Goal: Task Accomplishment & Management: Complete application form

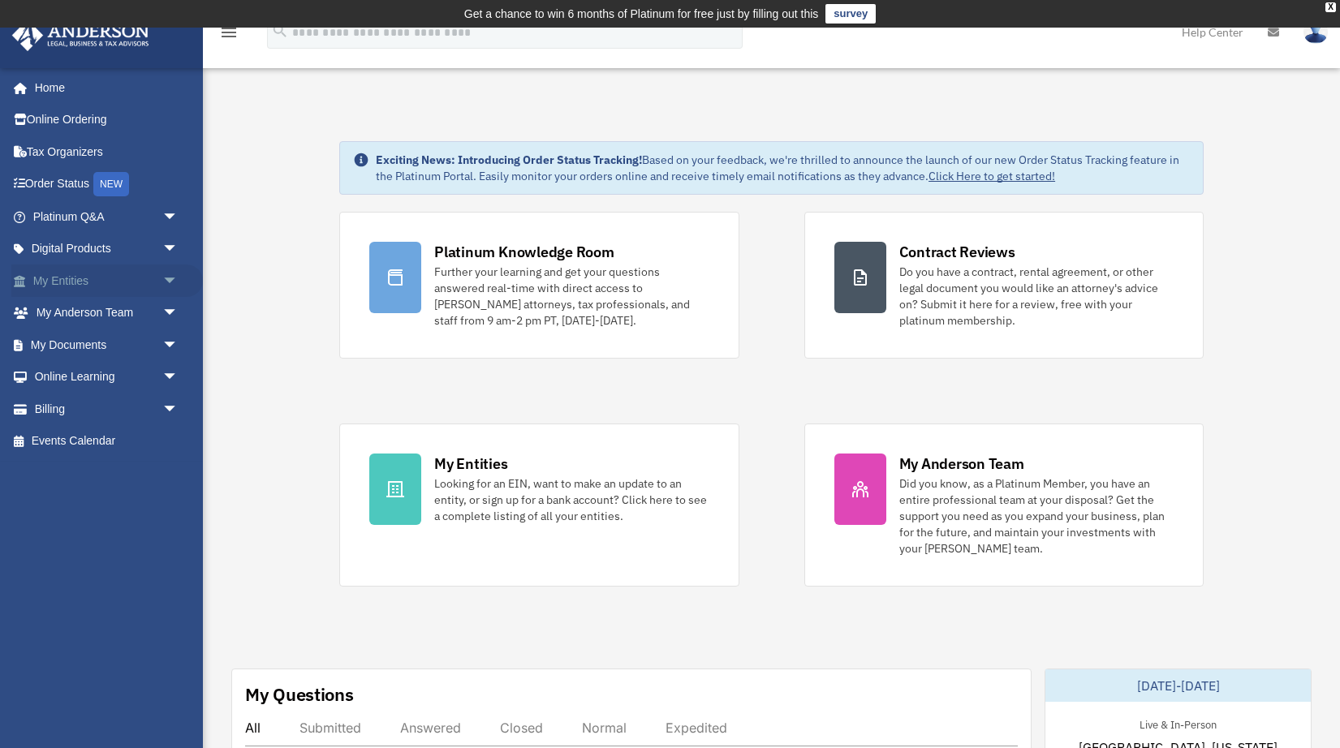
click at [84, 282] on link "My Entities arrow_drop_down" at bounding box center [107, 281] width 192 height 32
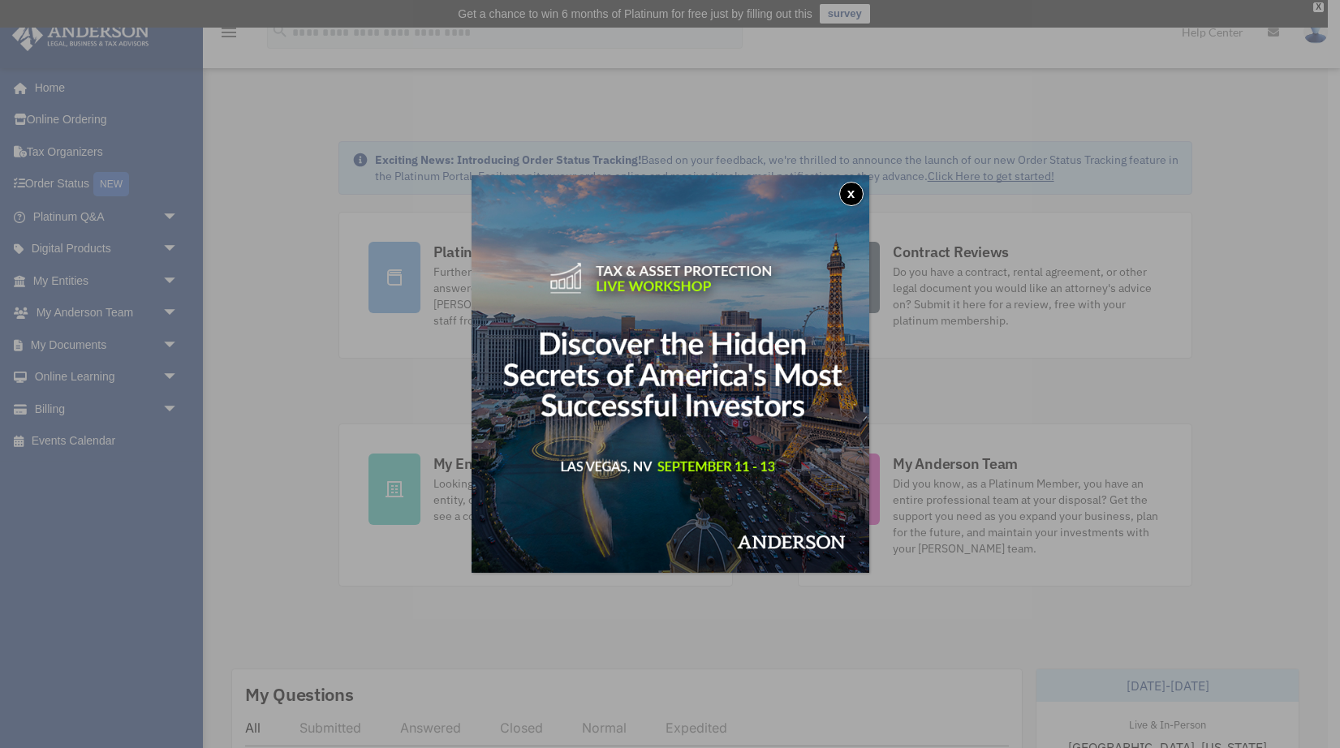
click at [185, 271] on div "x" at bounding box center [670, 374] width 1340 height 748
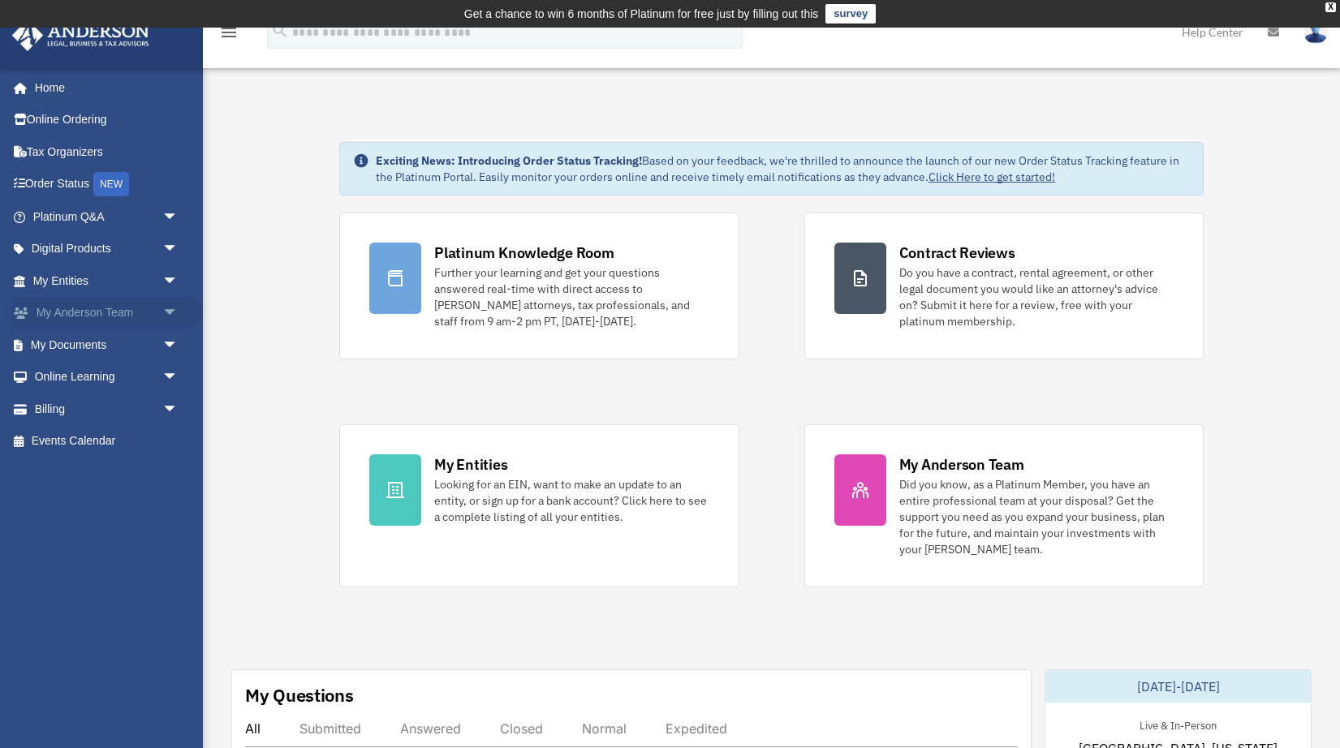
click at [178, 309] on span "arrow_drop_down" at bounding box center [178, 313] width 32 height 33
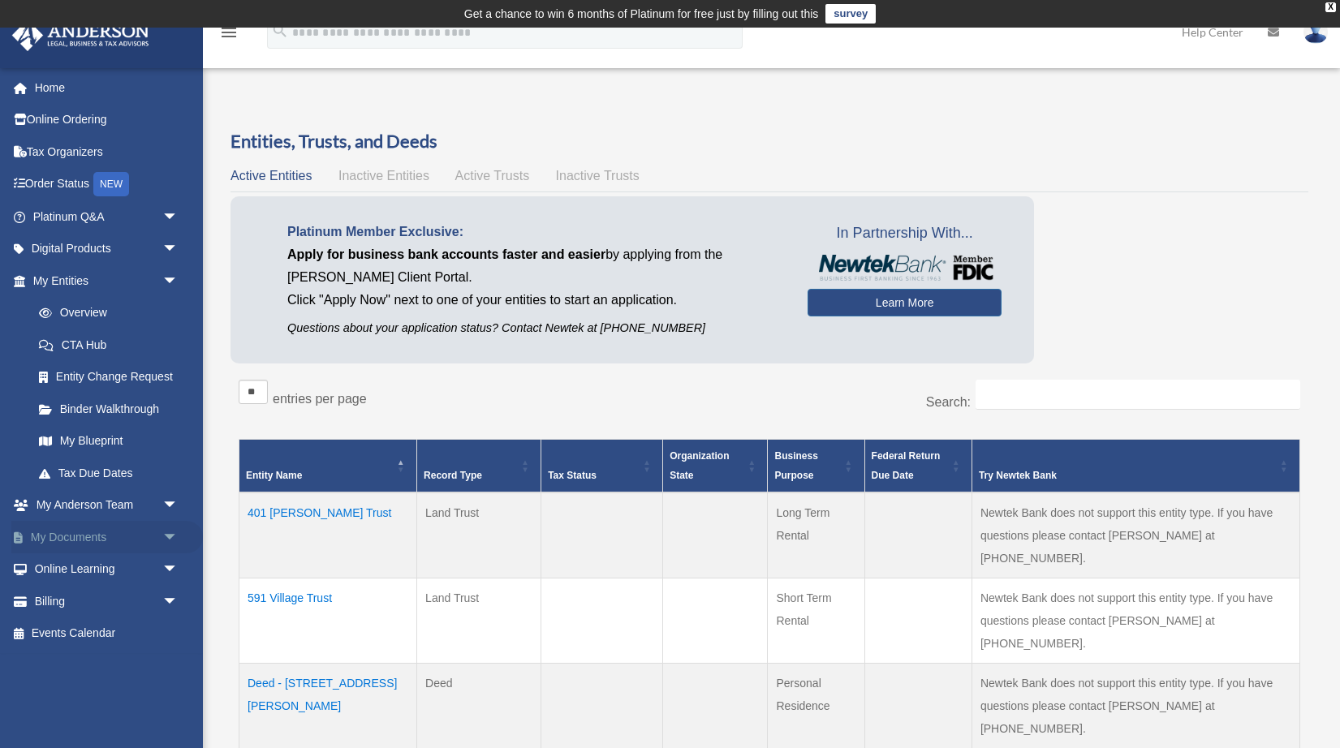
click at [166, 537] on span "arrow_drop_down" at bounding box center [178, 537] width 32 height 33
click at [109, 630] on link "Forms Library" at bounding box center [113, 634] width 180 height 32
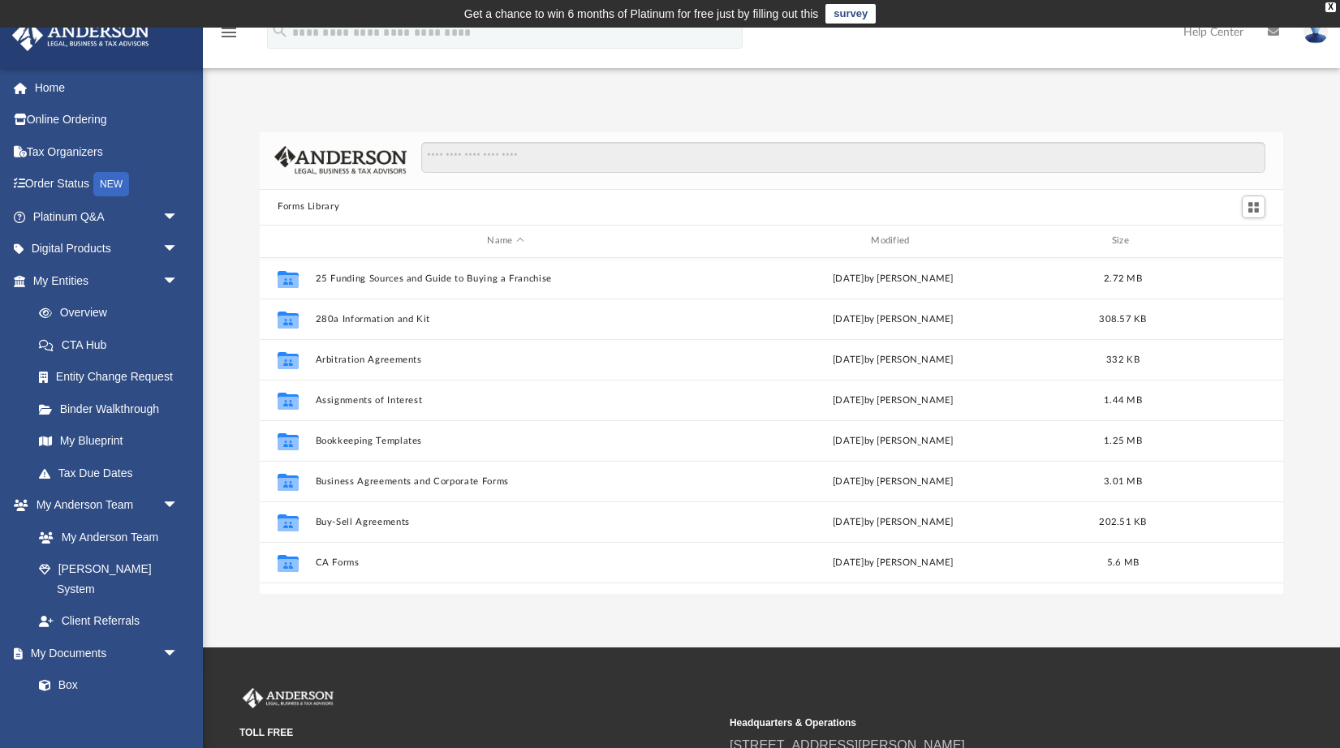
scroll to position [368, 1023]
click at [1333, 8] on div "X" at bounding box center [1330, 7] width 11 height 10
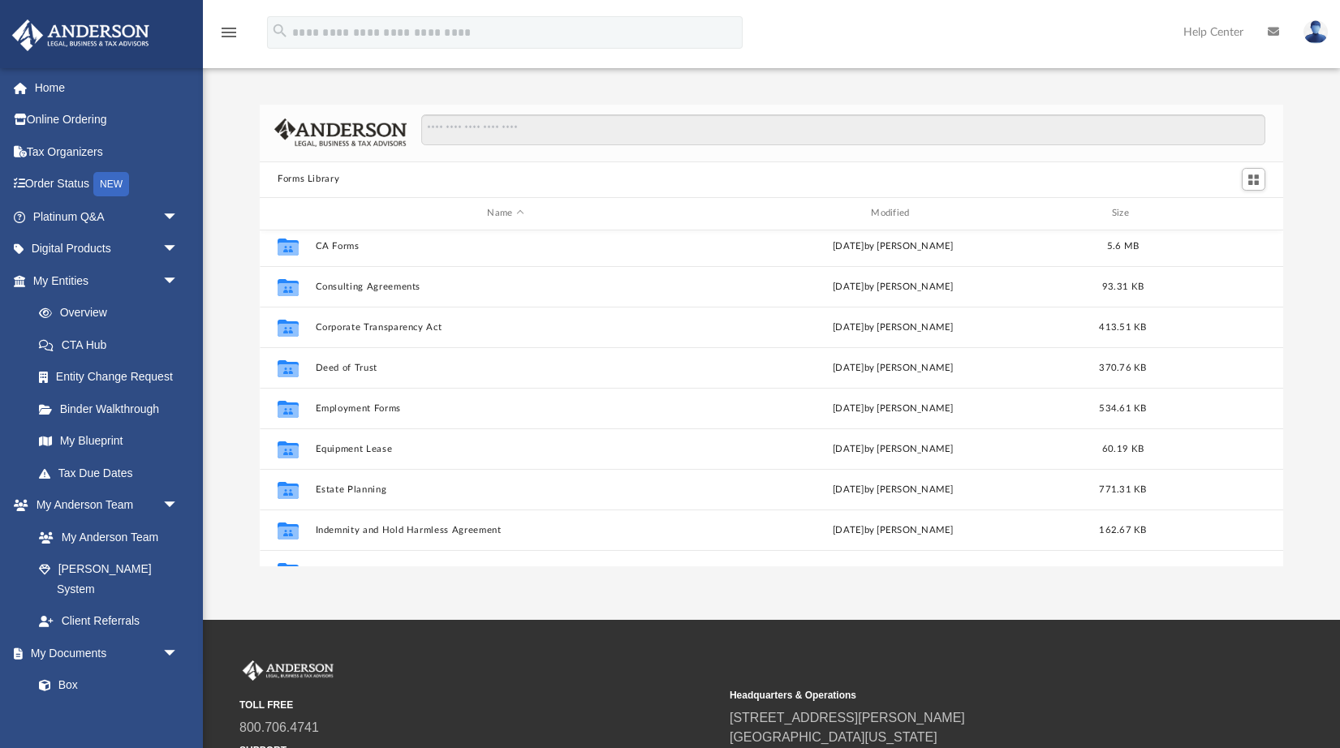
scroll to position [298, 0]
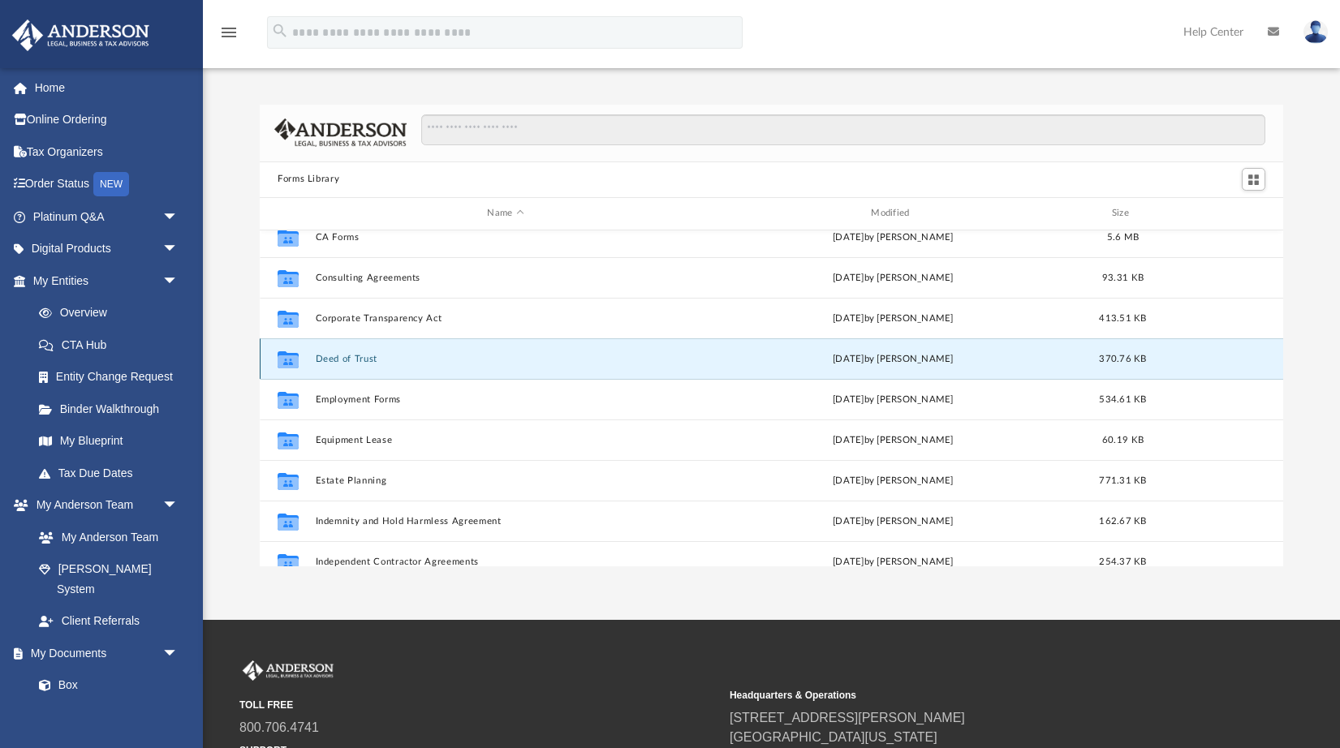
click at [620, 361] on button "Deed of Trust" at bounding box center [506, 358] width 381 height 11
click at [598, 358] on button "Deed of Trust" at bounding box center [506, 358] width 381 height 11
click at [325, 355] on button "Deed of Trust" at bounding box center [506, 358] width 381 height 11
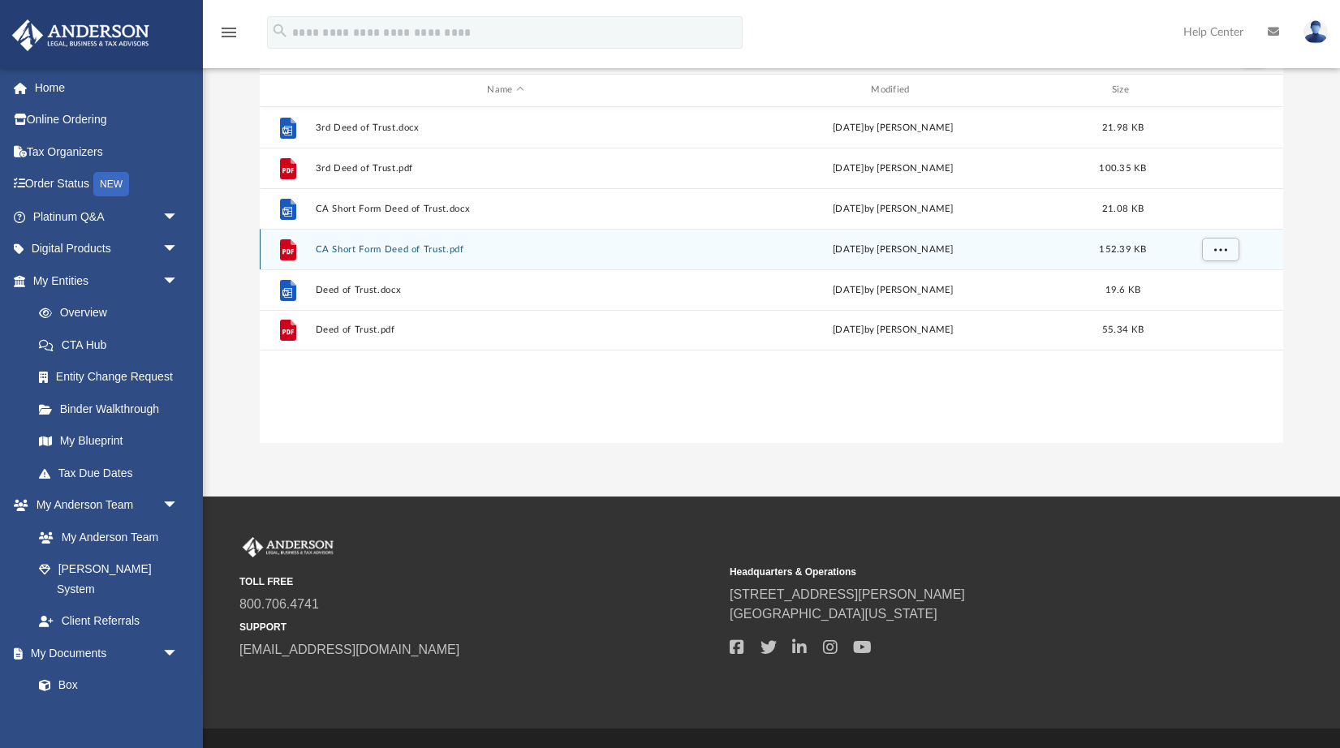
scroll to position [0, 0]
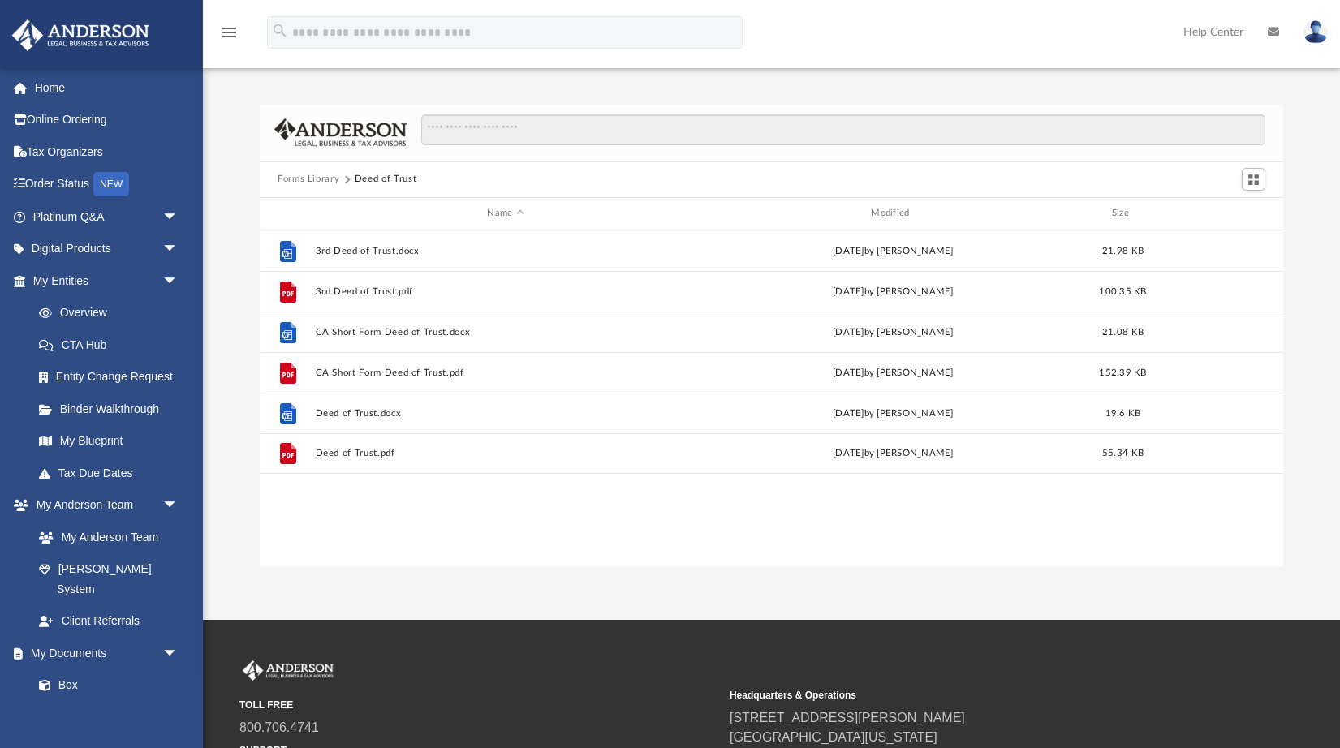
click at [303, 186] on div "Forms Library Deed of Trust" at bounding box center [771, 180] width 1023 height 36
click at [307, 183] on button "Forms Library" at bounding box center [309, 179] width 62 height 15
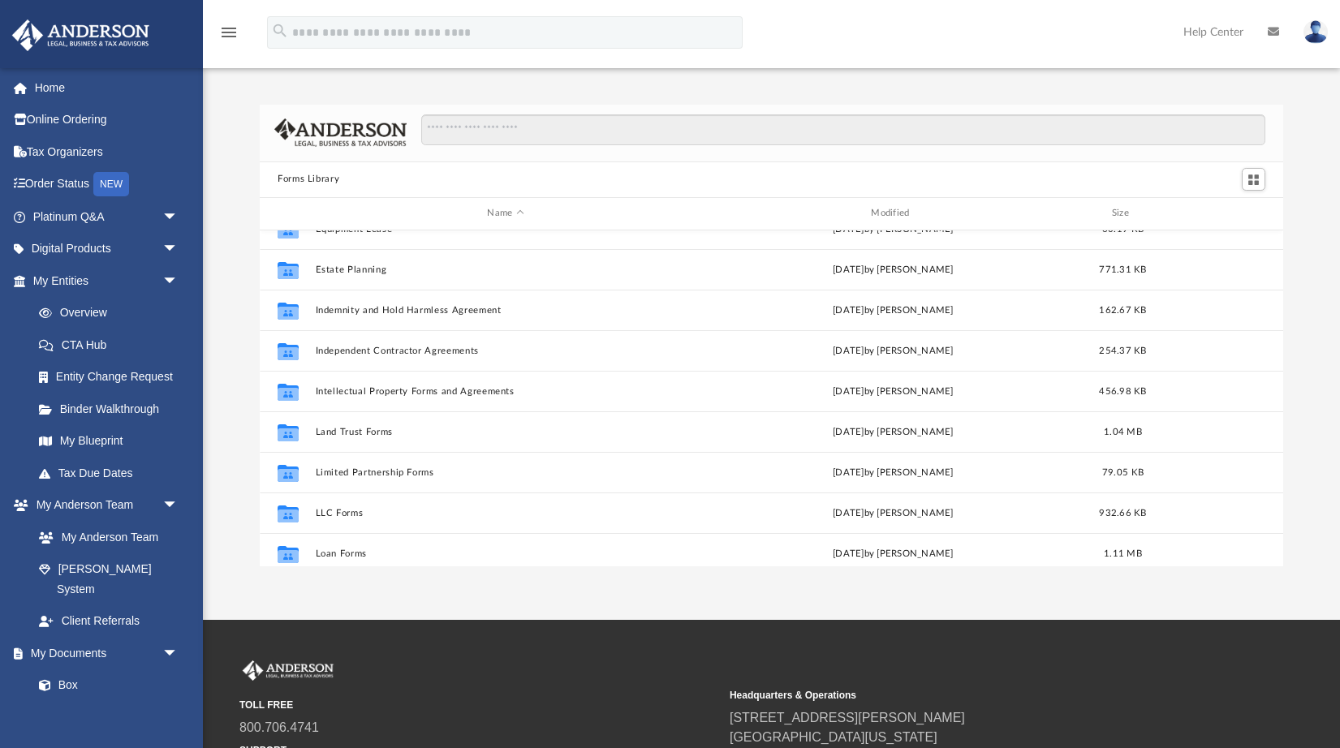
scroll to position [511, 0]
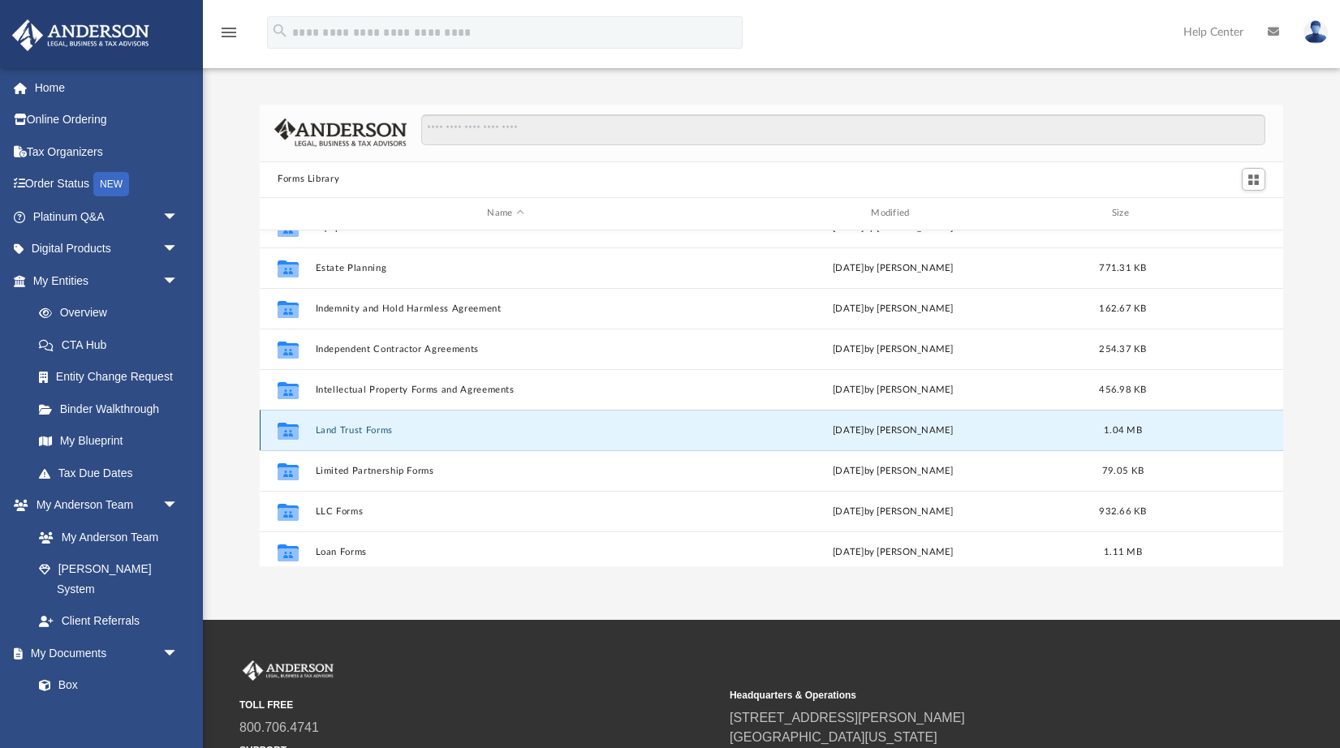
click at [347, 428] on button "Land Trust Forms" at bounding box center [506, 429] width 381 height 11
click at [378, 433] on button "Land Trust Forms" at bounding box center [506, 429] width 381 height 11
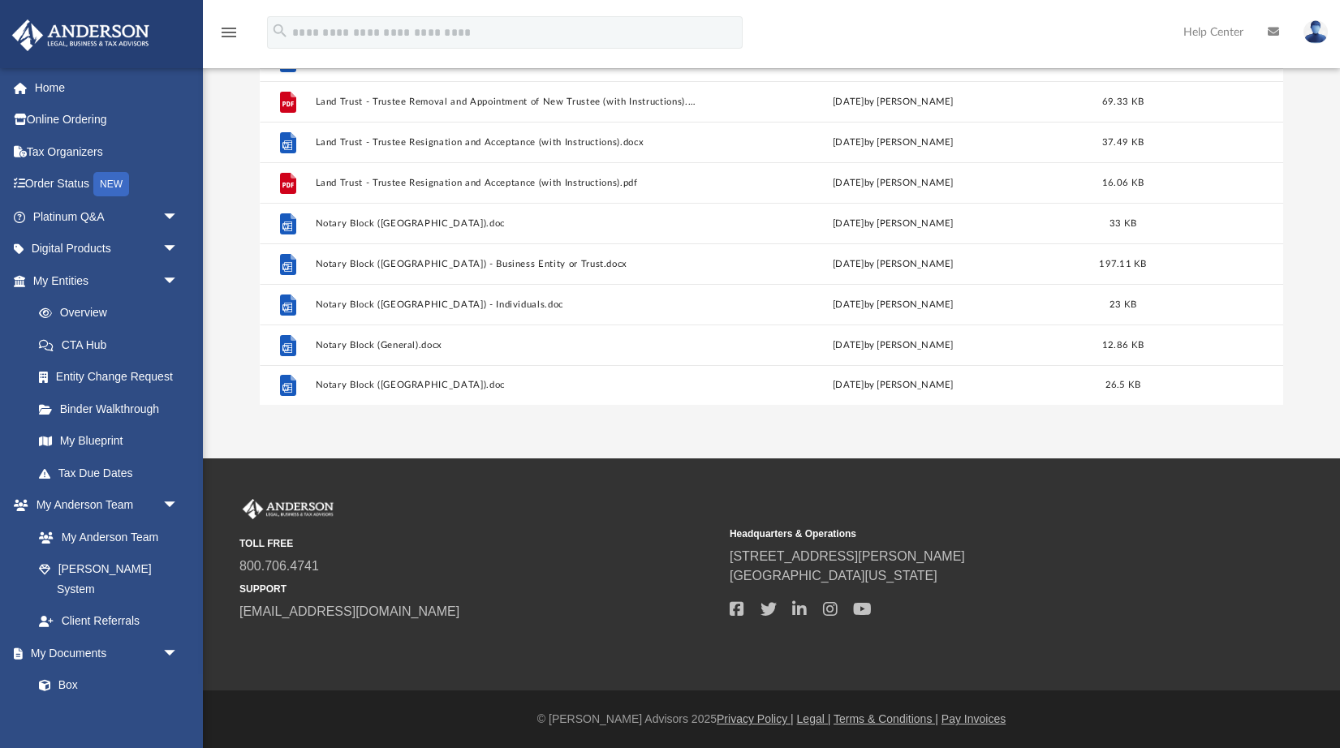
scroll to position [0, 0]
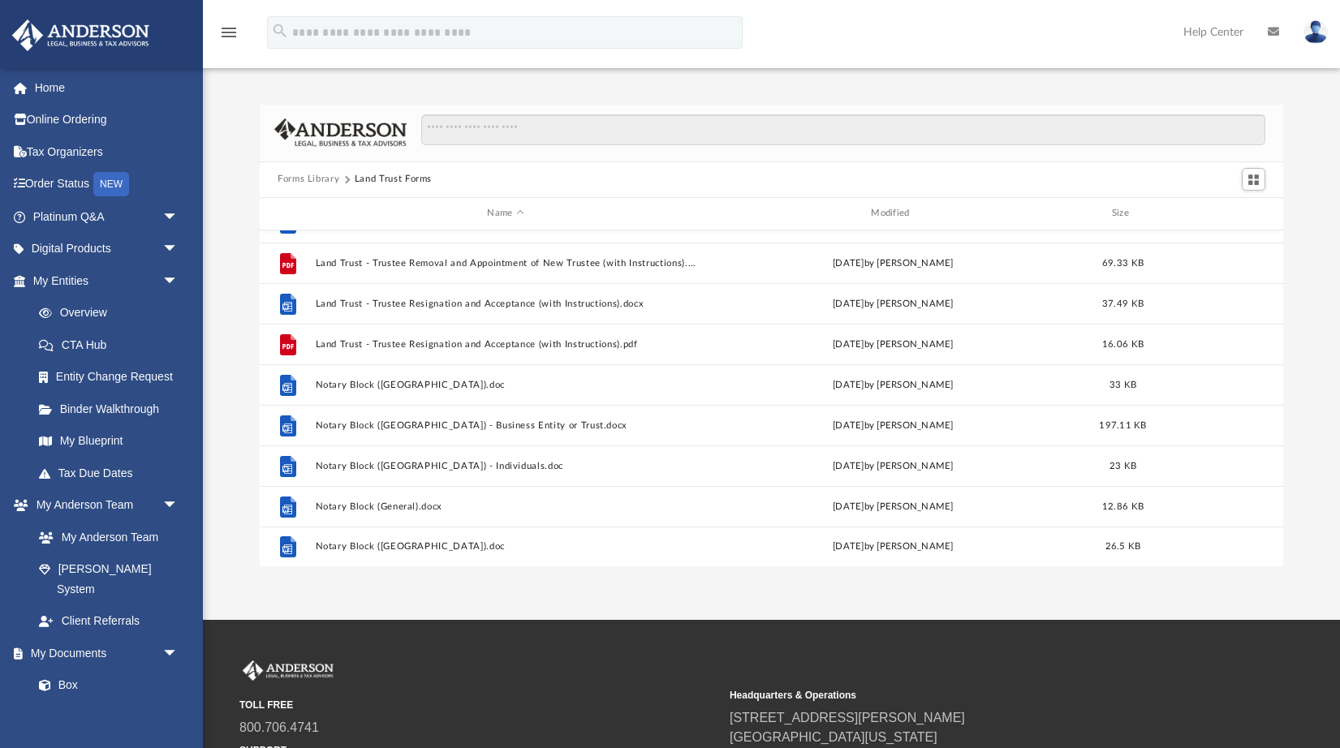
click at [315, 182] on button "Forms Library" at bounding box center [309, 179] width 62 height 15
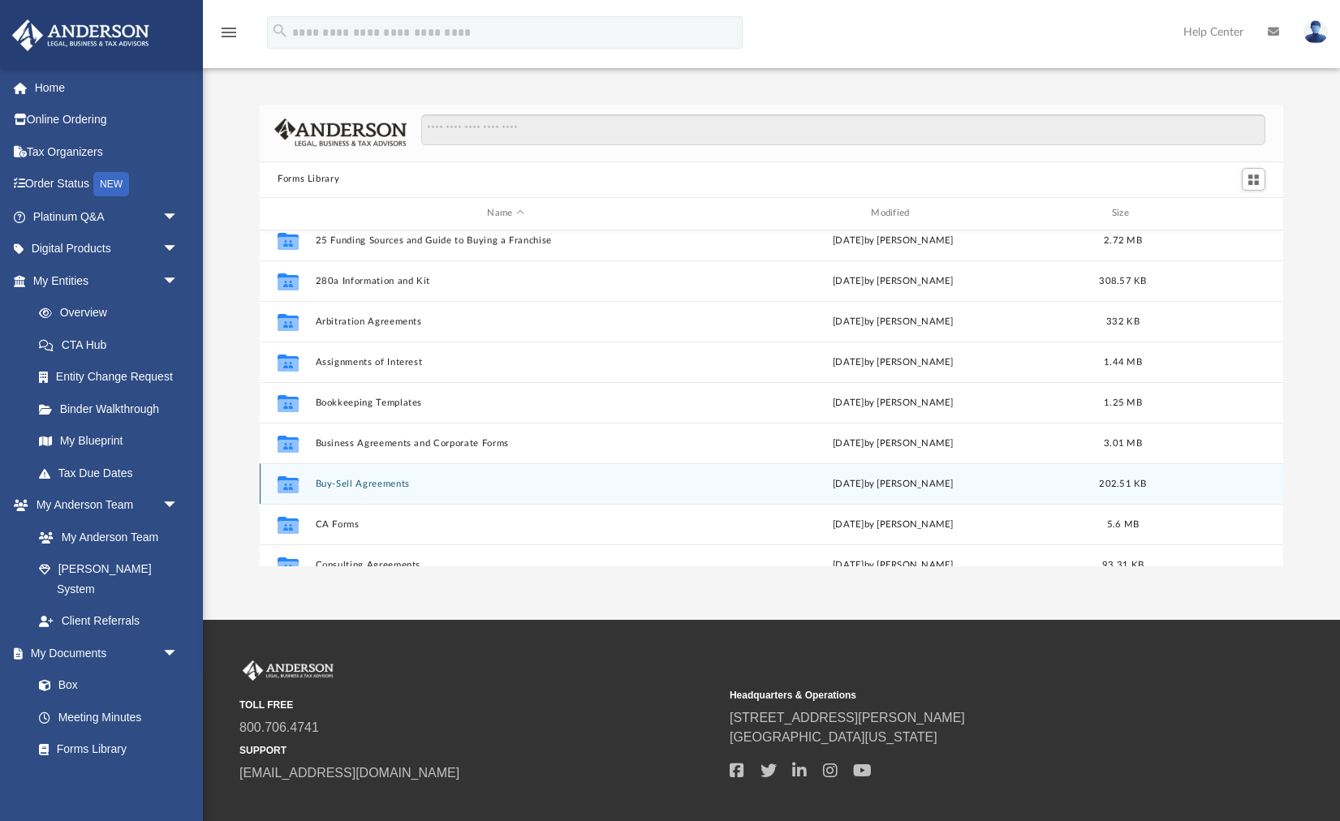
scroll to position [13, 0]
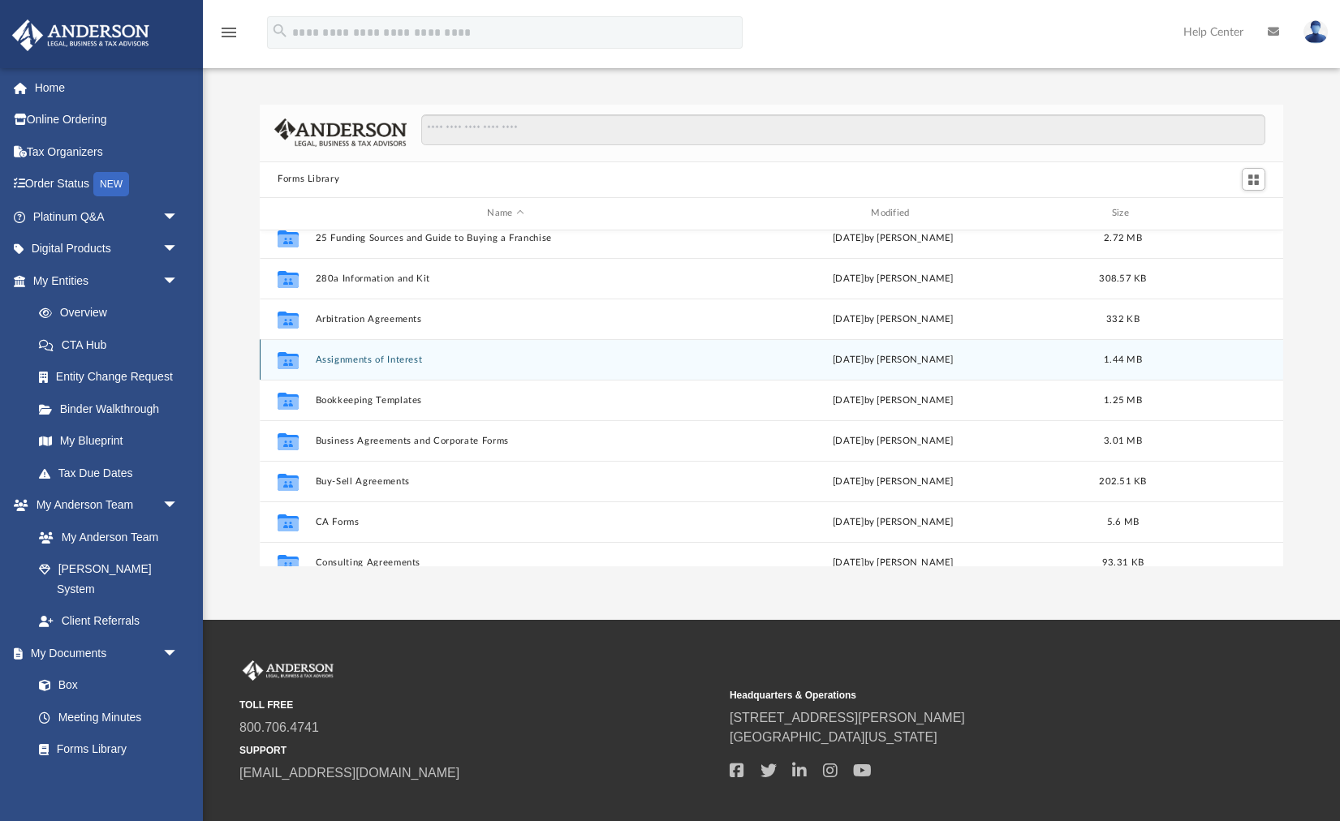
click at [394, 364] on div "Collaborated Folder Assignments of Interest [DATE] by [PERSON_NAME] 1.44 MB" at bounding box center [771, 359] width 1023 height 41
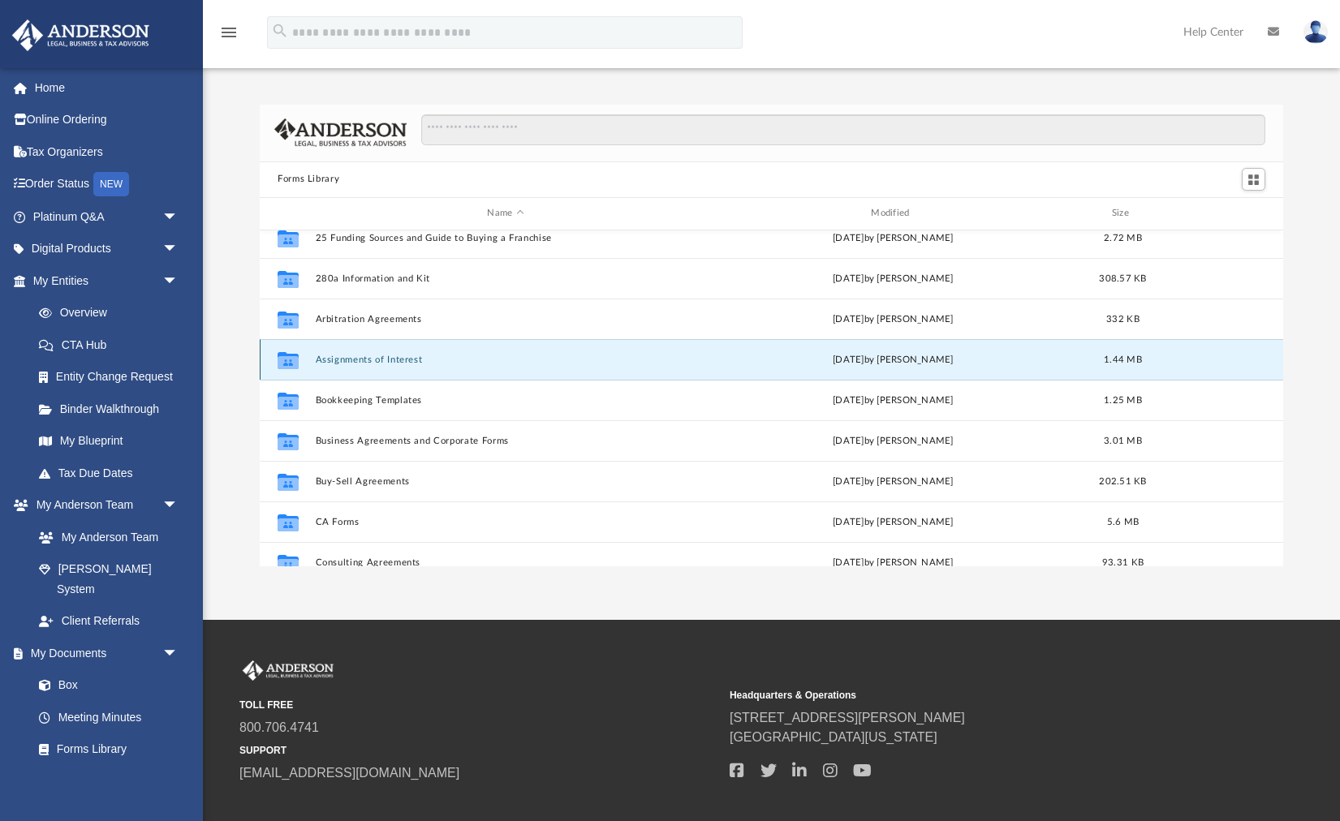
click at [383, 359] on button "Assignments of Interest" at bounding box center [506, 359] width 381 height 11
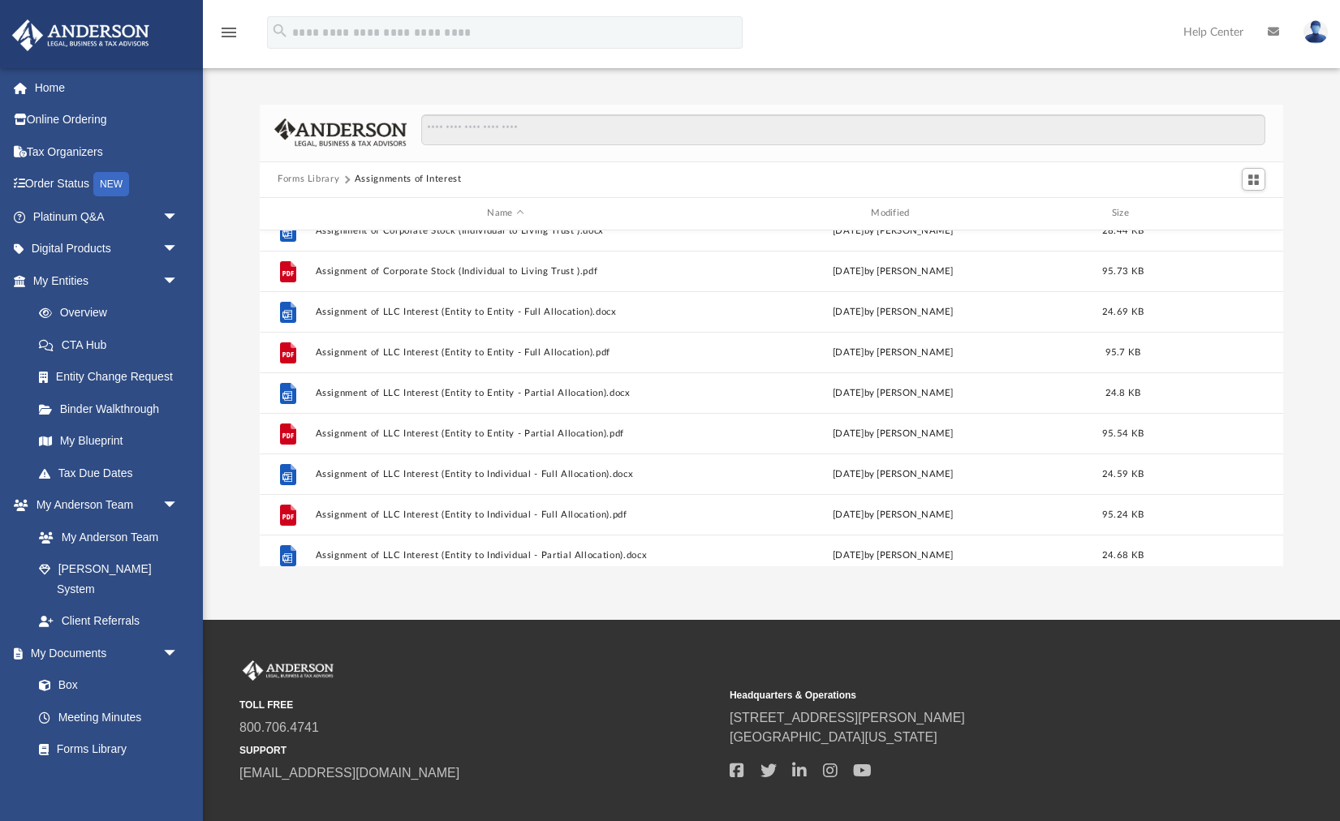
scroll to position [22, 0]
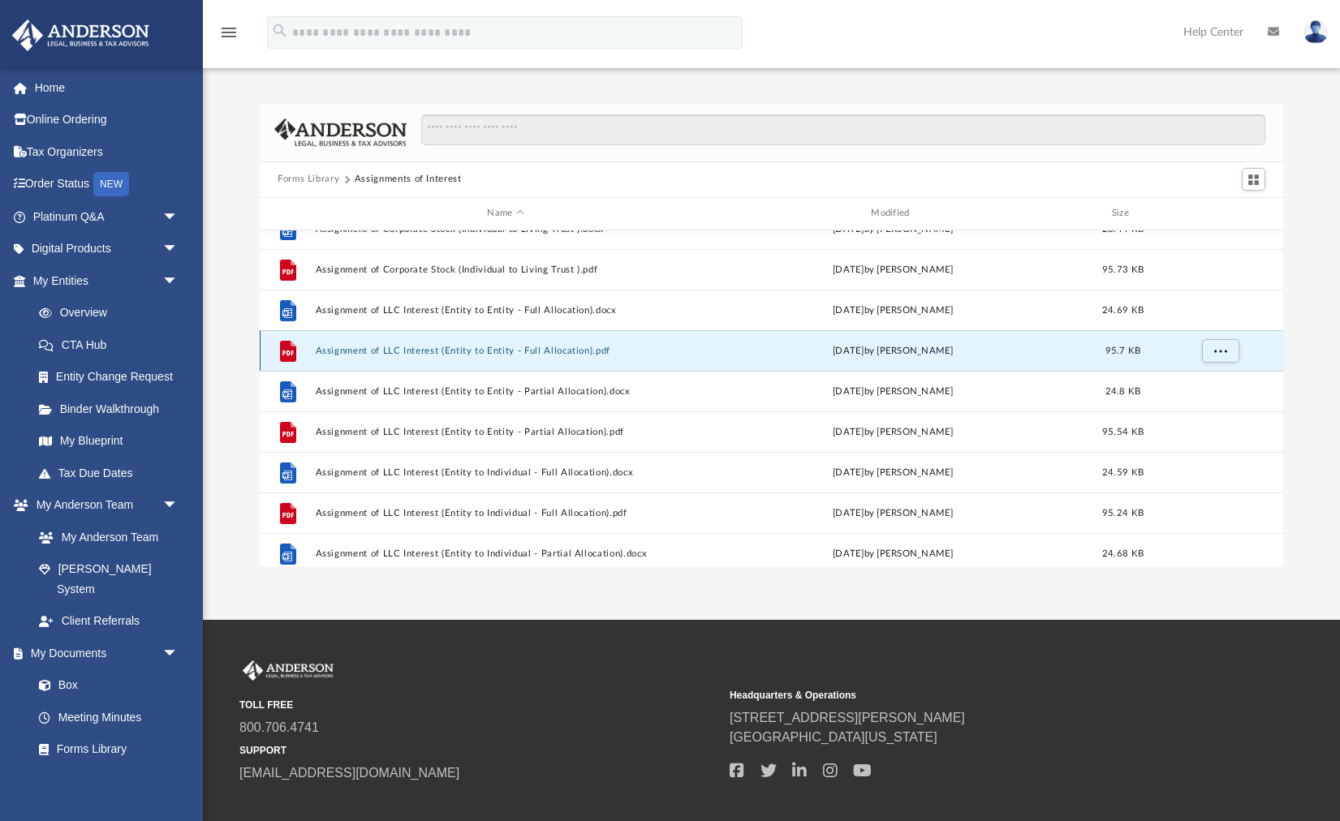
click at [458, 351] on button "Assignment of LLC Interest (Entity to Entity - Full Allocation).pdf" at bounding box center [506, 350] width 381 height 11
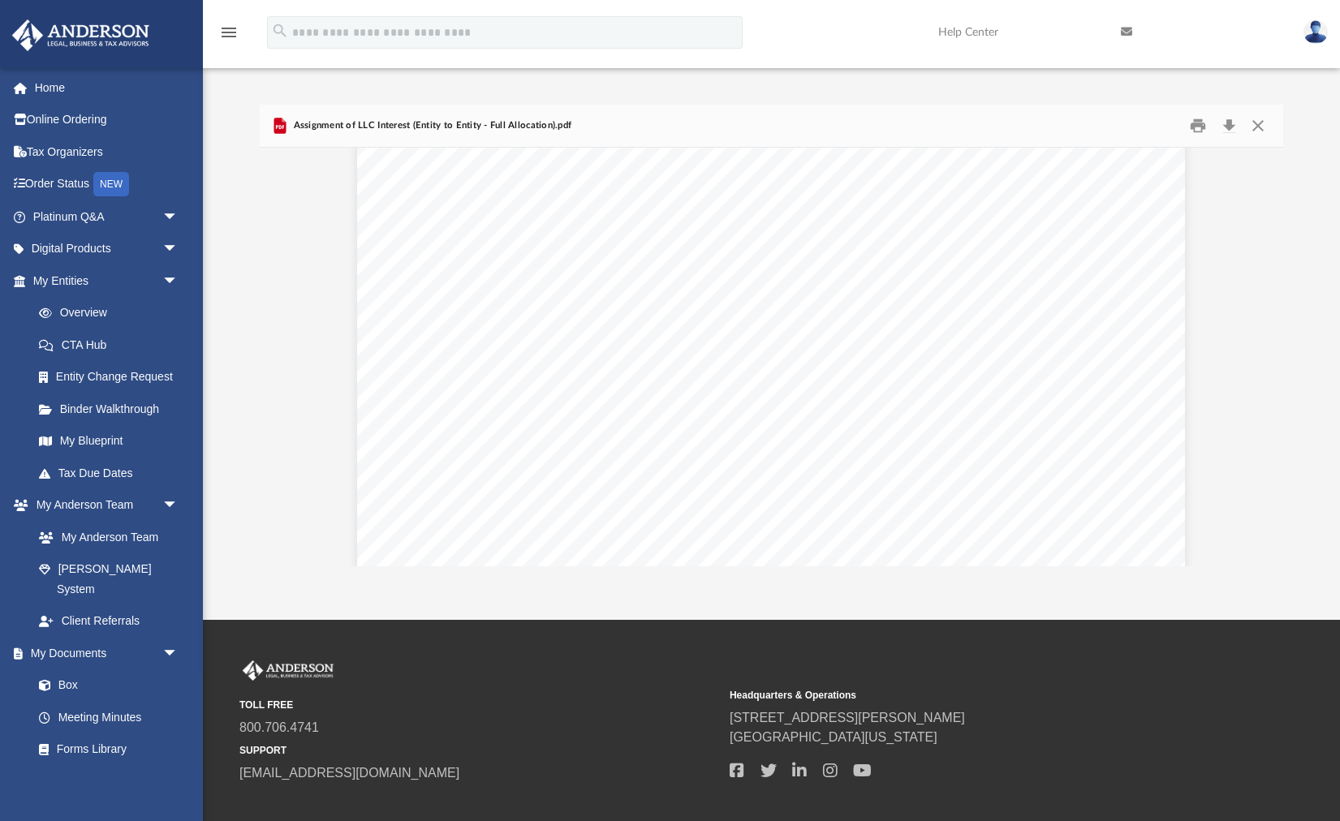
scroll to position [528, 0]
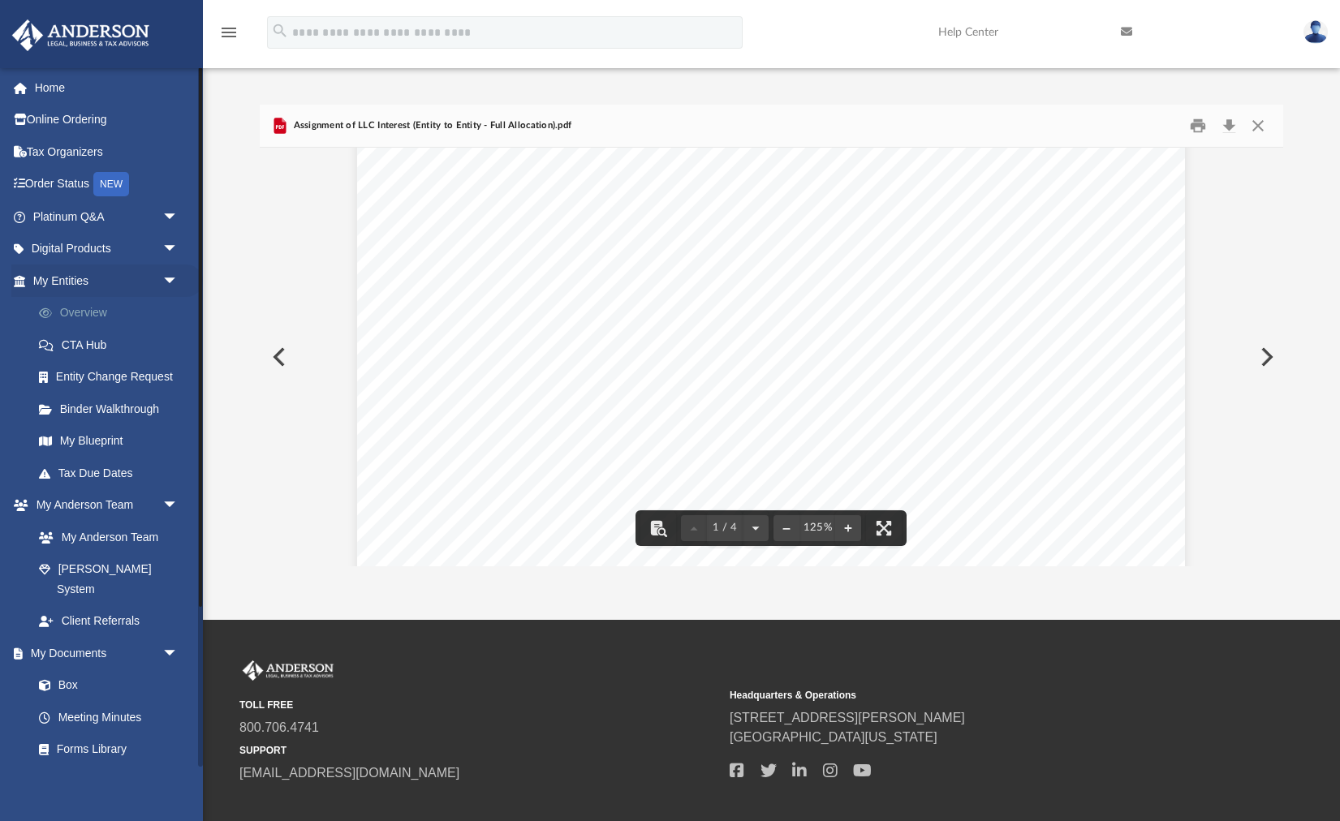
click at [105, 310] on link "Overview" at bounding box center [113, 313] width 180 height 32
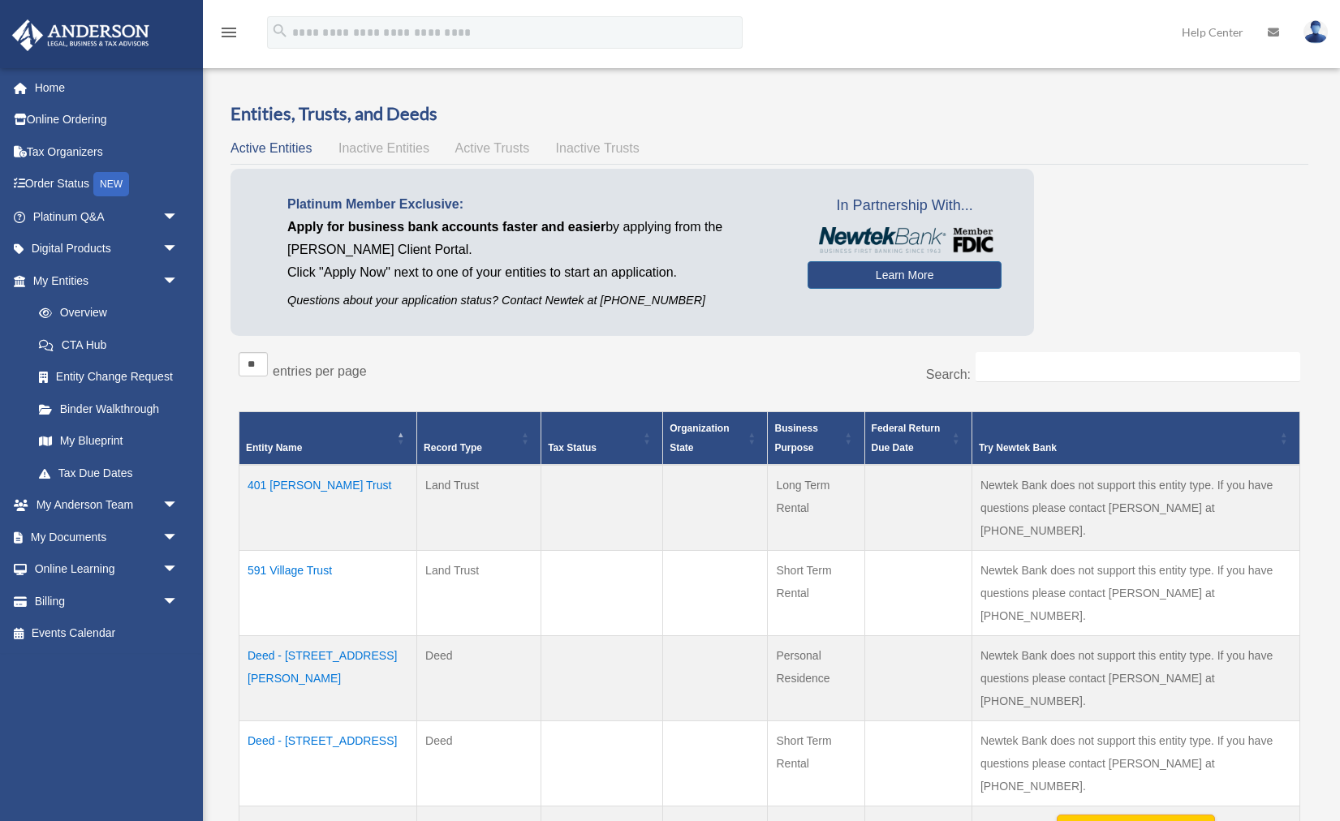
click at [419, 293] on p "Questions about your application status? Contact Newtek at 866-820-8891" at bounding box center [535, 301] width 496 height 20
click at [419, 293] on p "Questions about your application status? Contact Newtek at [PHONE_NUMBER]" at bounding box center [535, 301] width 496 height 20
click at [175, 241] on span "arrow_drop_down" at bounding box center [178, 249] width 32 height 33
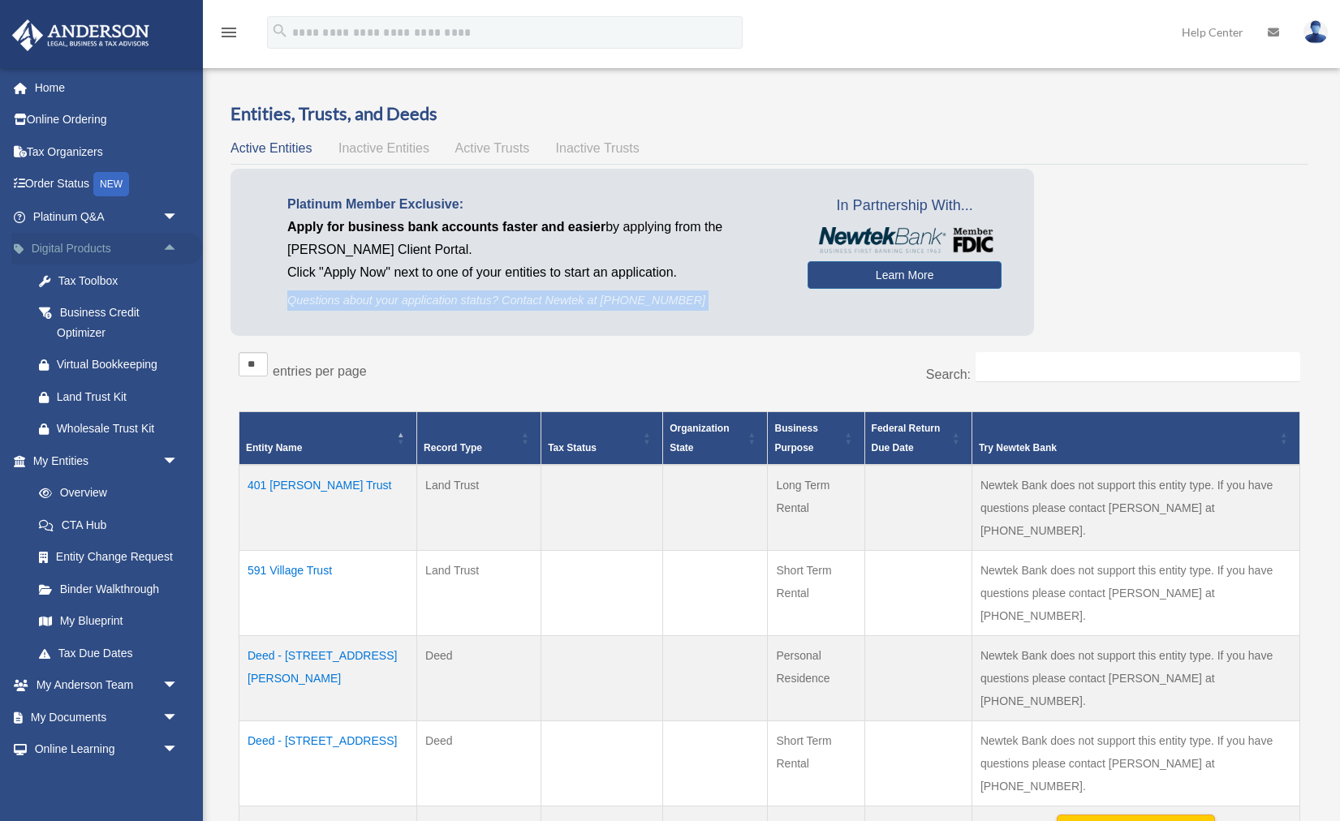
click at [174, 241] on span "arrow_drop_up" at bounding box center [178, 249] width 32 height 33
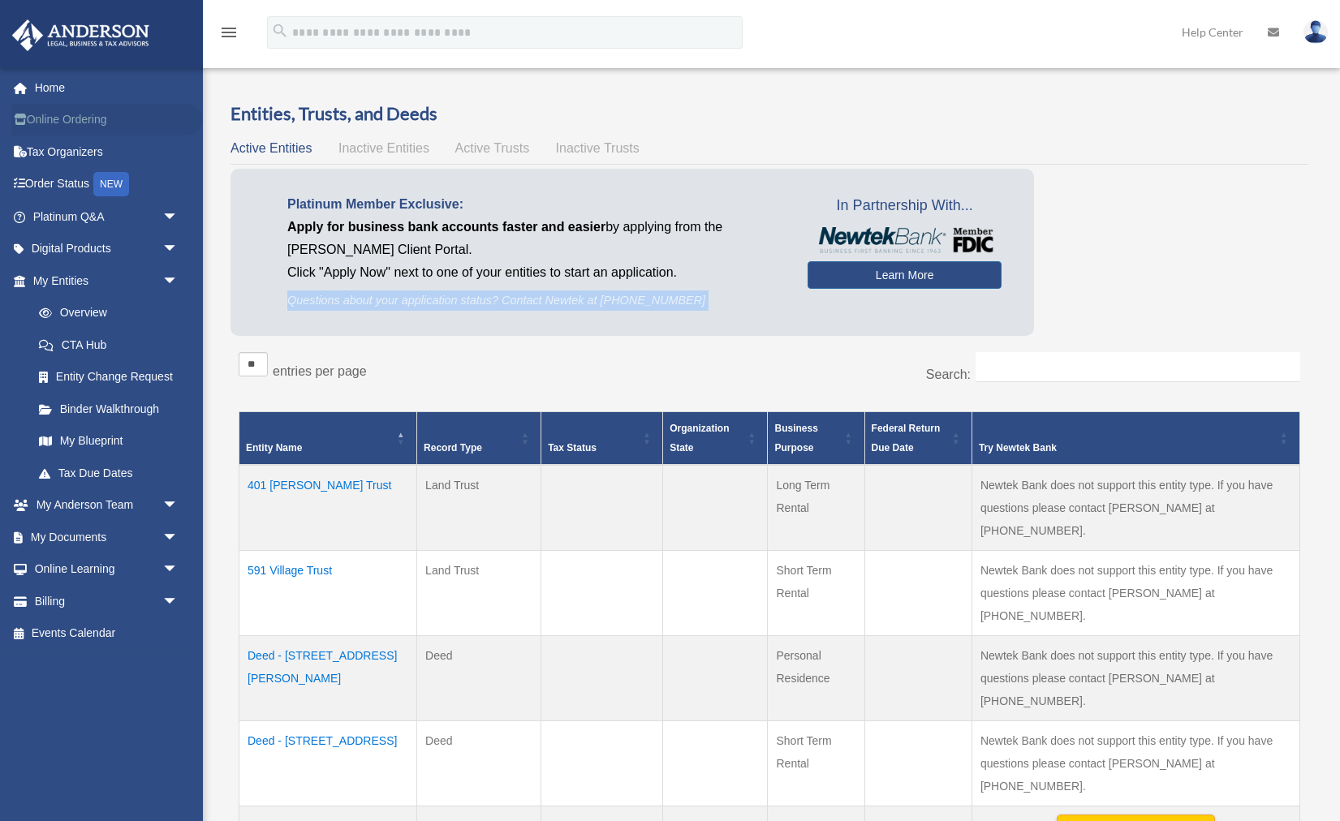
click at [139, 130] on link "Online Ordering" at bounding box center [107, 120] width 192 height 32
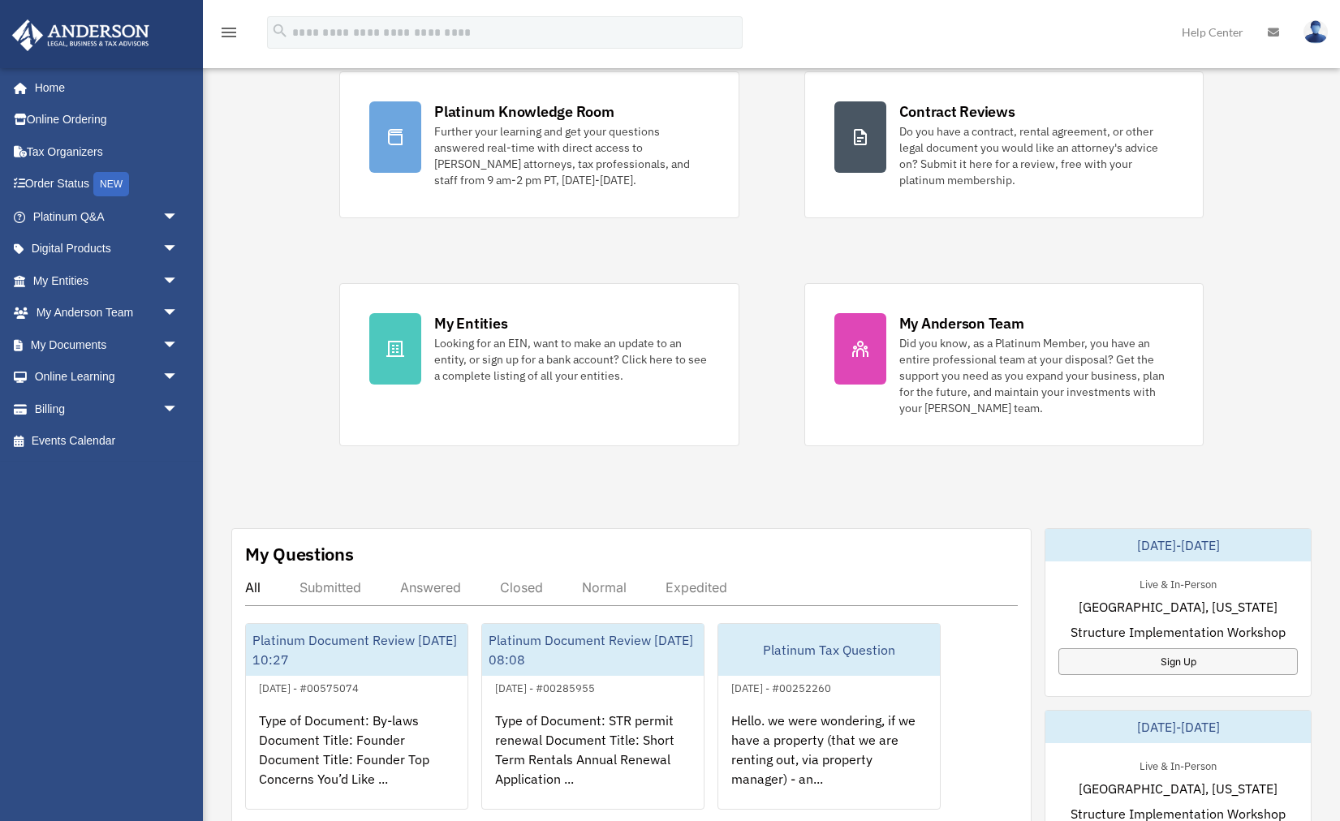
scroll to position [146, 0]
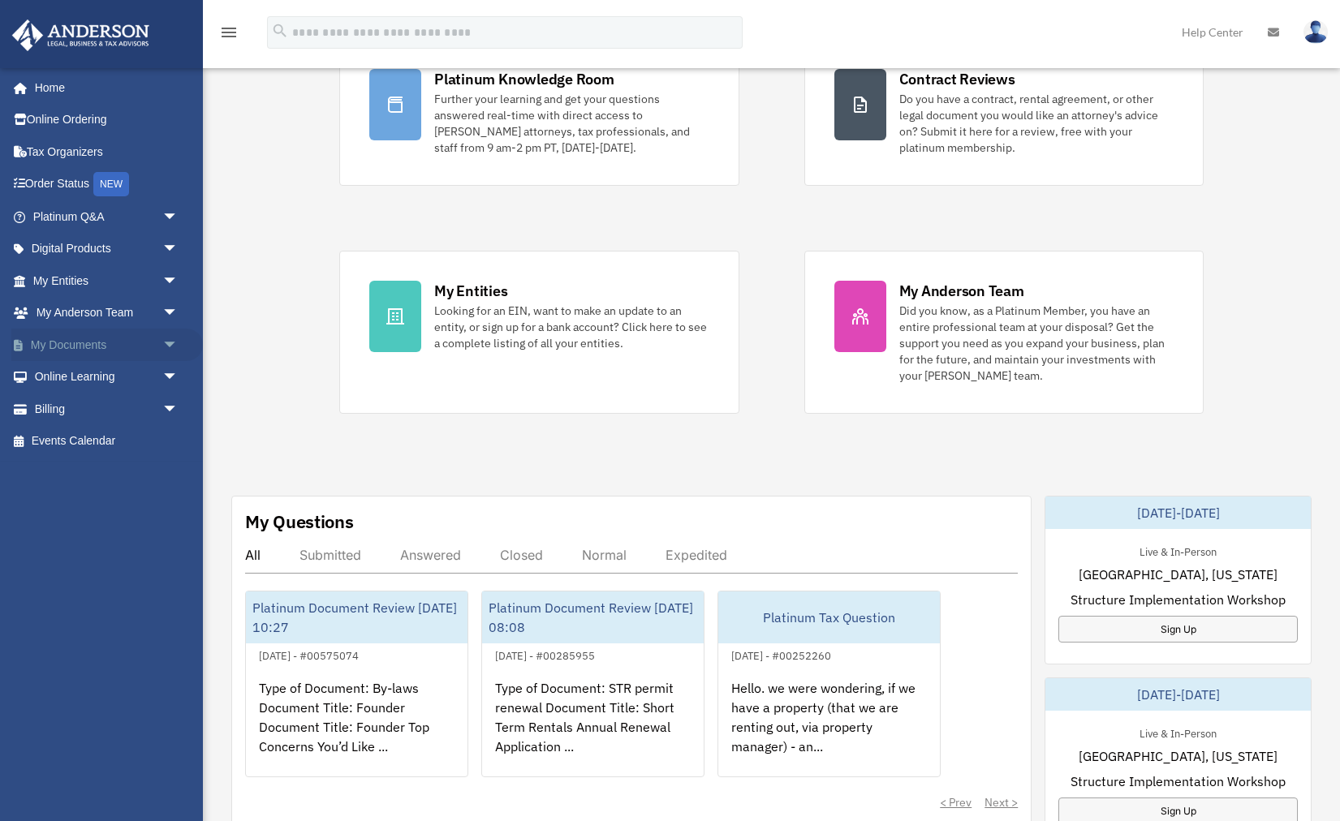
click at [174, 344] on span "arrow_drop_down" at bounding box center [178, 345] width 32 height 33
click at [139, 402] on link "Meeting Minutes" at bounding box center [113, 409] width 180 height 32
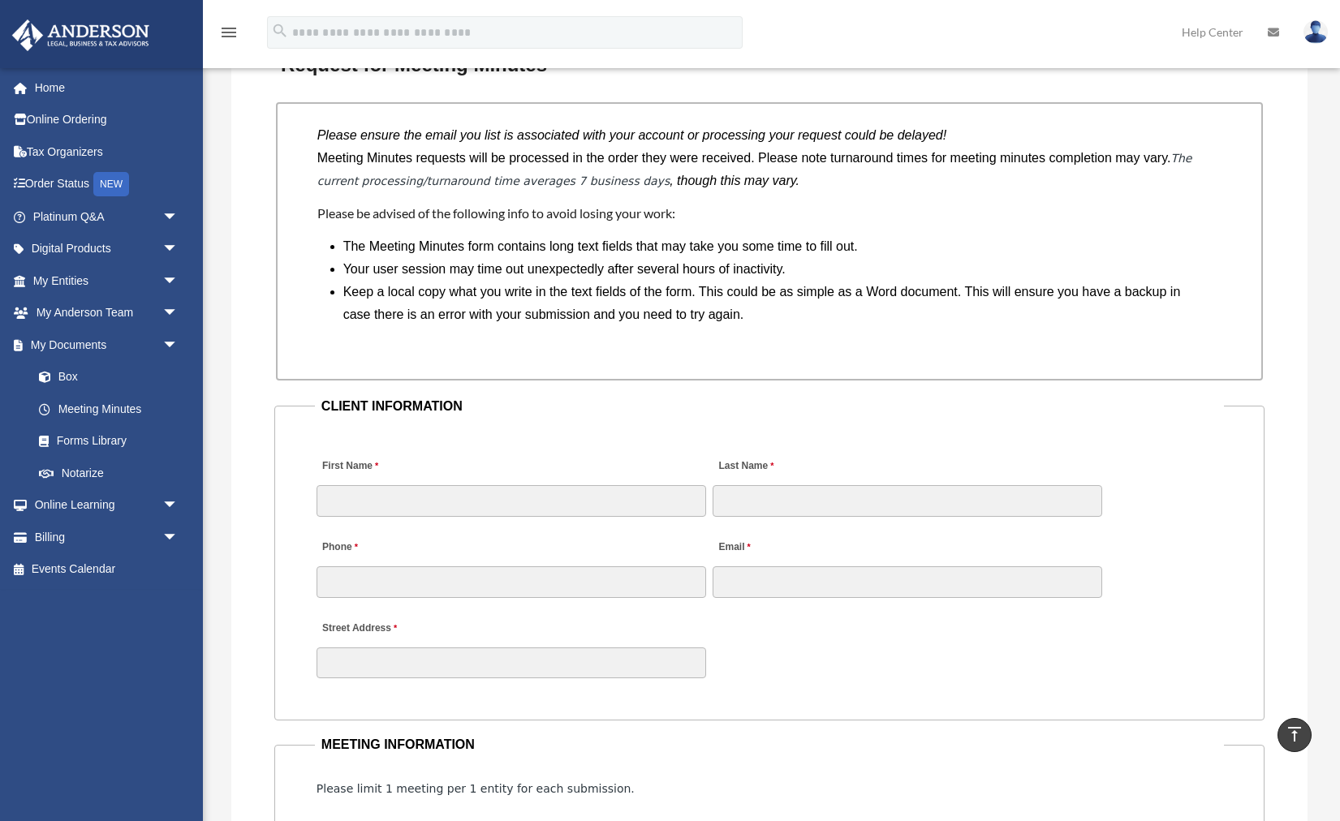
scroll to position [1335, 0]
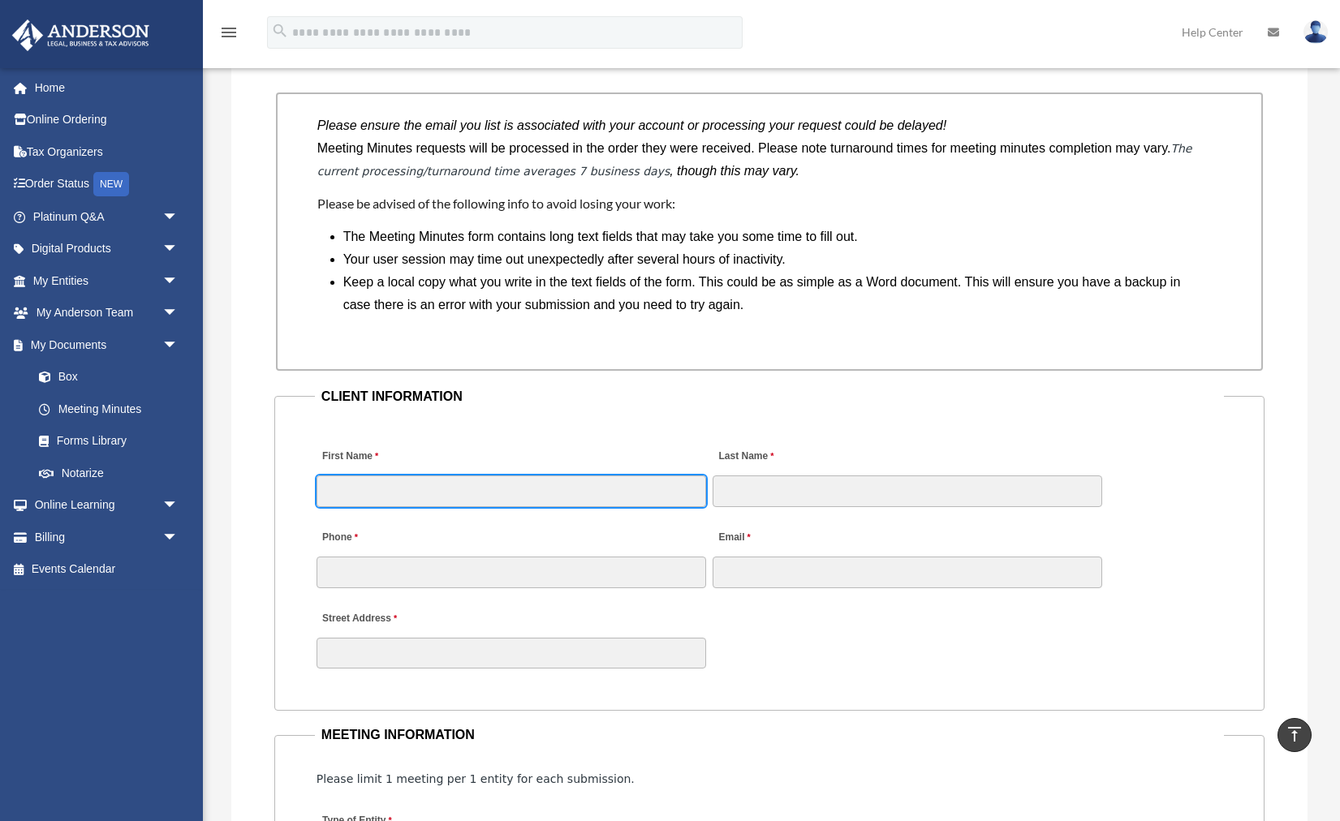
click at [614, 486] on input "First Name" at bounding box center [512, 491] width 390 height 31
type input "**********"
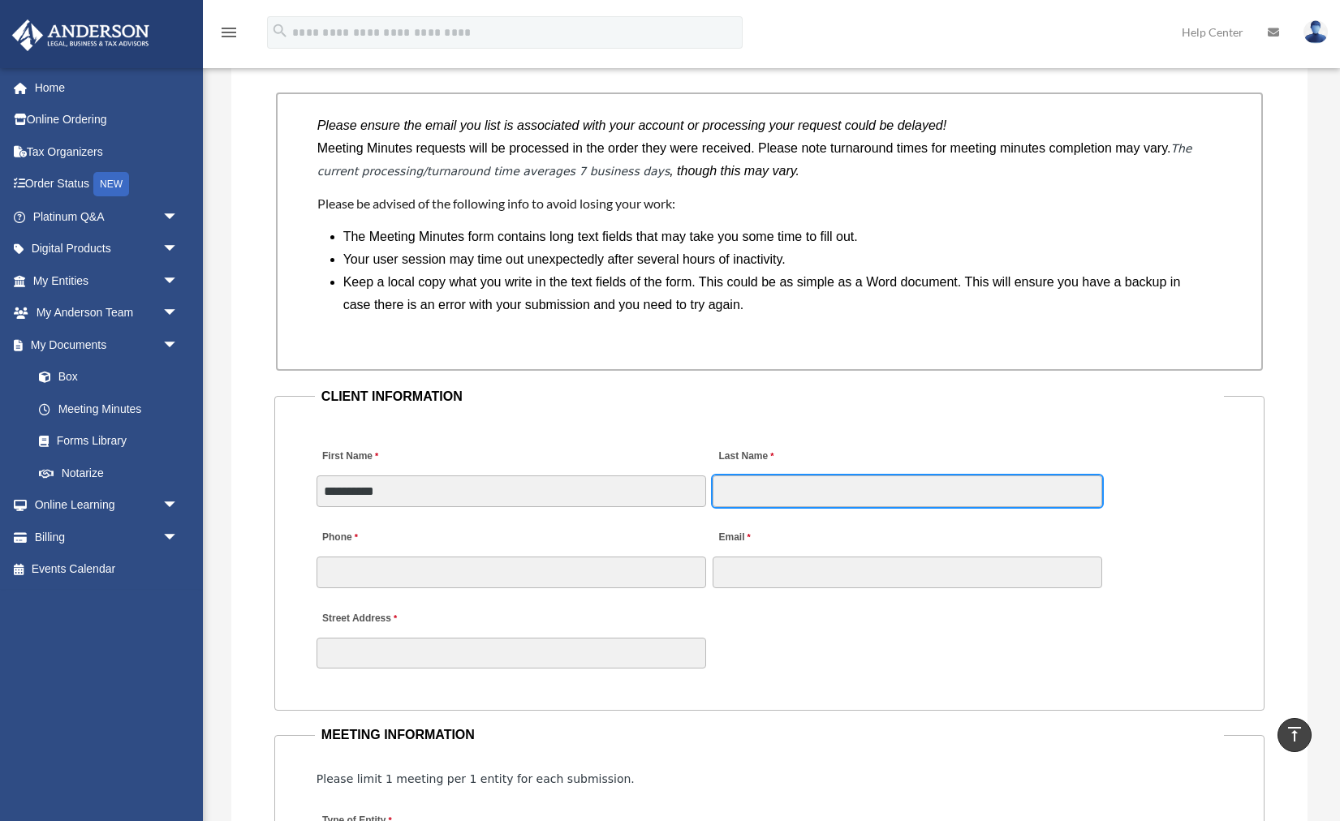
type input "*******"
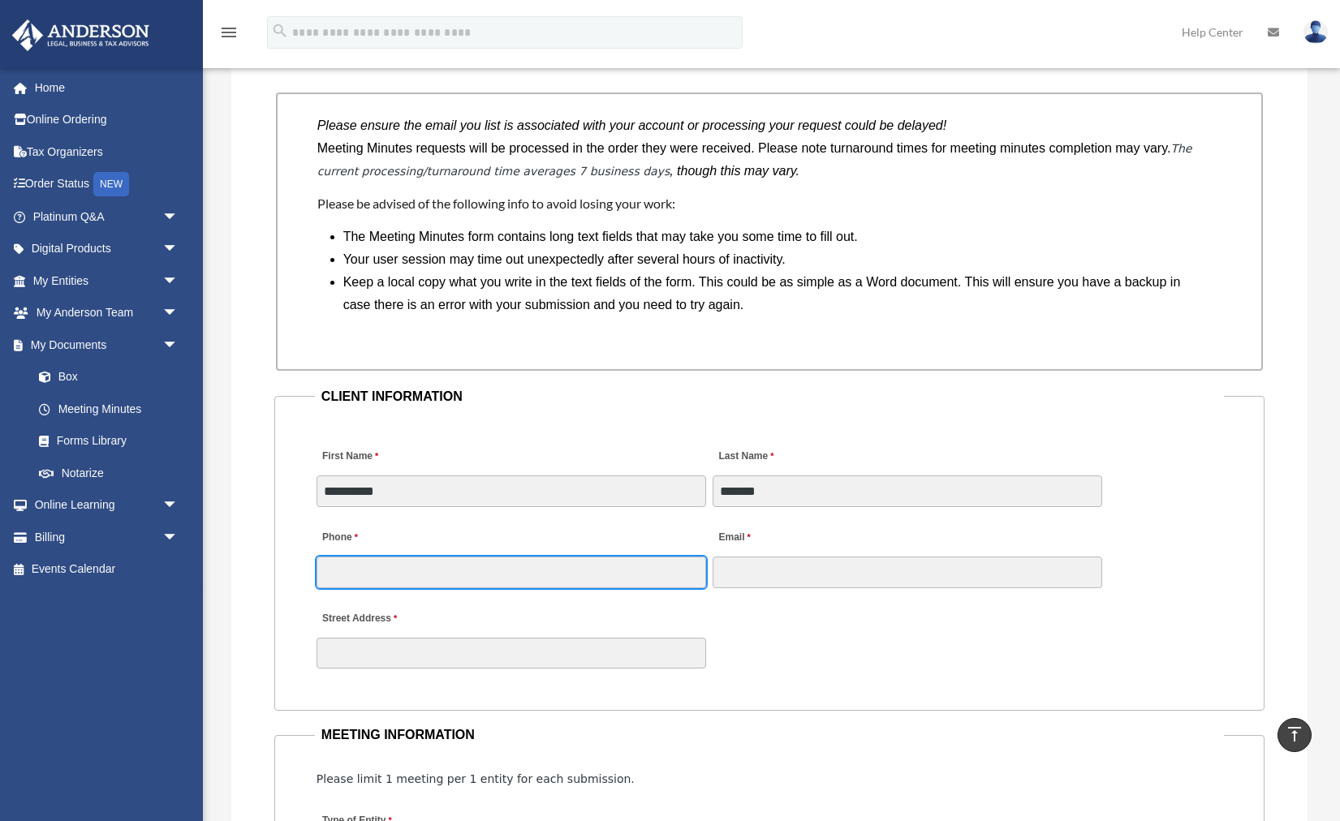
type input "**********"
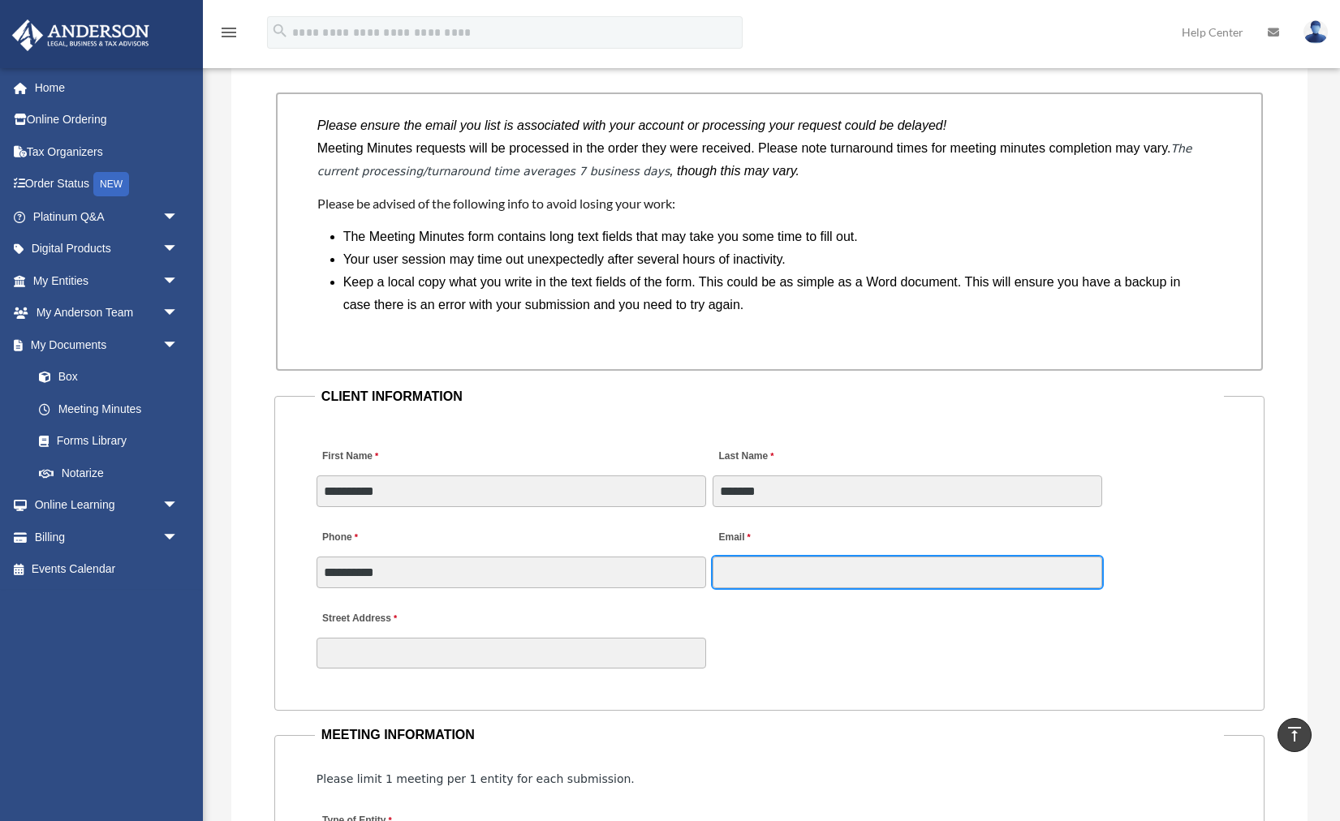
type input "**********"
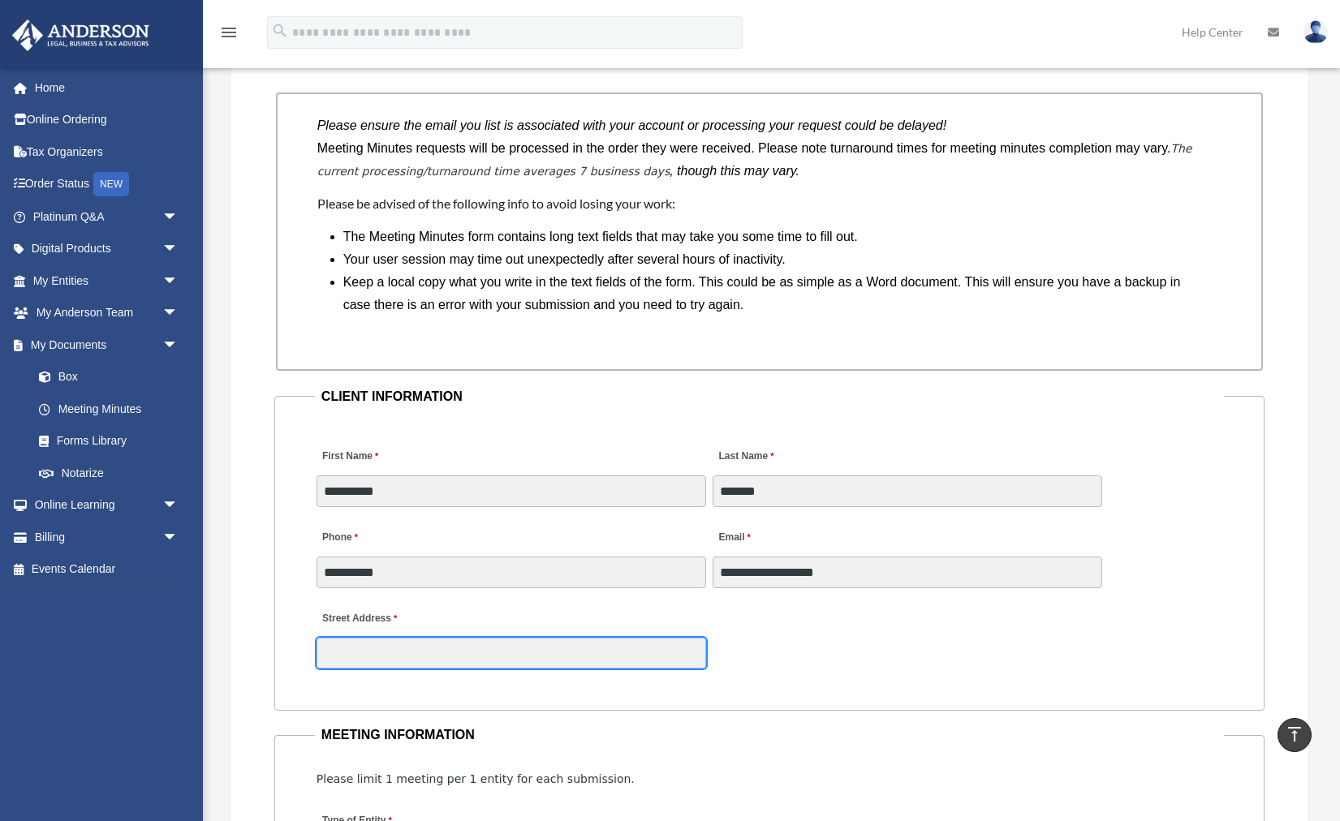
type input "**********"
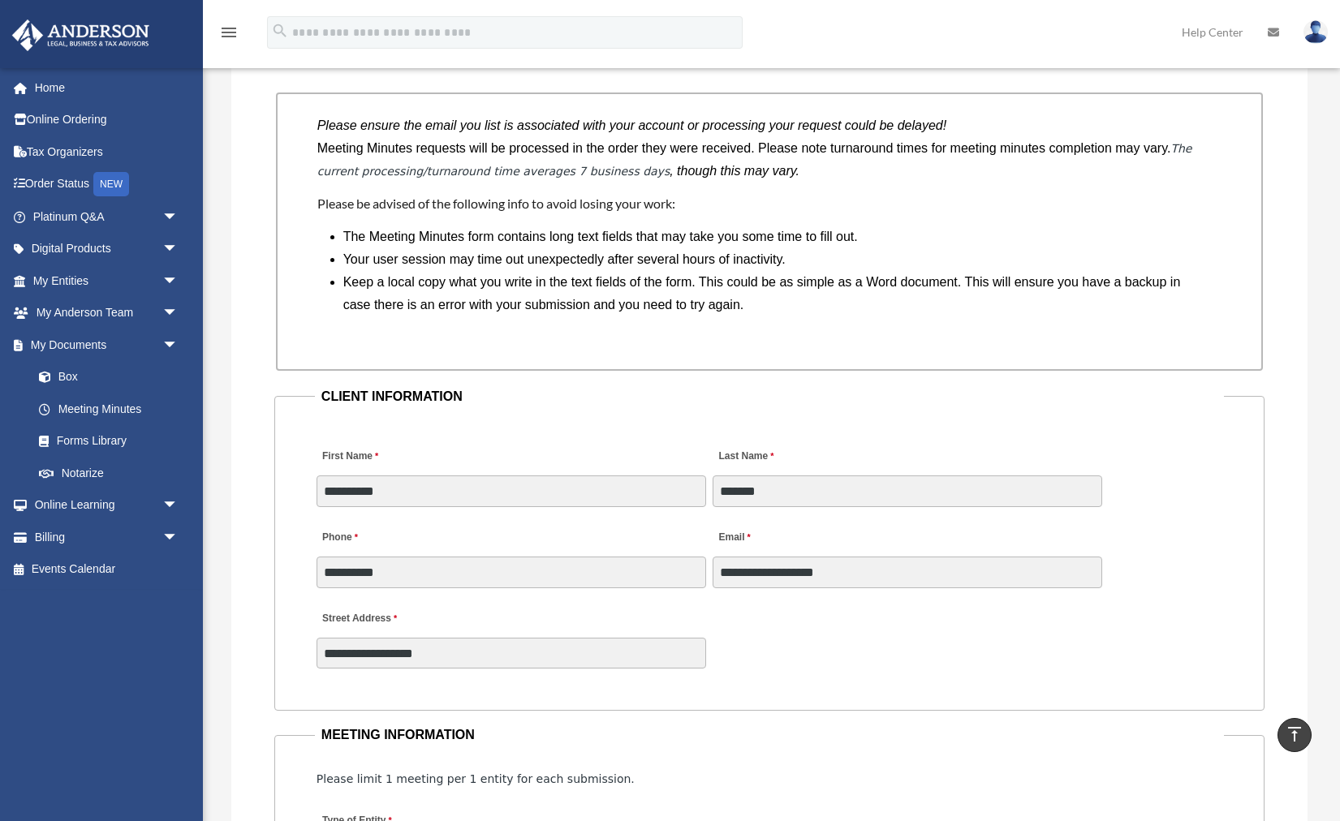
type input "**********"
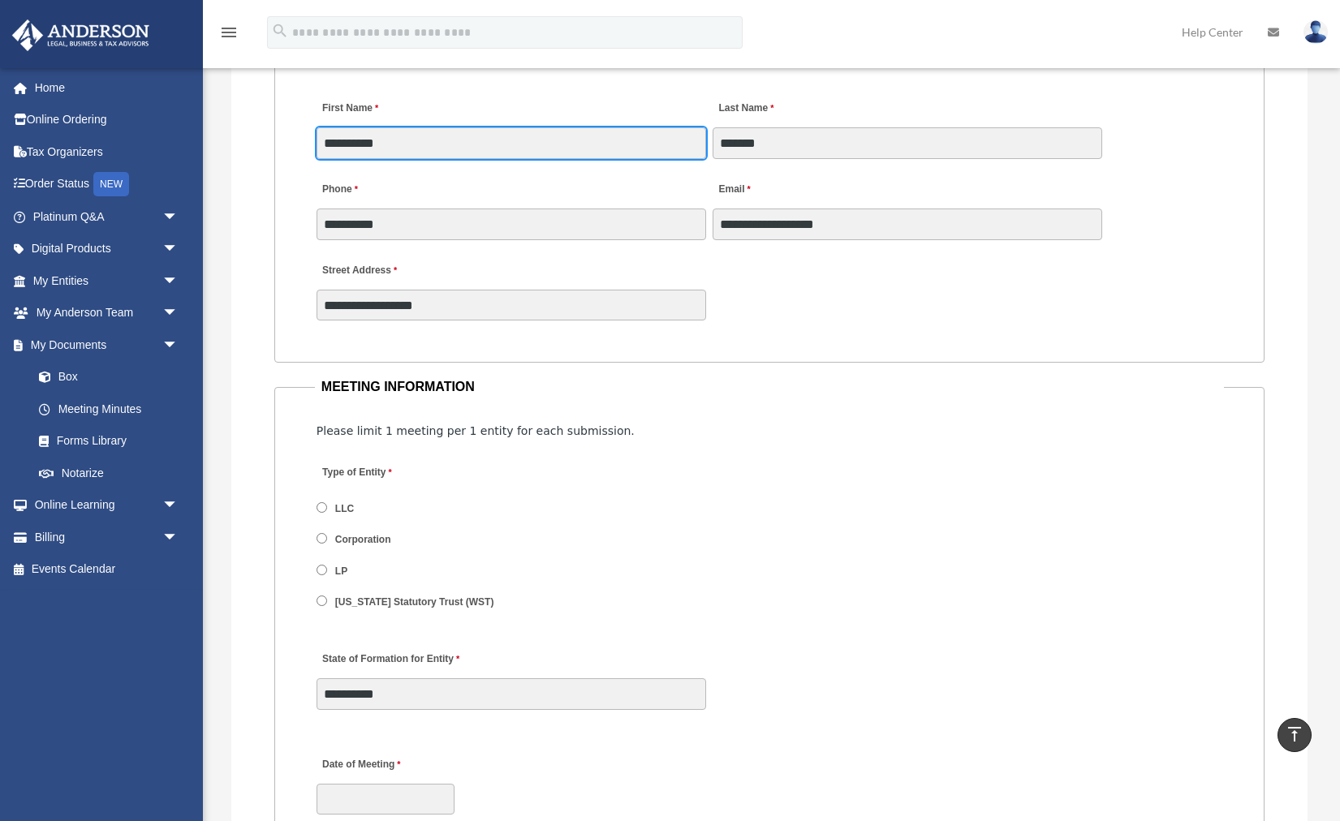
scroll to position [1687, 0]
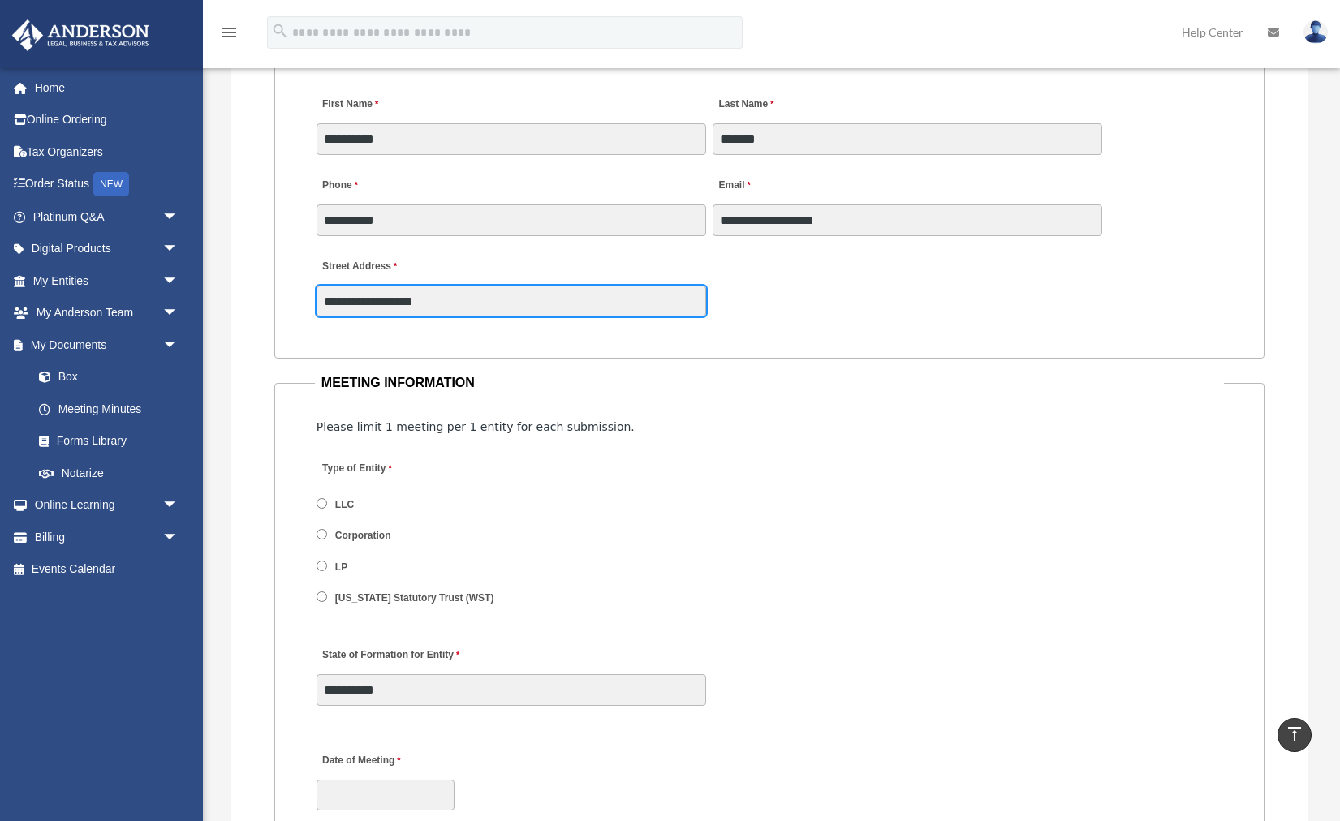
click at [579, 304] on input "**********" at bounding box center [512, 301] width 390 height 31
type input "**********"
click at [736, 455] on div "Type of Entity LLC Corporation LP Wyoming Statutory Trust (WST)" at bounding box center [769, 538] width 909 height 178
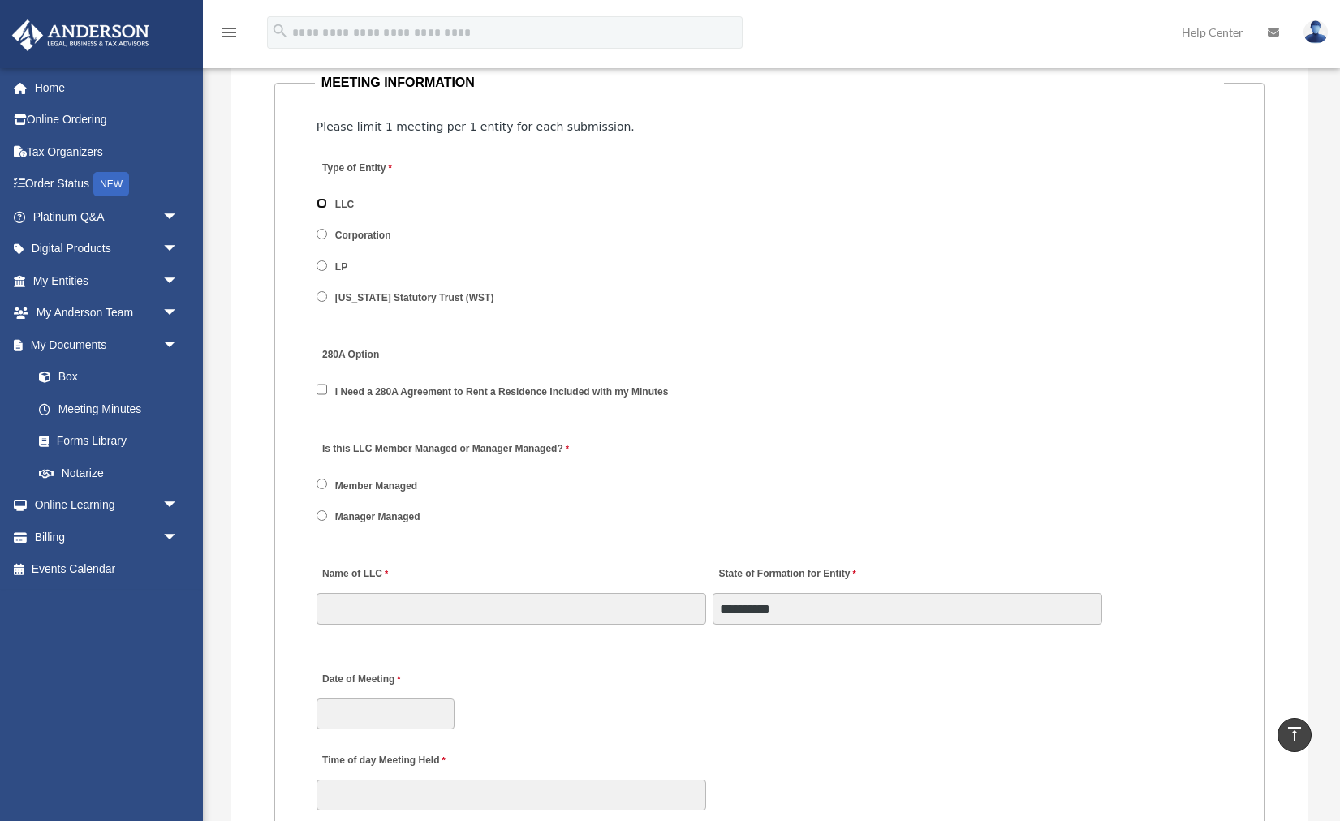
scroll to position [2007, 0]
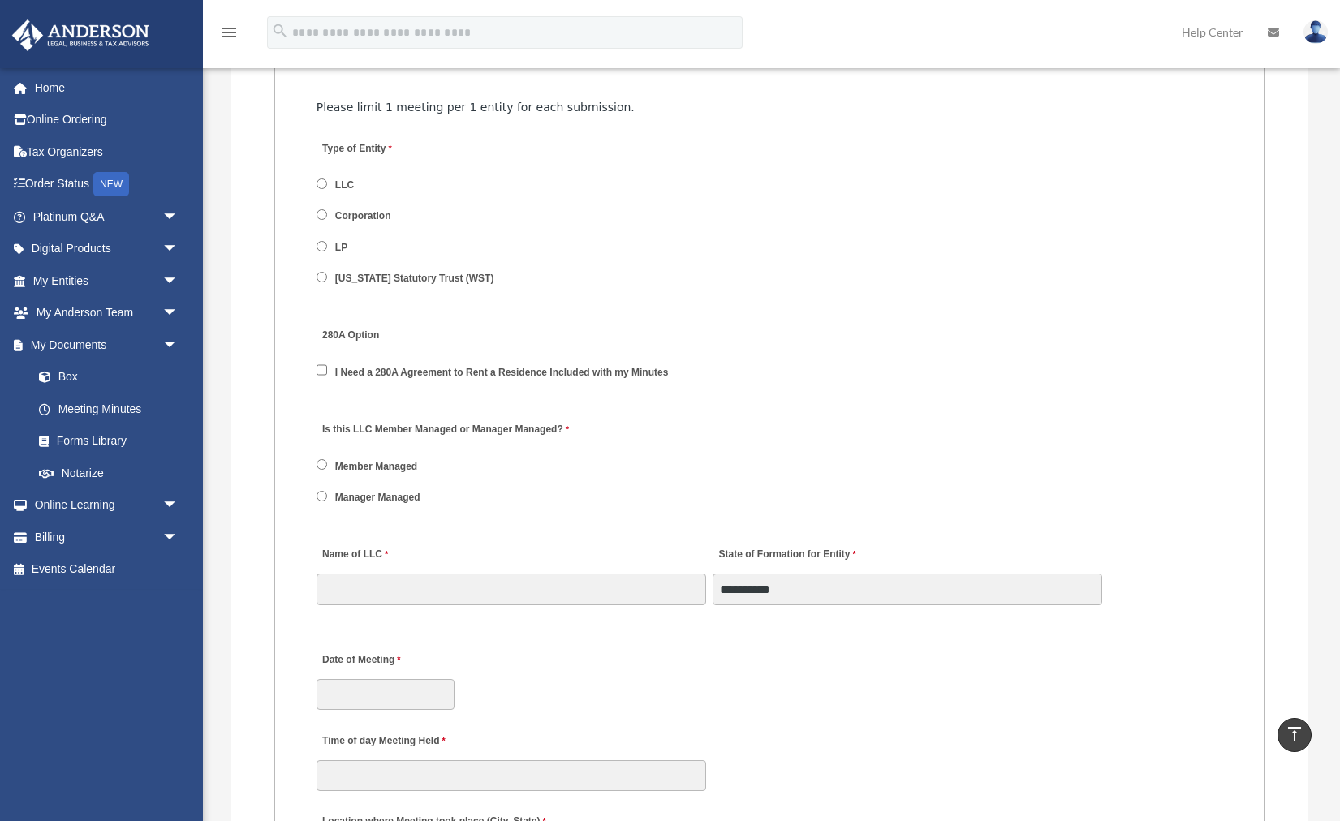
click at [395, 468] on label "Member Managed" at bounding box center [376, 466] width 93 height 15
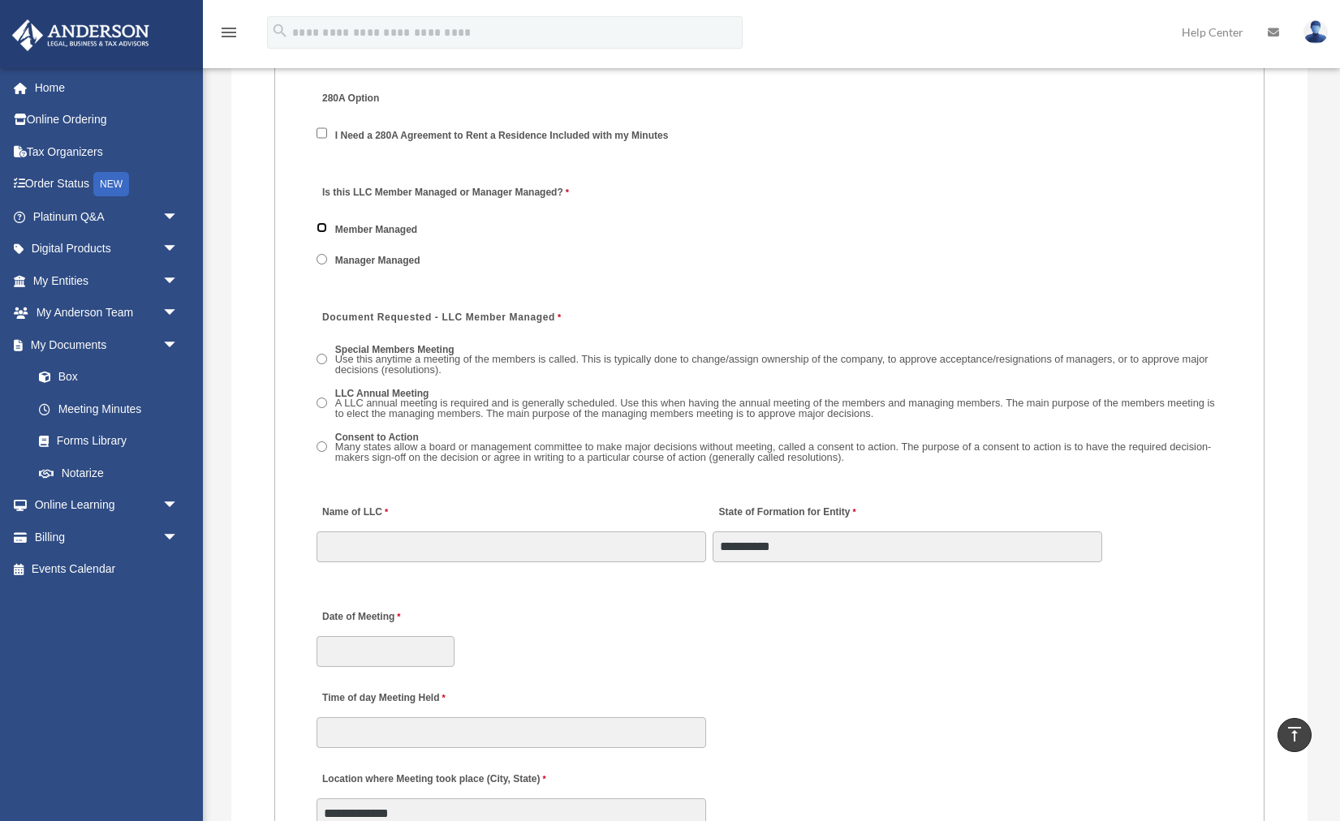
scroll to position [2245, 0]
click at [740, 366] on span "Use this anytime a meeting of the members is called. This is typically done to …" at bounding box center [771, 363] width 873 height 23
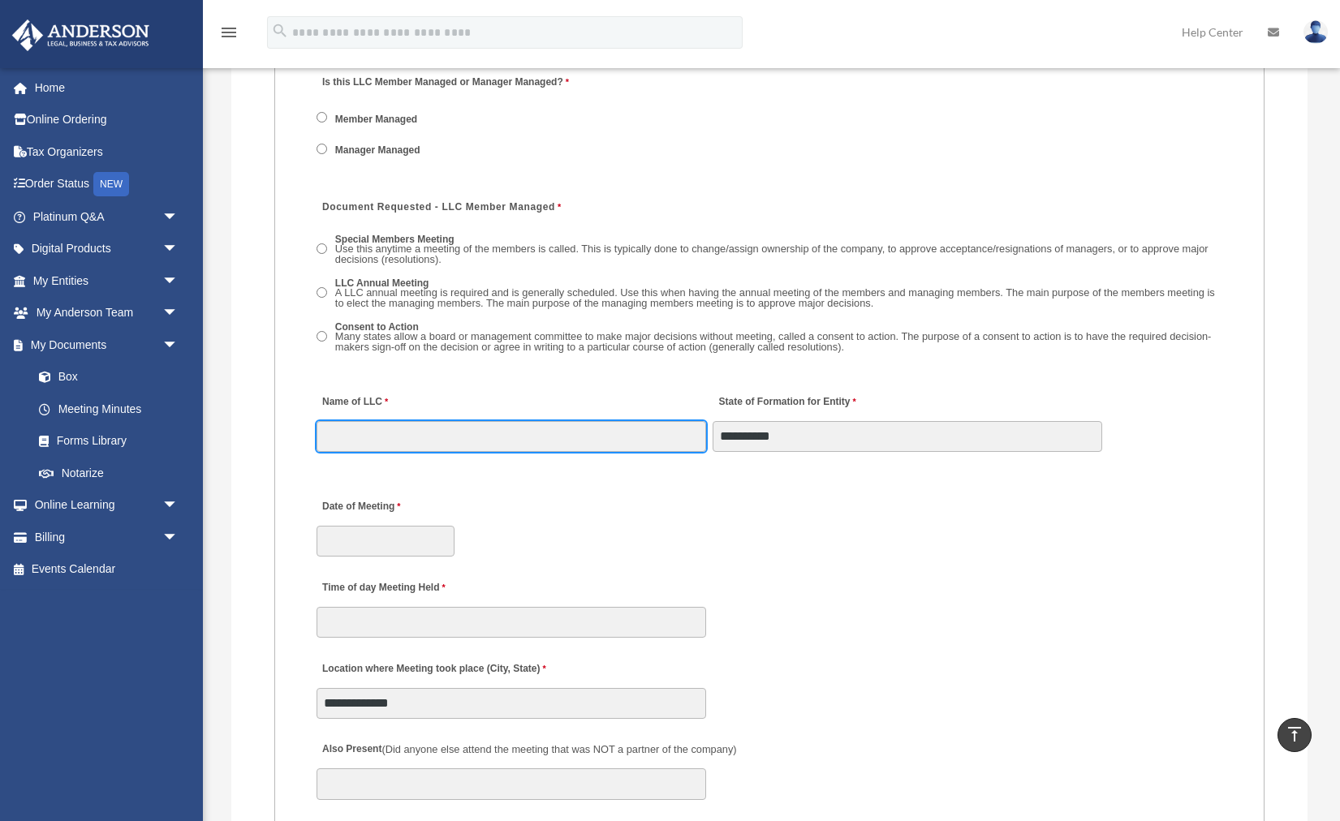
click at [607, 450] on input "Name of LLC" at bounding box center [512, 436] width 390 height 31
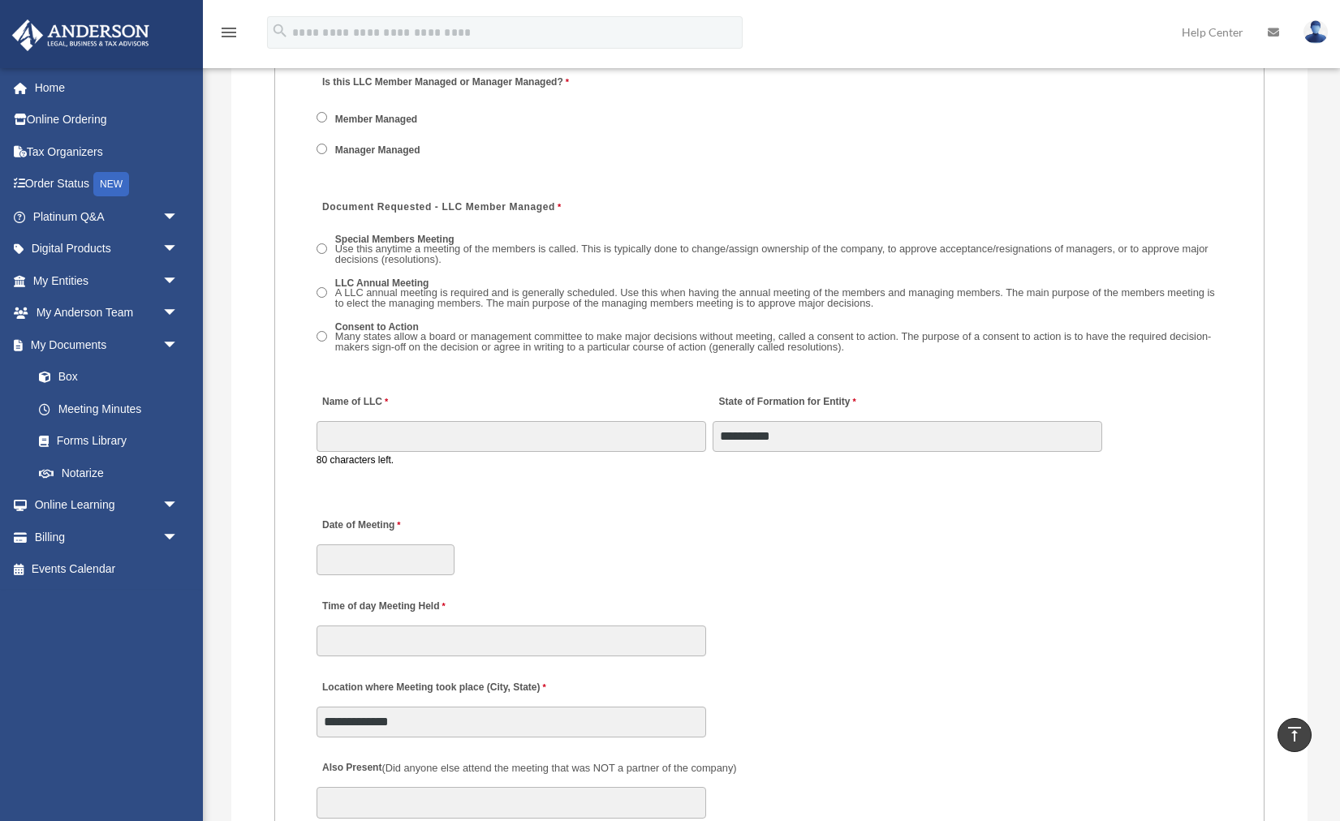
click at [615, 509] on div "Date of Meeting" at bounding box center [769, 541] width 909 height 71
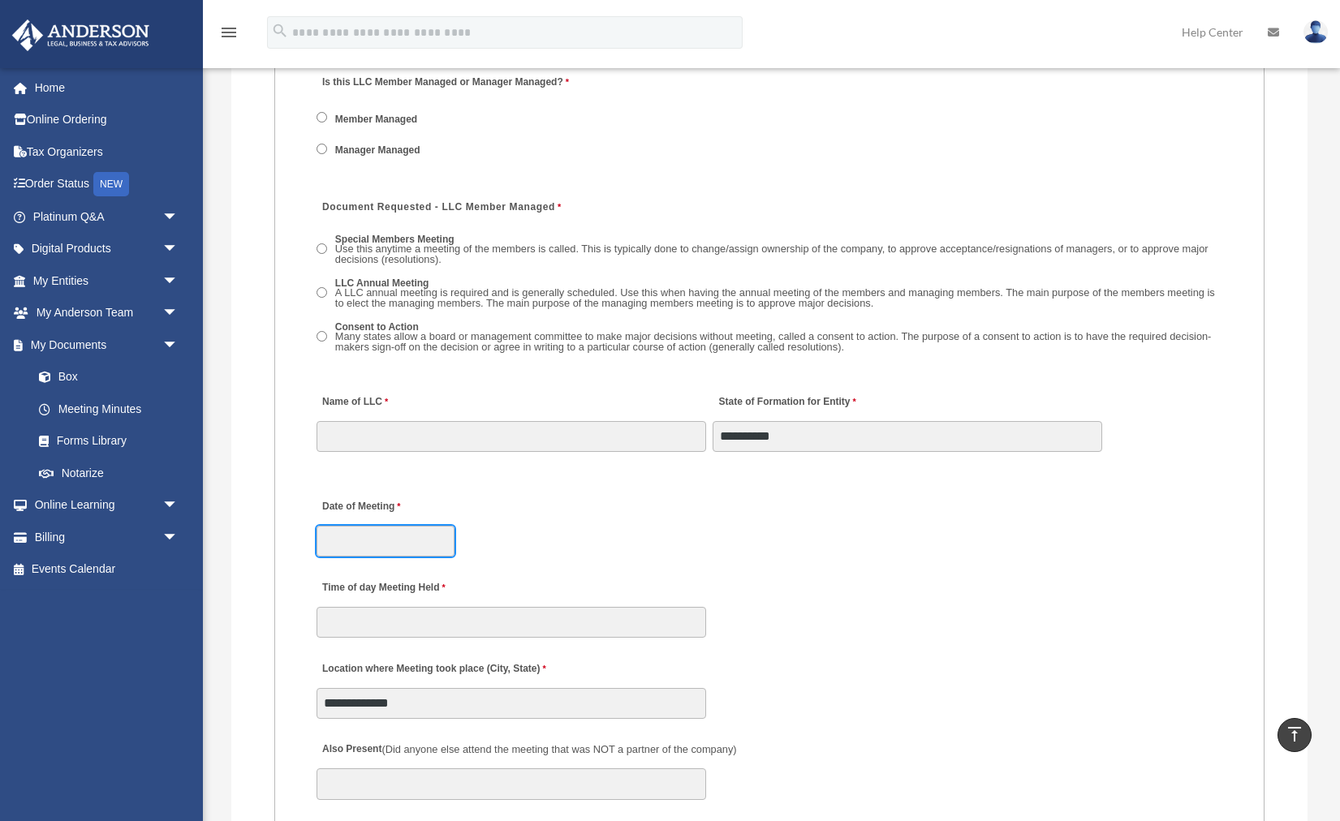
click at [416, 544] on input "Date of Meeting" at bounding box center [386, 541] width 138 height 31
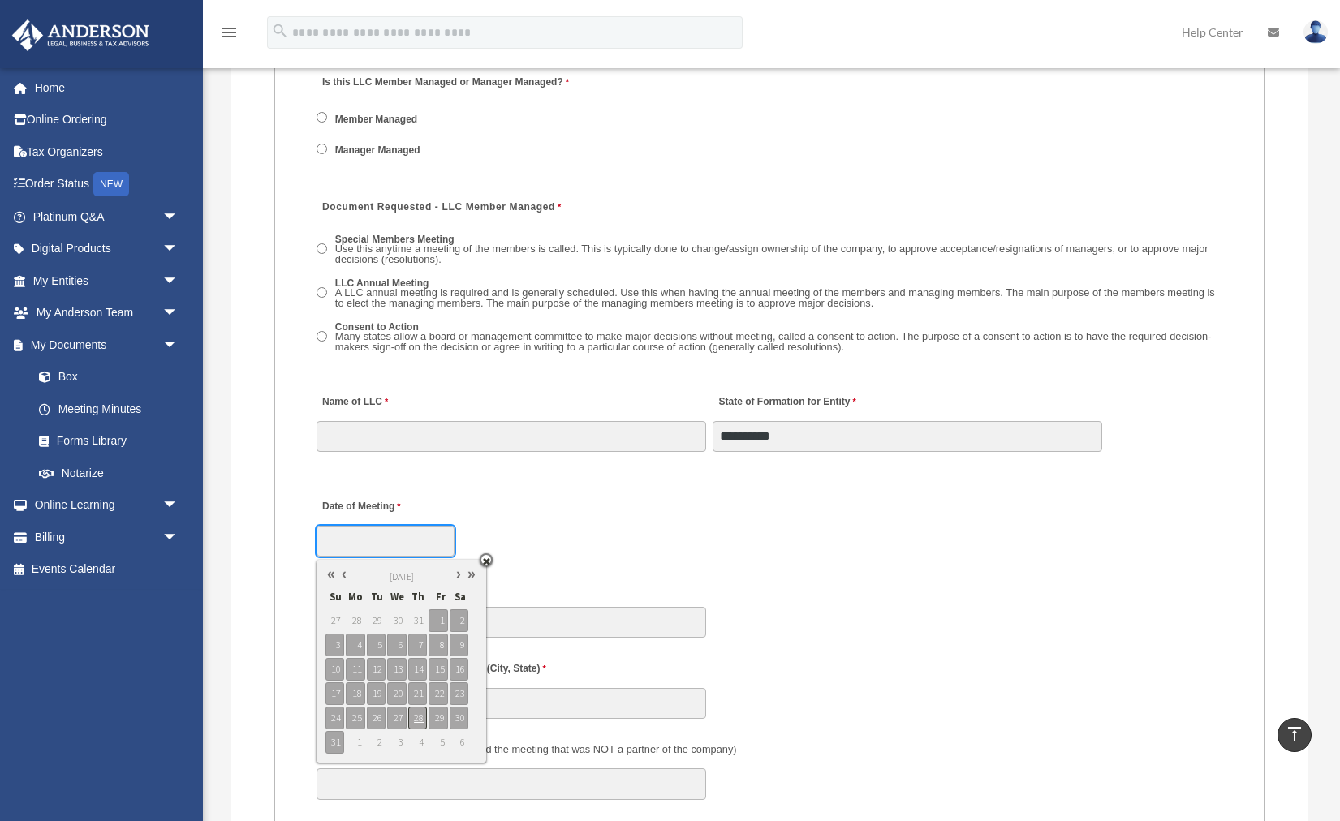
type input "**********"
click at [415, 722] on span "28" at bounding box center [417, 718] width 19 height 23
click at [626, 591] on div "Time of day Meeting Held" at bounding box center [769, 603] width 909 height 71
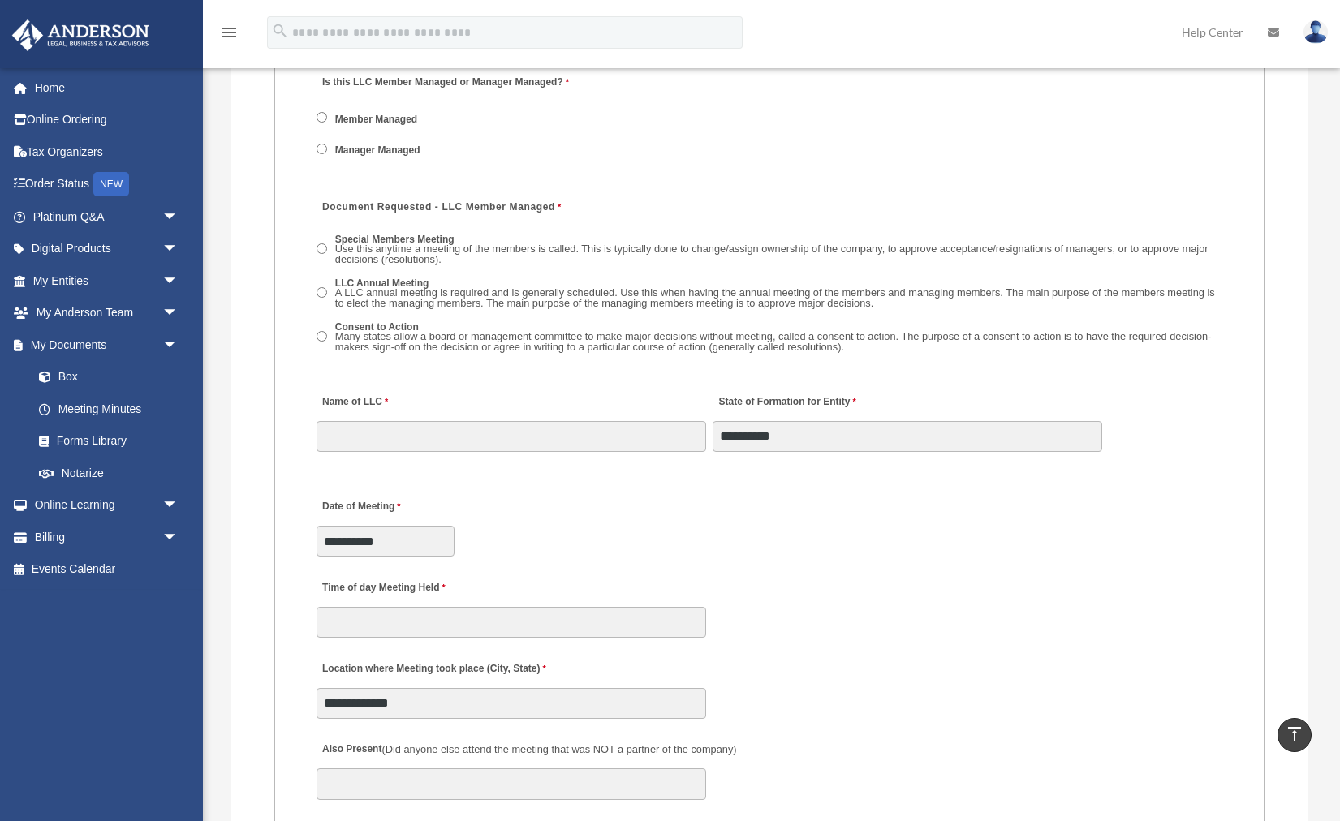
click at [568, 454] on div "Name of LLC 80 characters left." at bounding box center [511, 417] width 393 height 71
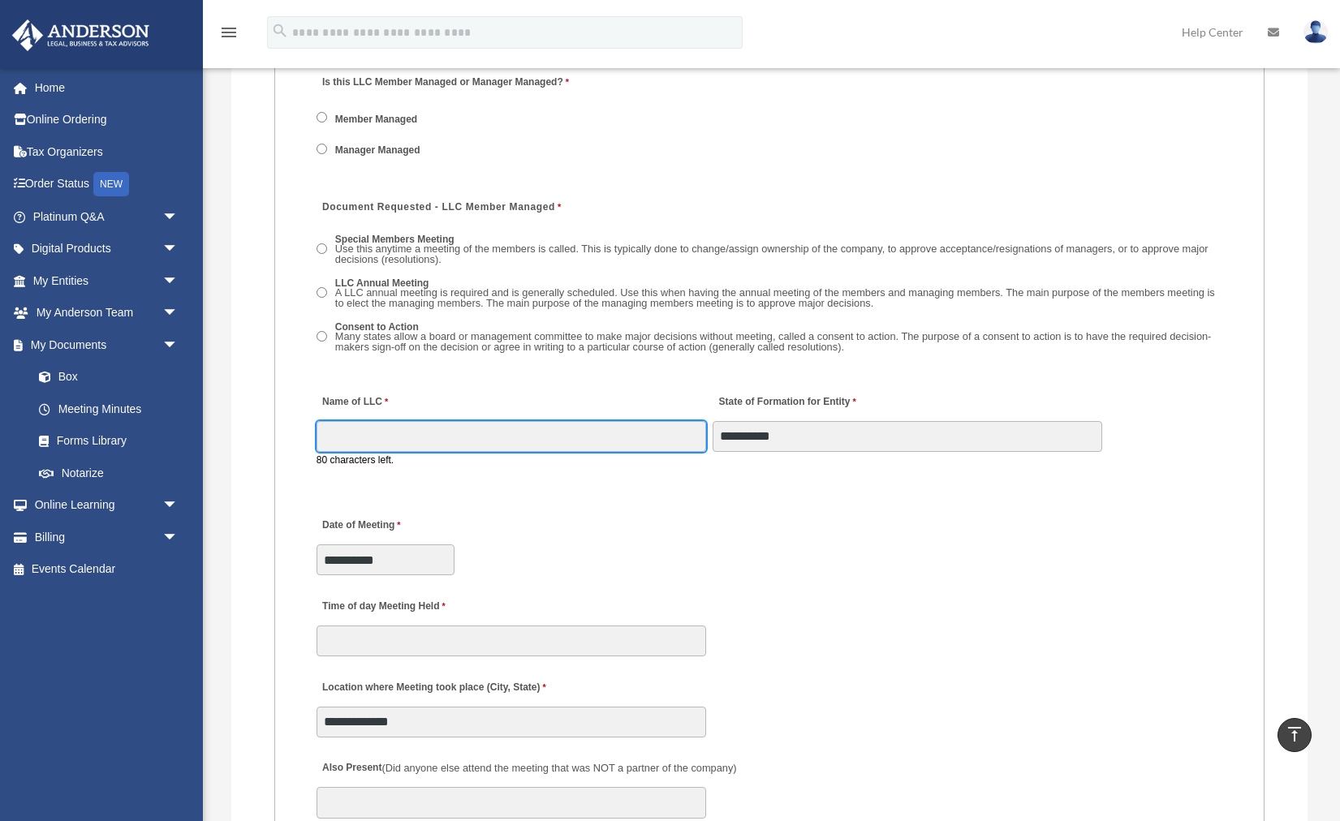
click at [575, 441] on input "Name of LLC" at bounding box center [512, 436] width 390 height 31
type input "**********"
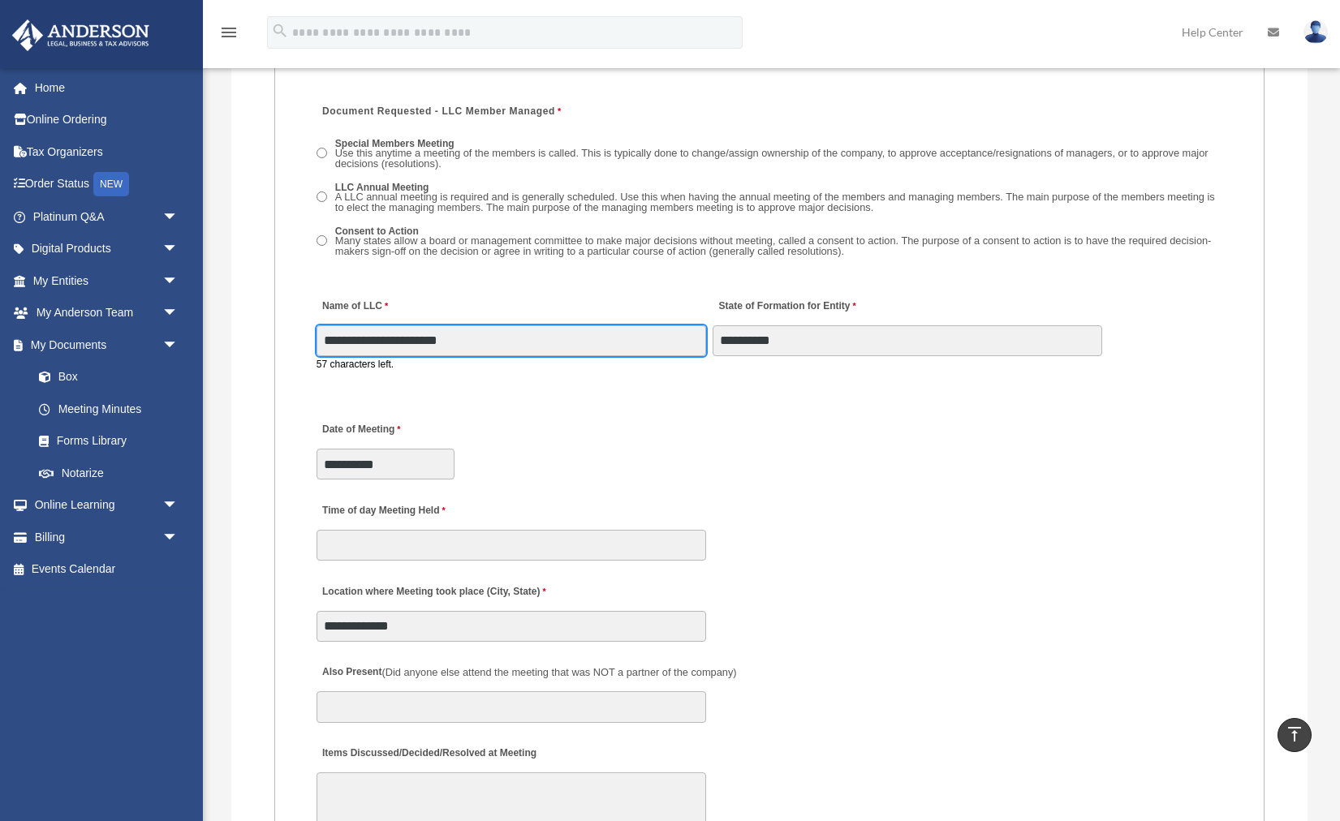
scroll to position [2451, 0]
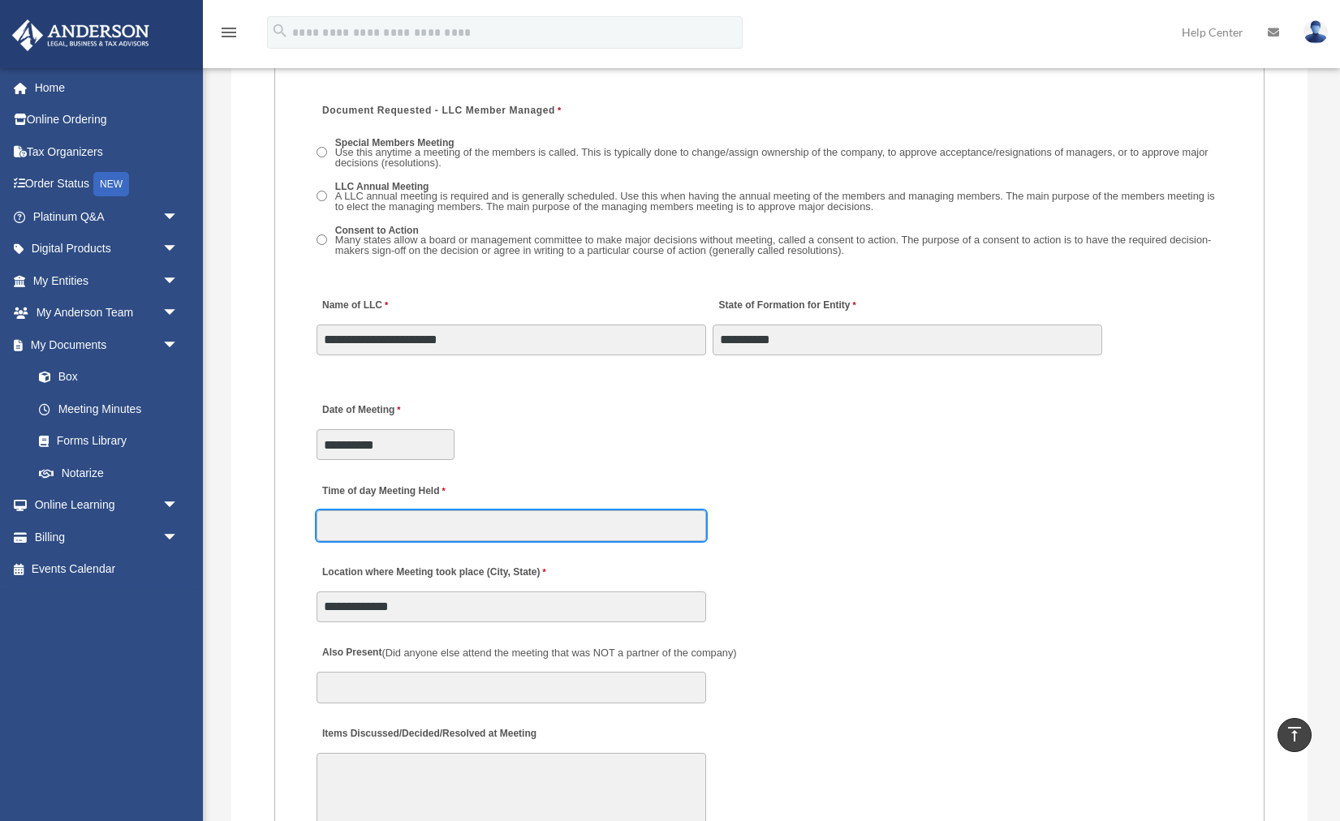
click at [545, 546] on fieldset "MEETING INFORMATION Please limit 1 meeting per 1 entity for each submission. Ty…" at bounding box center [769, 706] width 990 height 2196
type input "****"
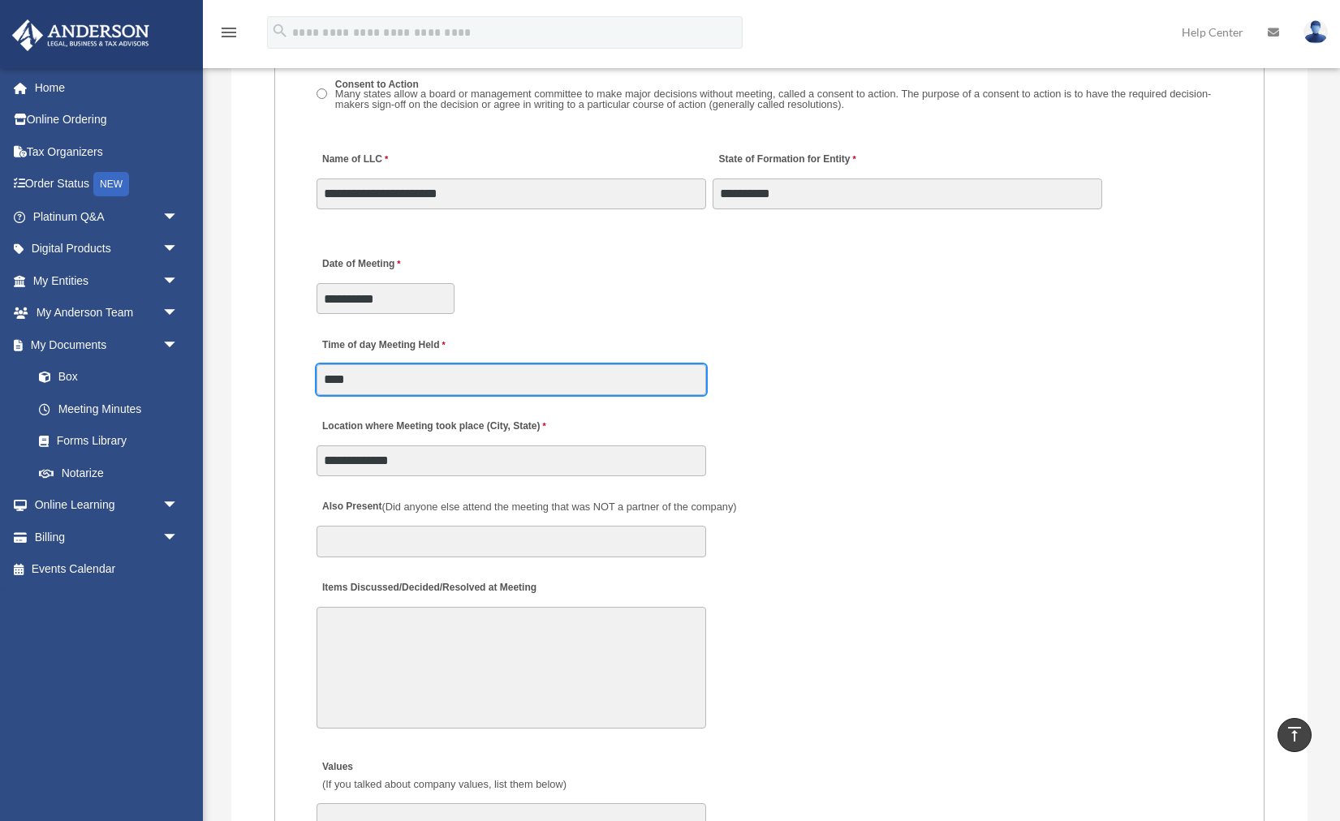
scroll to position [2599, 0]
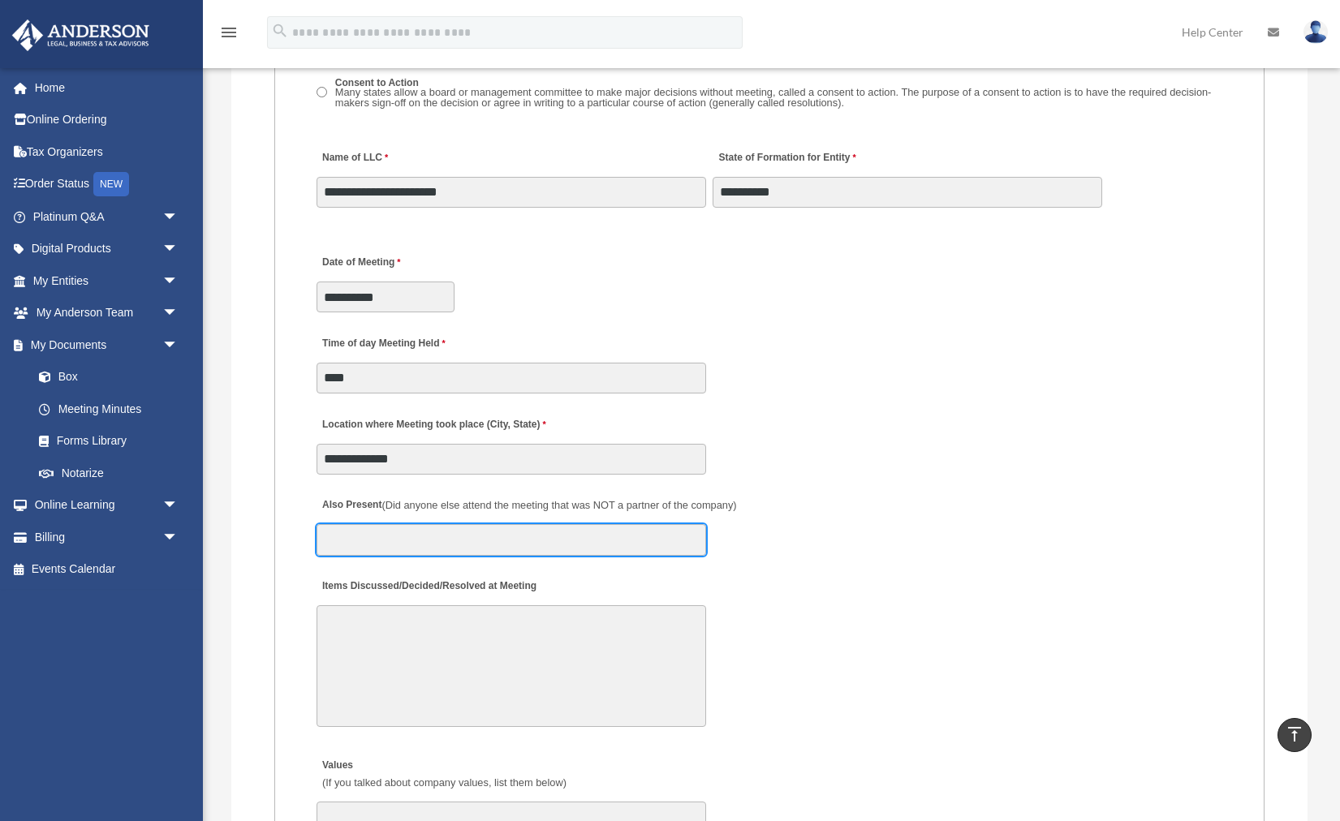
click at [508, 545] on input "Also Present (Did anyone else attend the meeting that was NOT a partner of the …" at bounding box center [512, 539] width 390 height 31
type input "******"
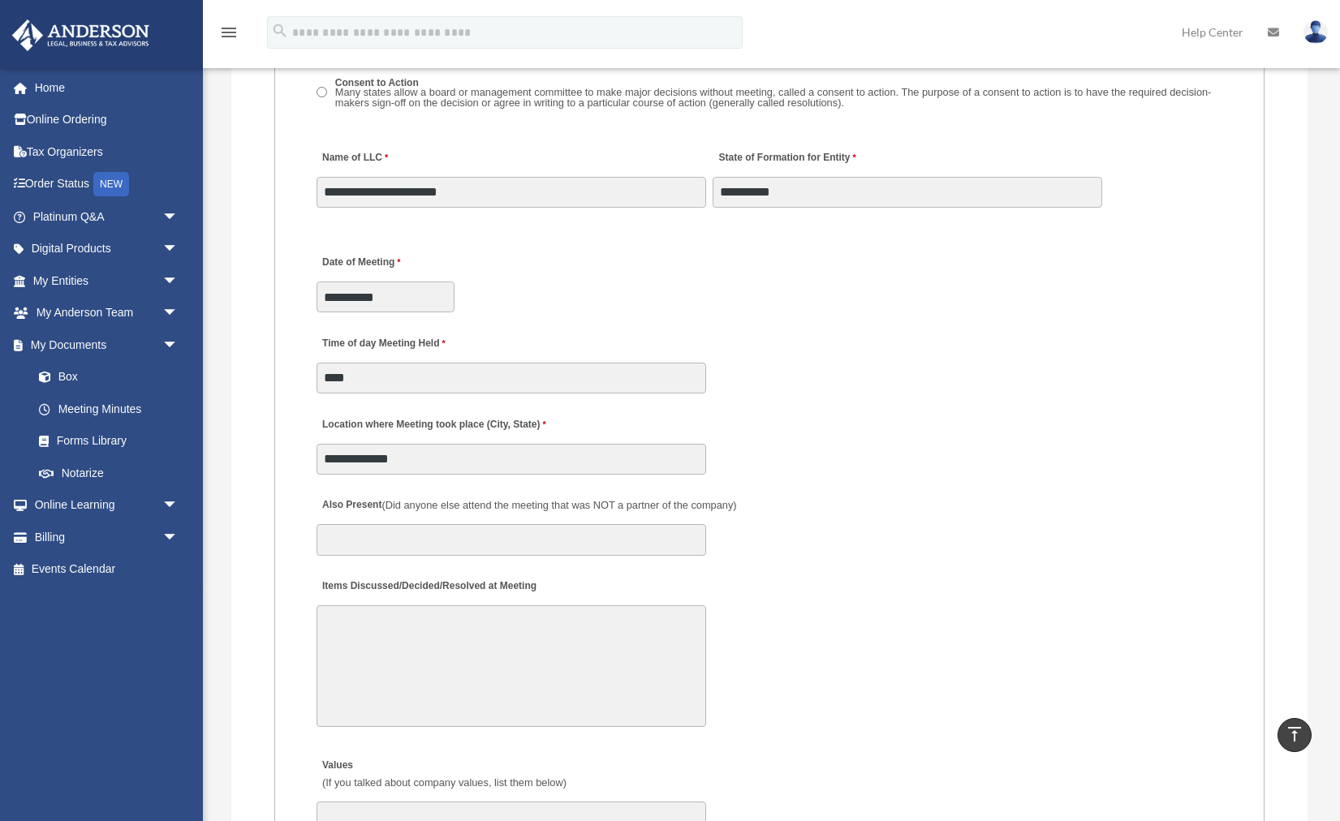
click at [861, 534] on div "Also Present (Did anyone else attend the meeting that was NOT a partner of the …" at bounding box center [769, 521] width 909 height 71
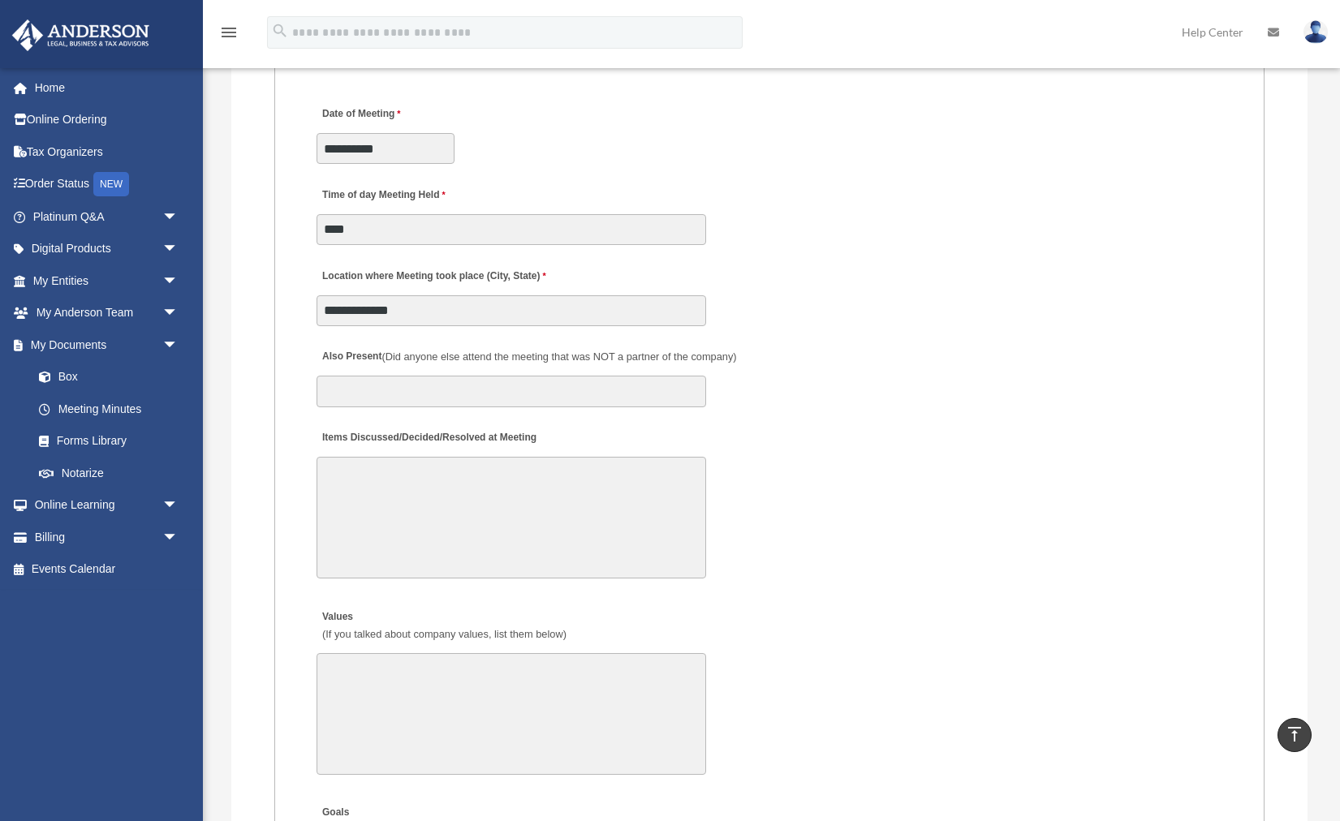
scroll to position [2749, 0]
click at [663, 515] on textarea "Items Discussed/Decided/Resolved at Meeting" at bounding box center [512, 516] width 390 height 122
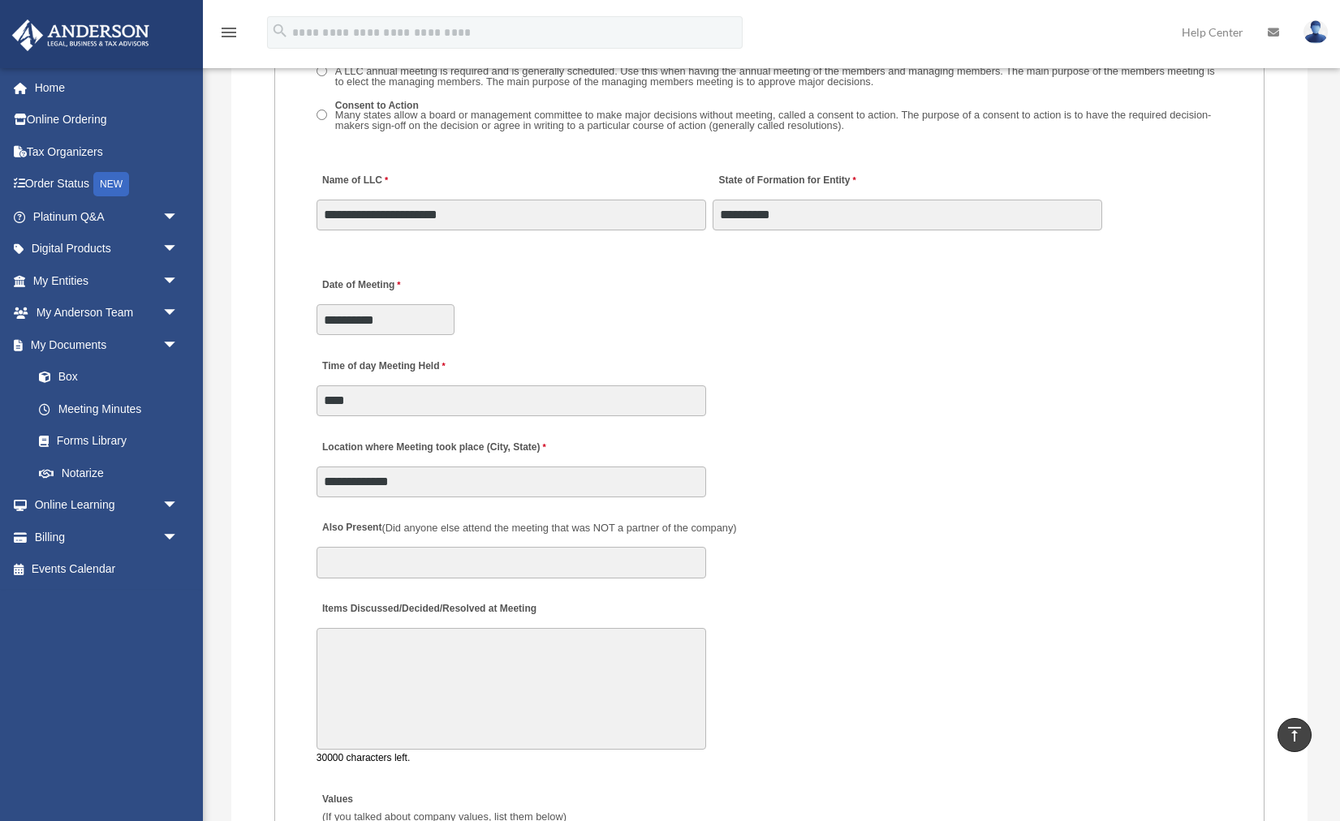
scroll to position [2577, 0]
click at [646, 671] on textarea "Items Discussed/Decided/Resolved at Meeting" at bounding box center [512, 688] width 390 height 122
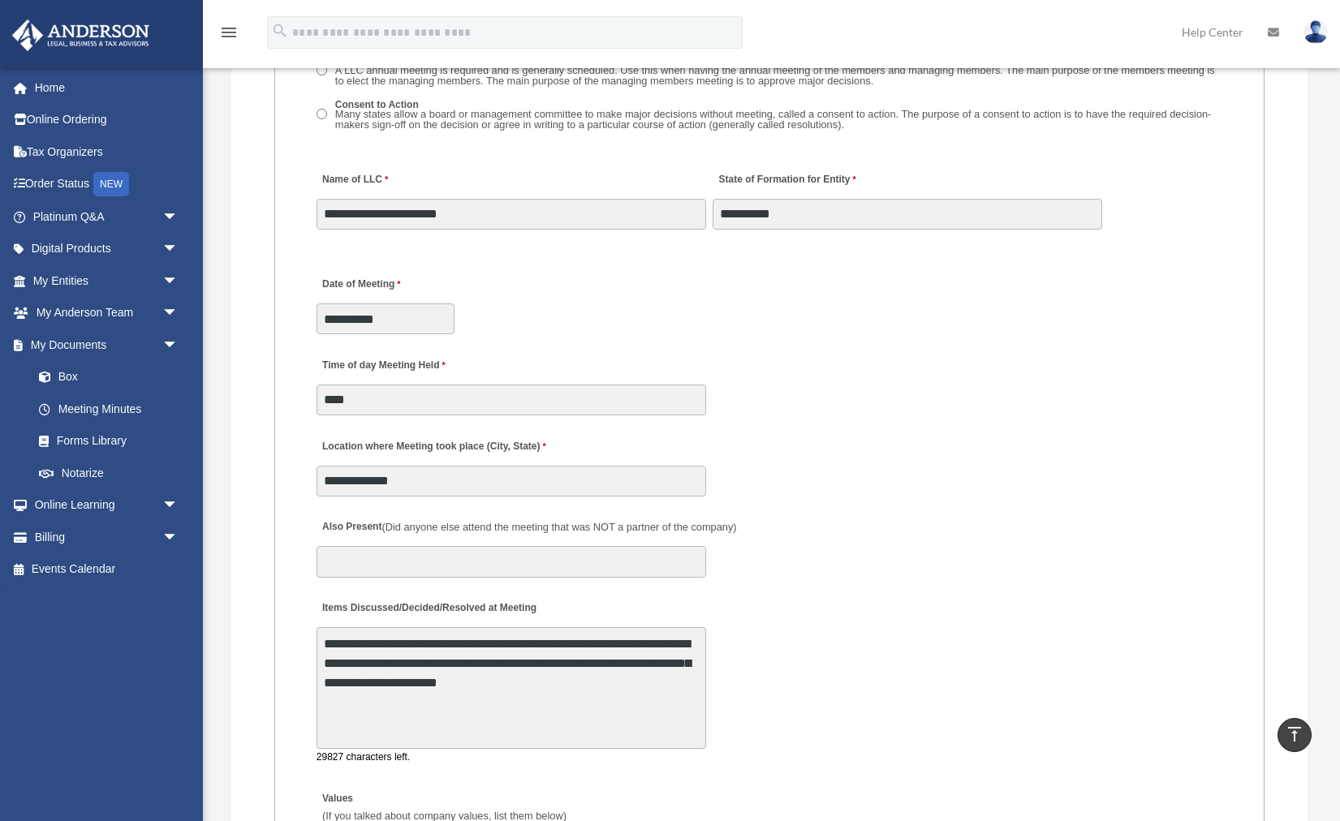
click at [412, 691] on textarea "**********" at bounding box center [512, 688] width 390 height 122
drag, startPoint x: 412, startPoint y: 691, endPoint x: 532, endPoint y: 690, distance: 119.3
click at [532, 690] on textarea "**********" at bounding box center [512, 688] width 390 height 122
type textarea "**********"
click at [618, 699] on textarea "**********" at bounding box center [512, 688] width 390 height 122
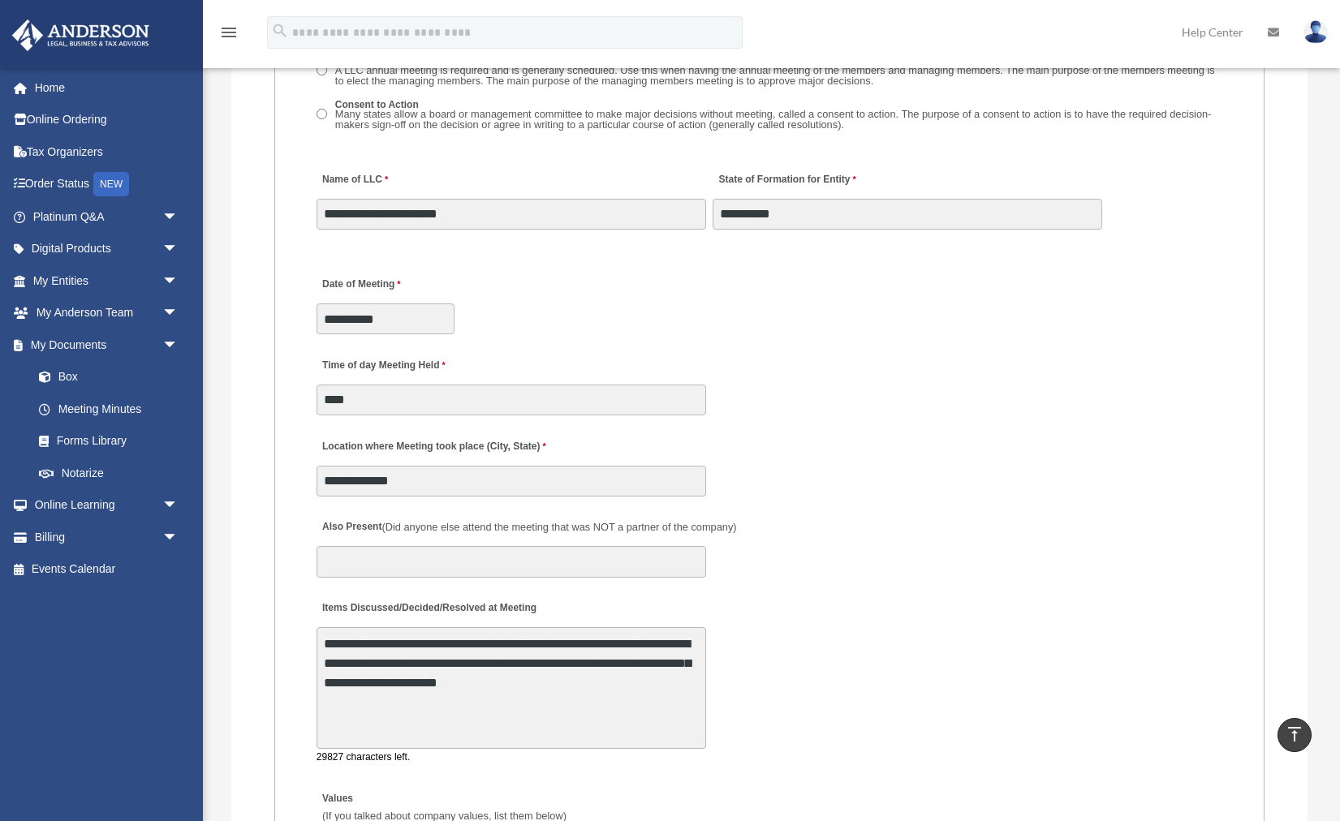
click at [673, 696] on textarea "**********" at bounding box center [512, 688] width 390 height 122
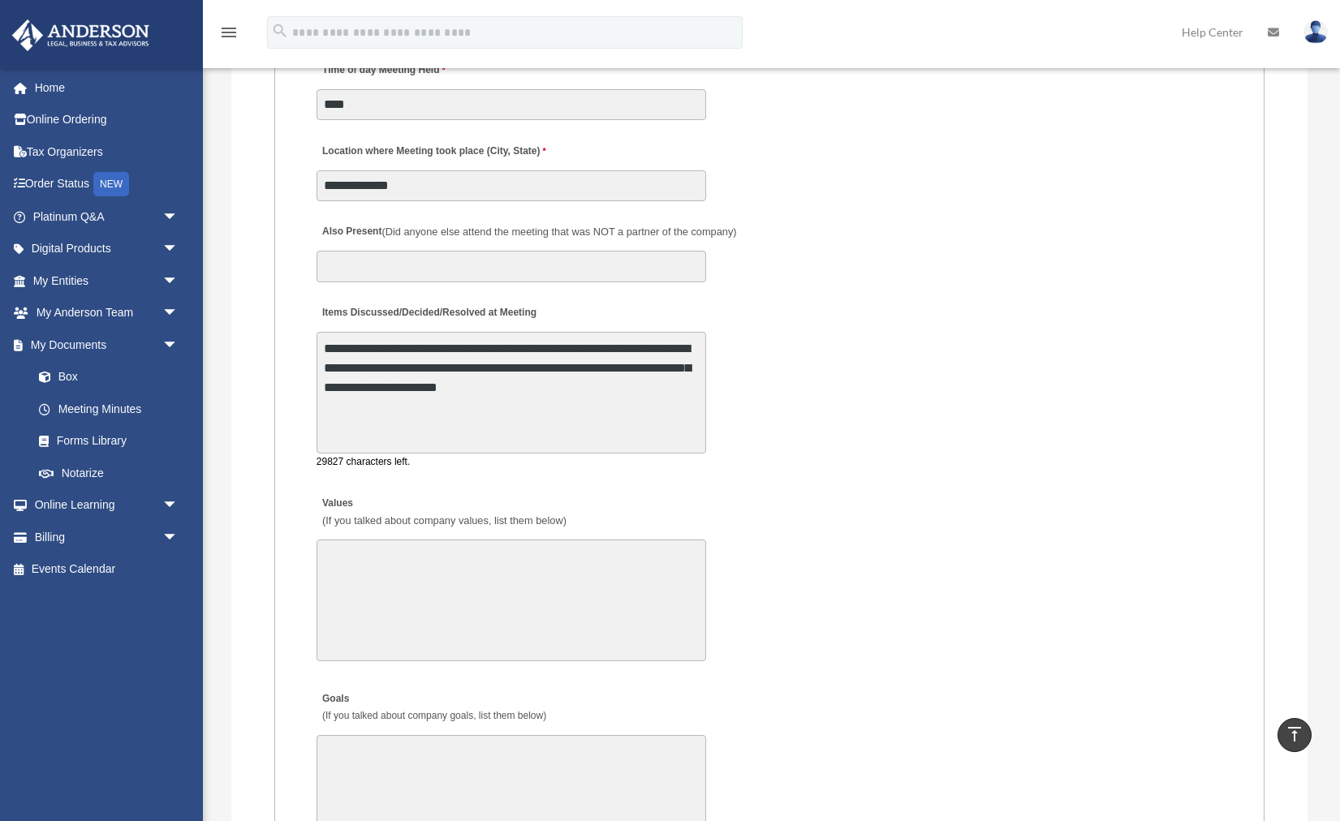
scroll to position [2915, 0]
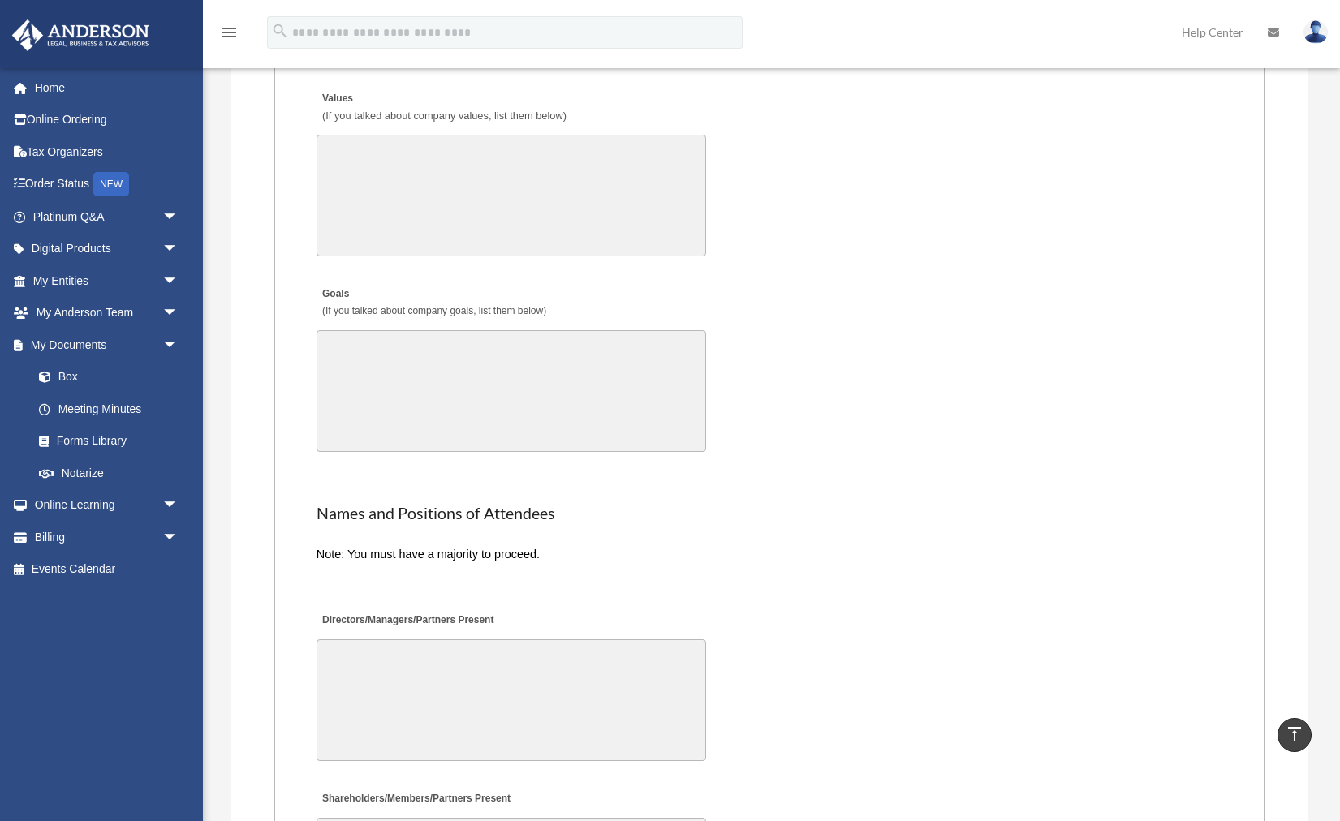
click at [673, 696] on textarea "Directors/Managers/Partners Present" at bounding box center [512, 701] width 390 height 122
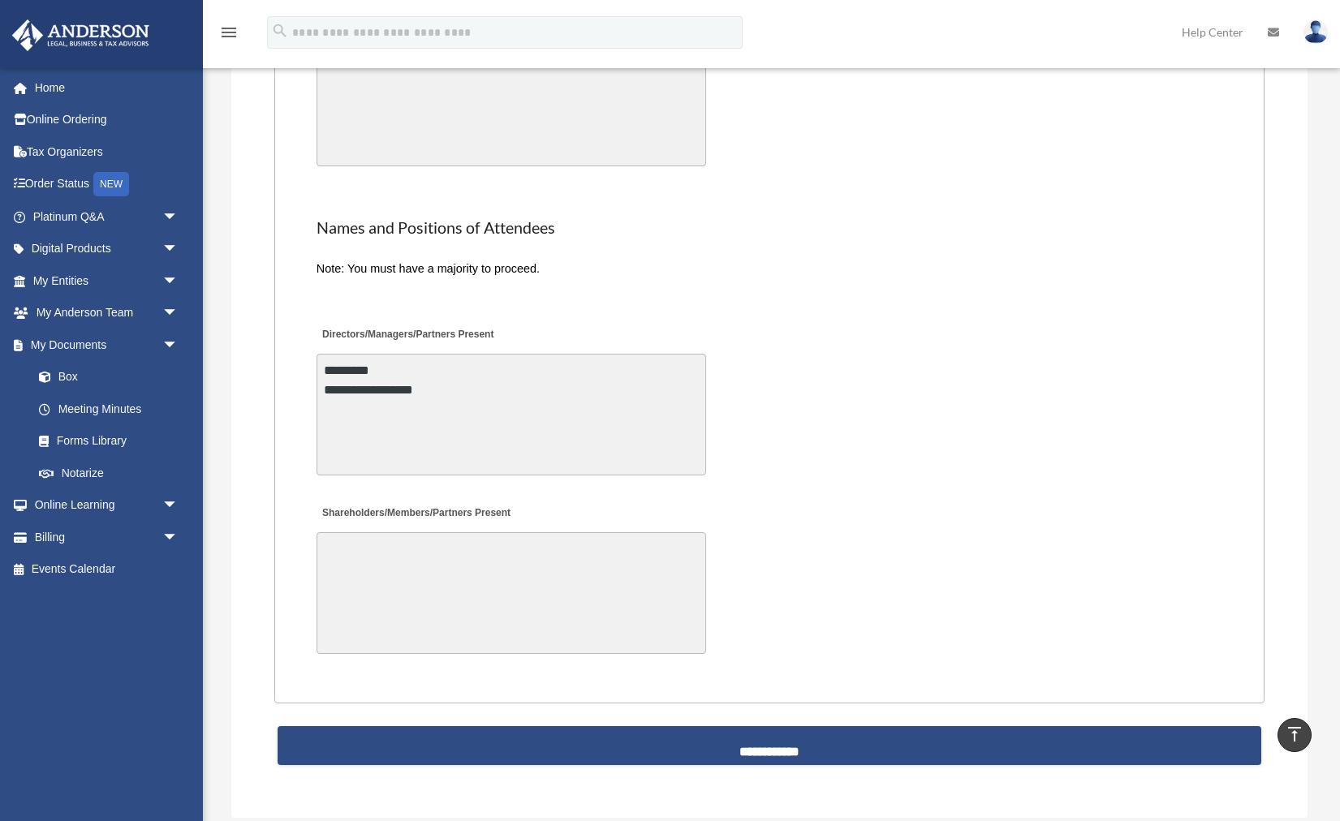
scroll to position [3640, 0]
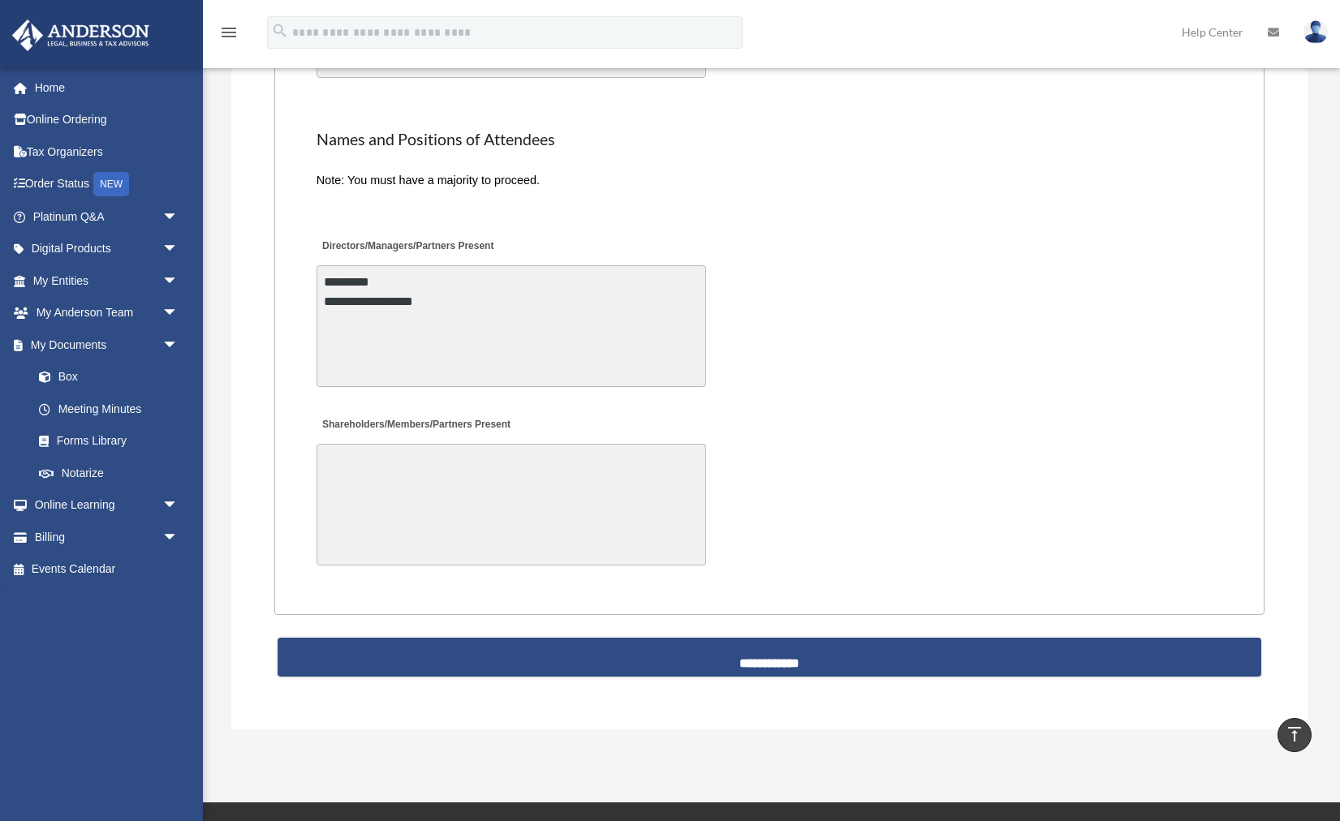
type textarea "**********"
click at [574, 463] on textarea "Shareholders/Members/Partners Present" at bounding box center [512, 505] width 390 height 122
paste textarea "**********"
type textarea "**********"
click at [816, 511] on div "**********" at bounding box center [769, 490] width 909 height 169
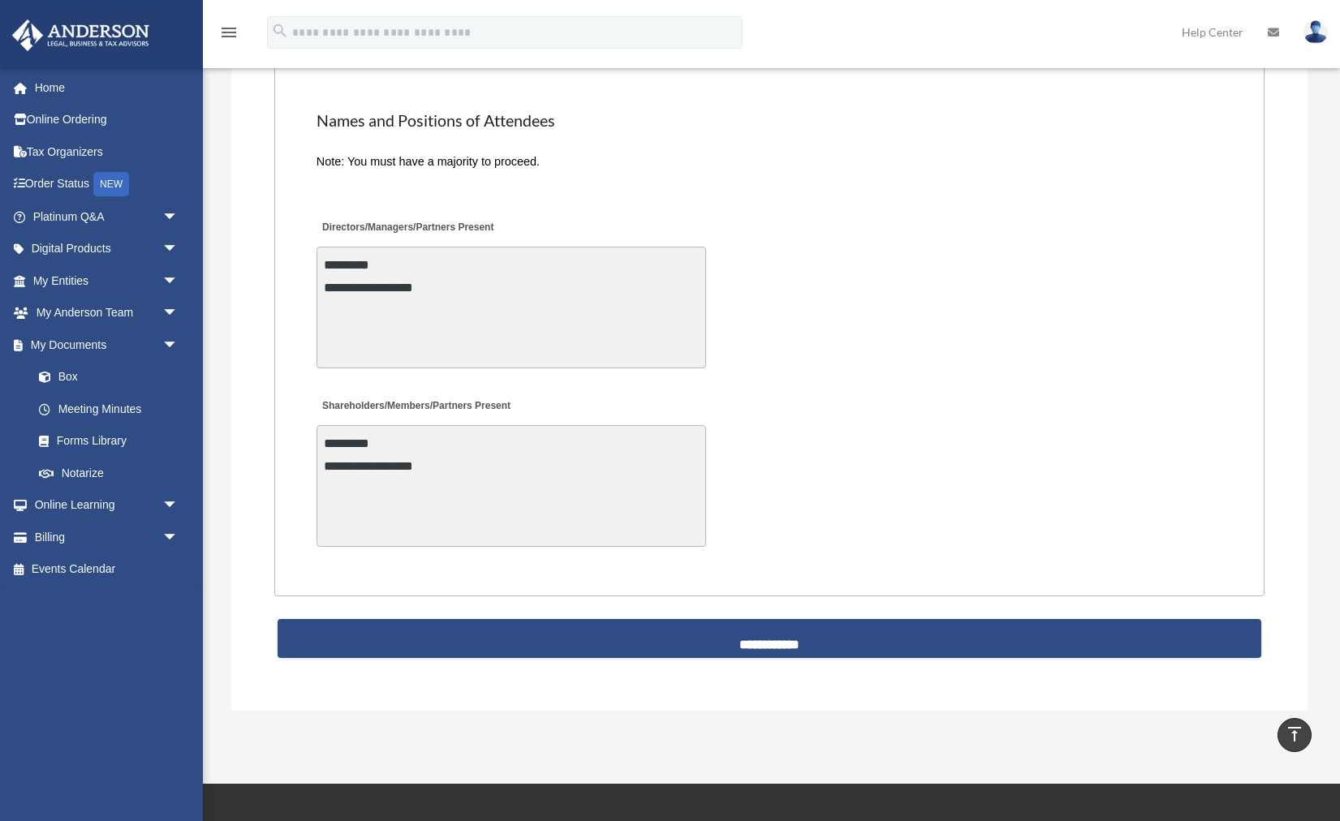
scroll to position [3928, 0]
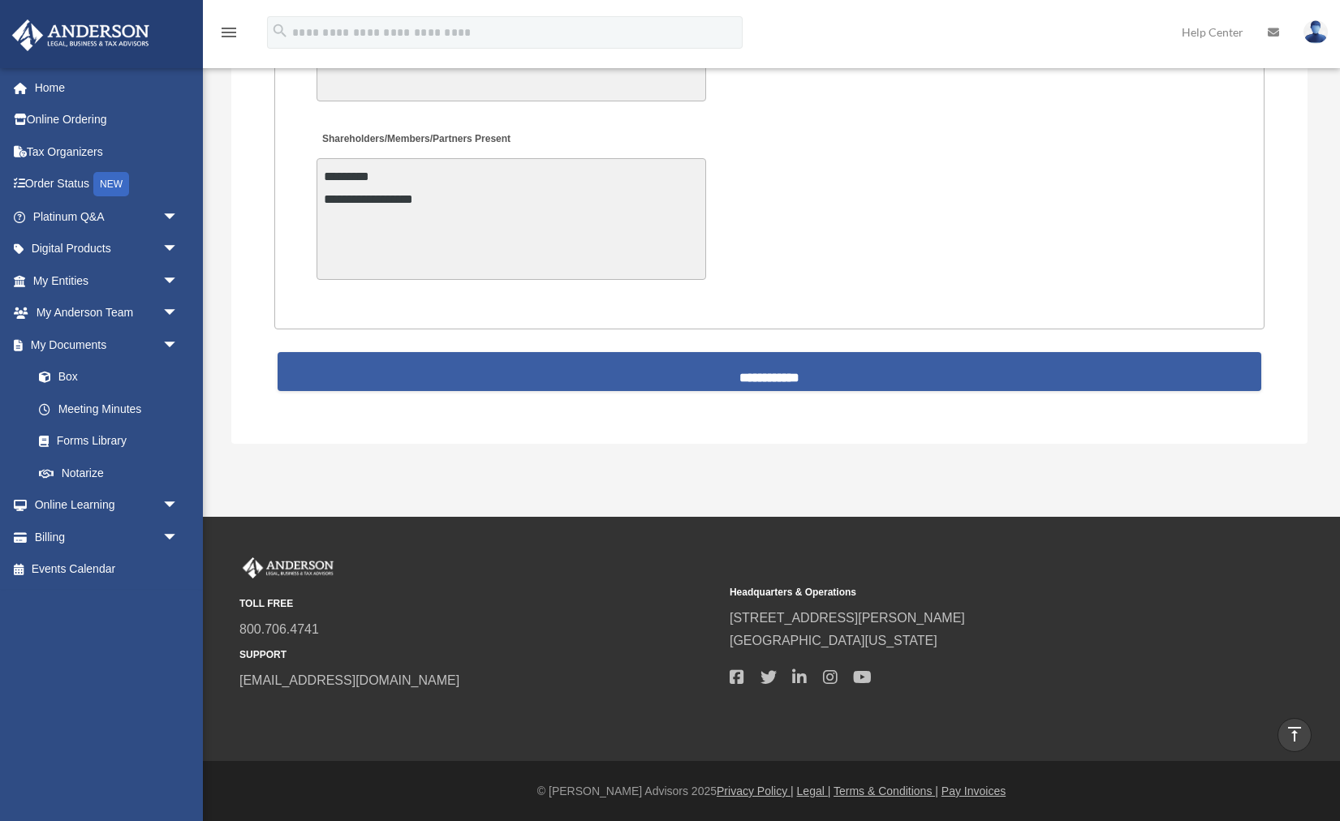
click at [842, 371] on input "**********" at bounding box center [770, 371] width 984 height 39
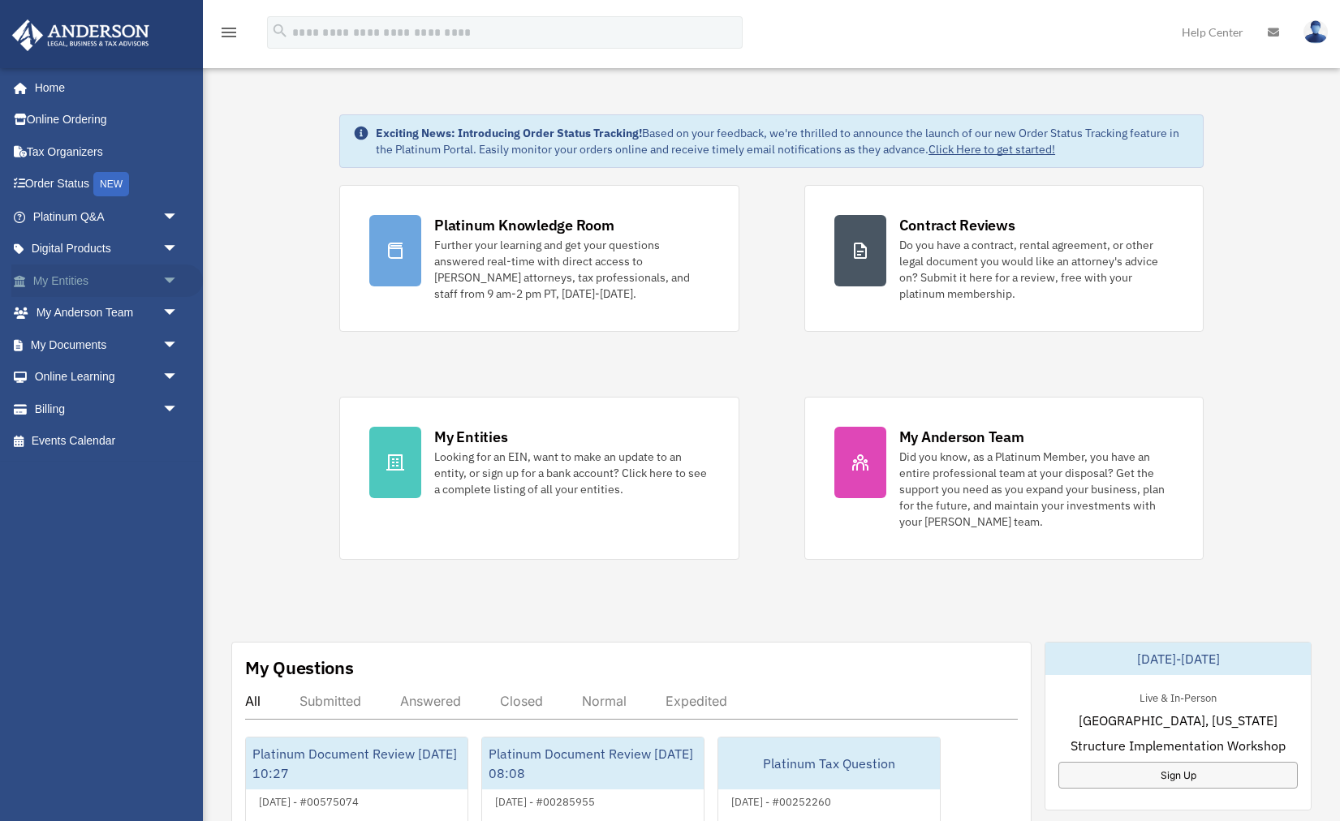
click at [162, 290] on span "arrow_drop_down" at bounding box center [178, 281] width 32 height 33
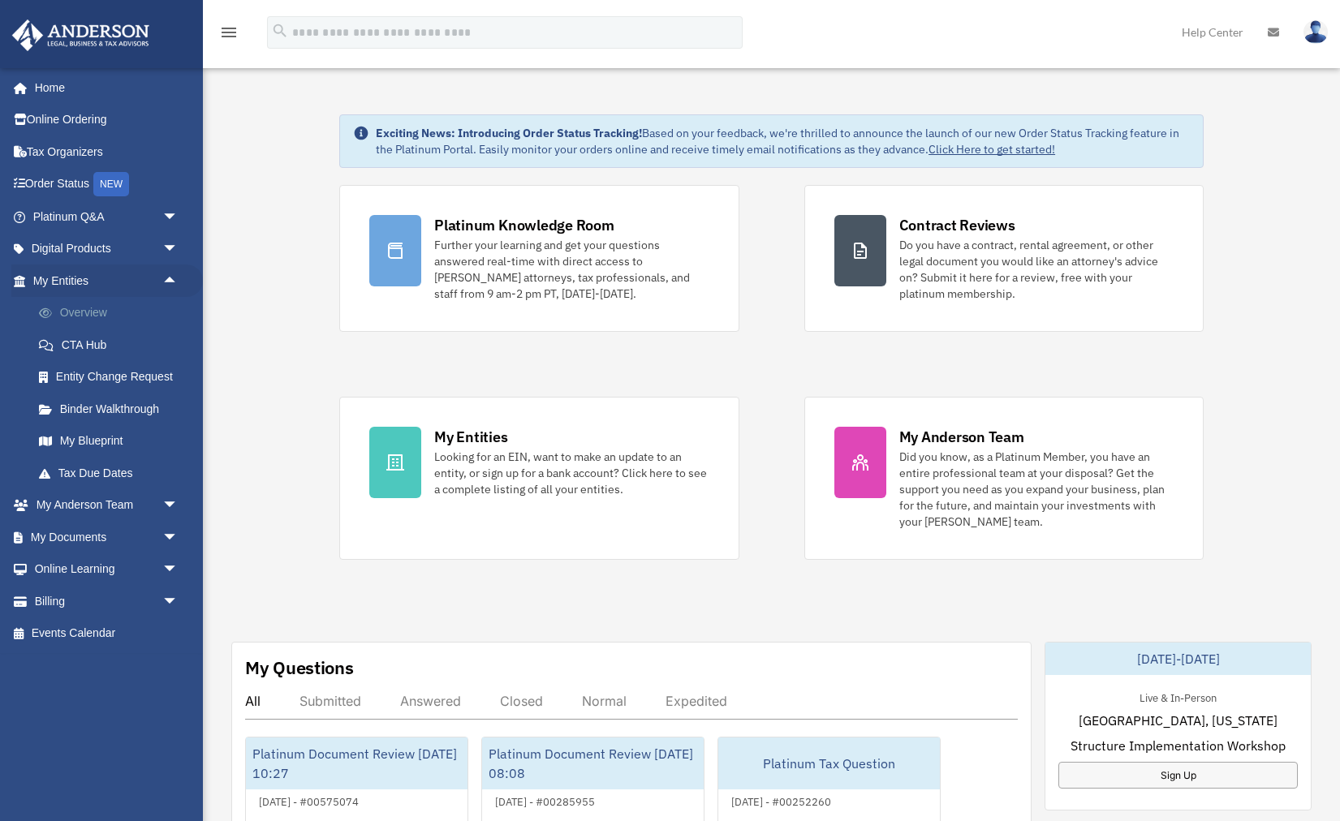
click at [110, 310] on link "Overview" at bounding box center [113, 313] width 180 height 32
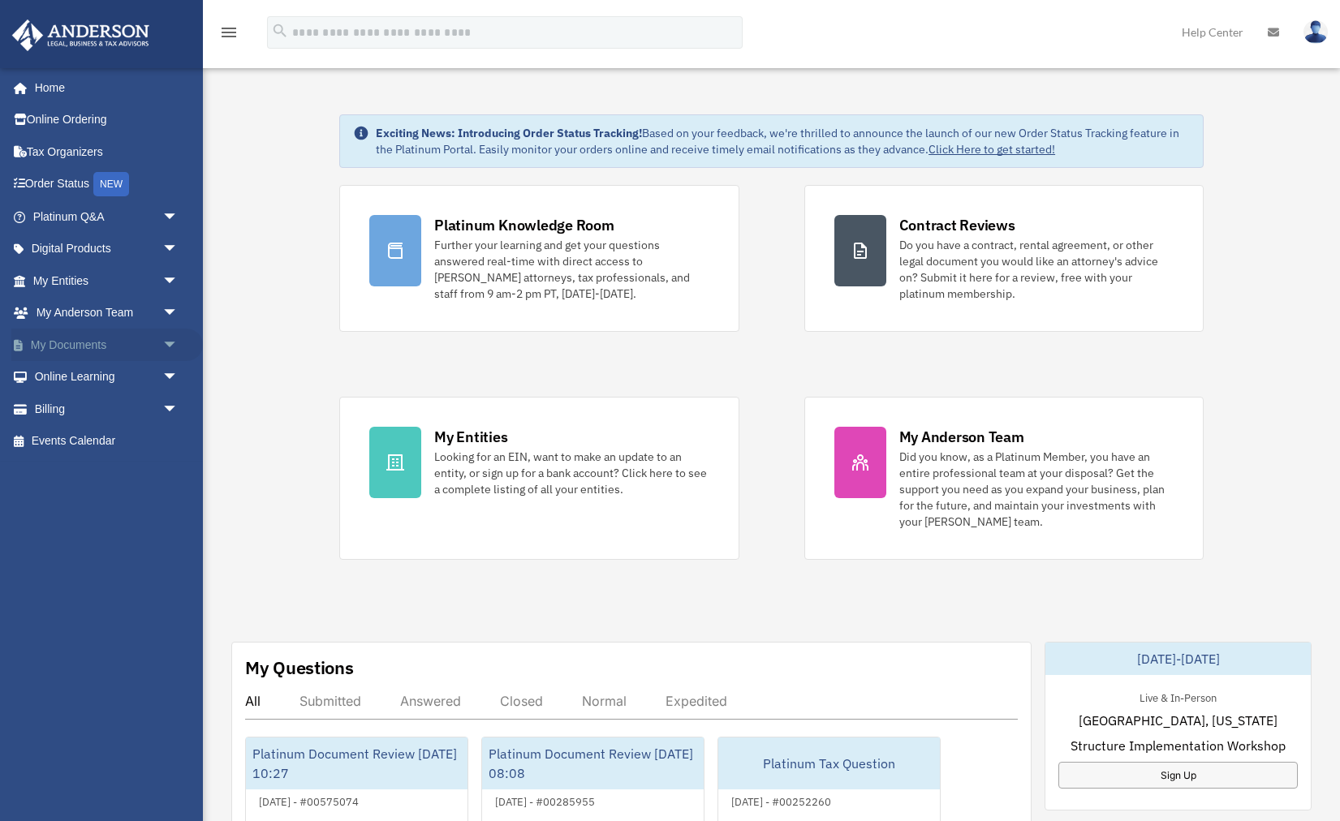
click at [159, 356] on link "My Documents arrow_drop_down" at bounding box center [107, 345] width 192 height 32
click at [174, 341] on span "arrow_drop_down" at bounding box center [178, 345] width 32 height 33
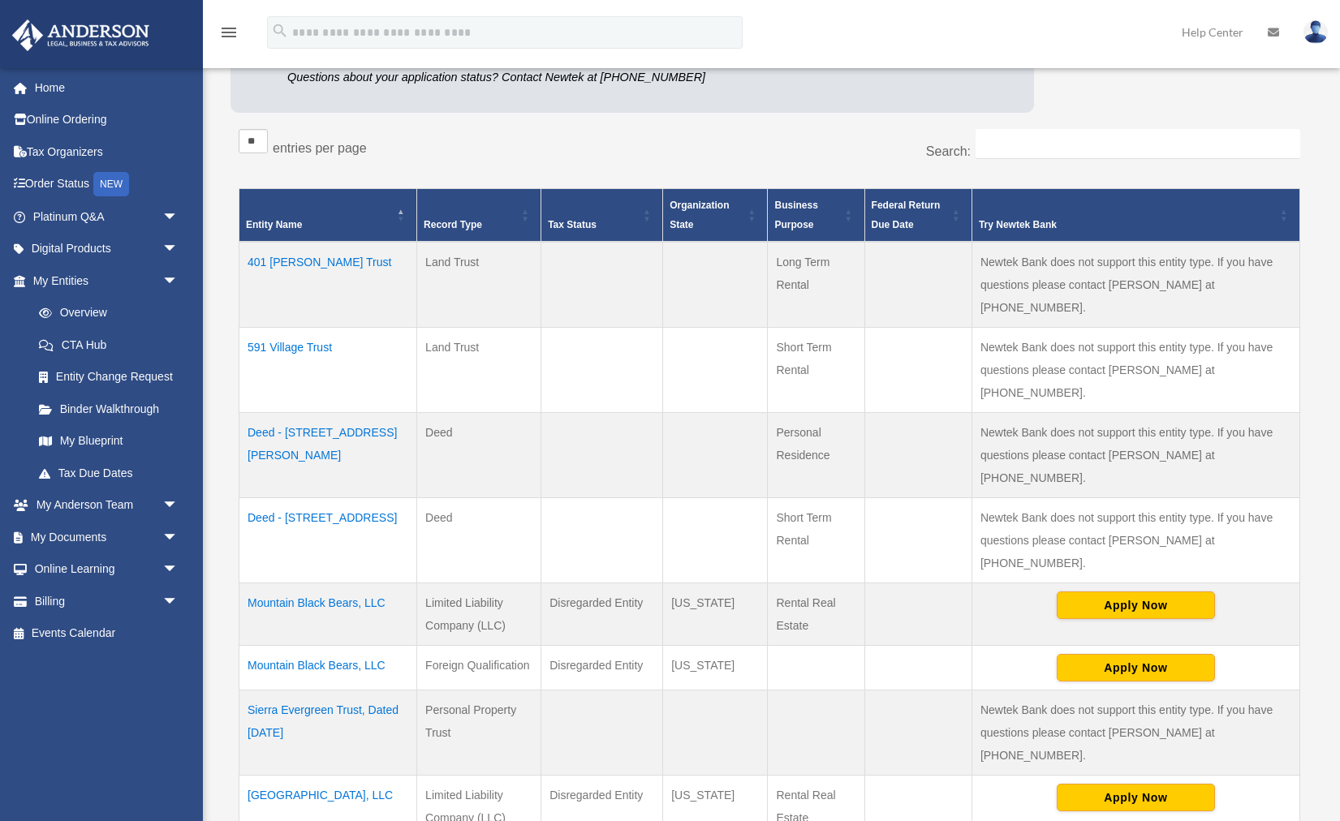
scroll to position [240, 0]
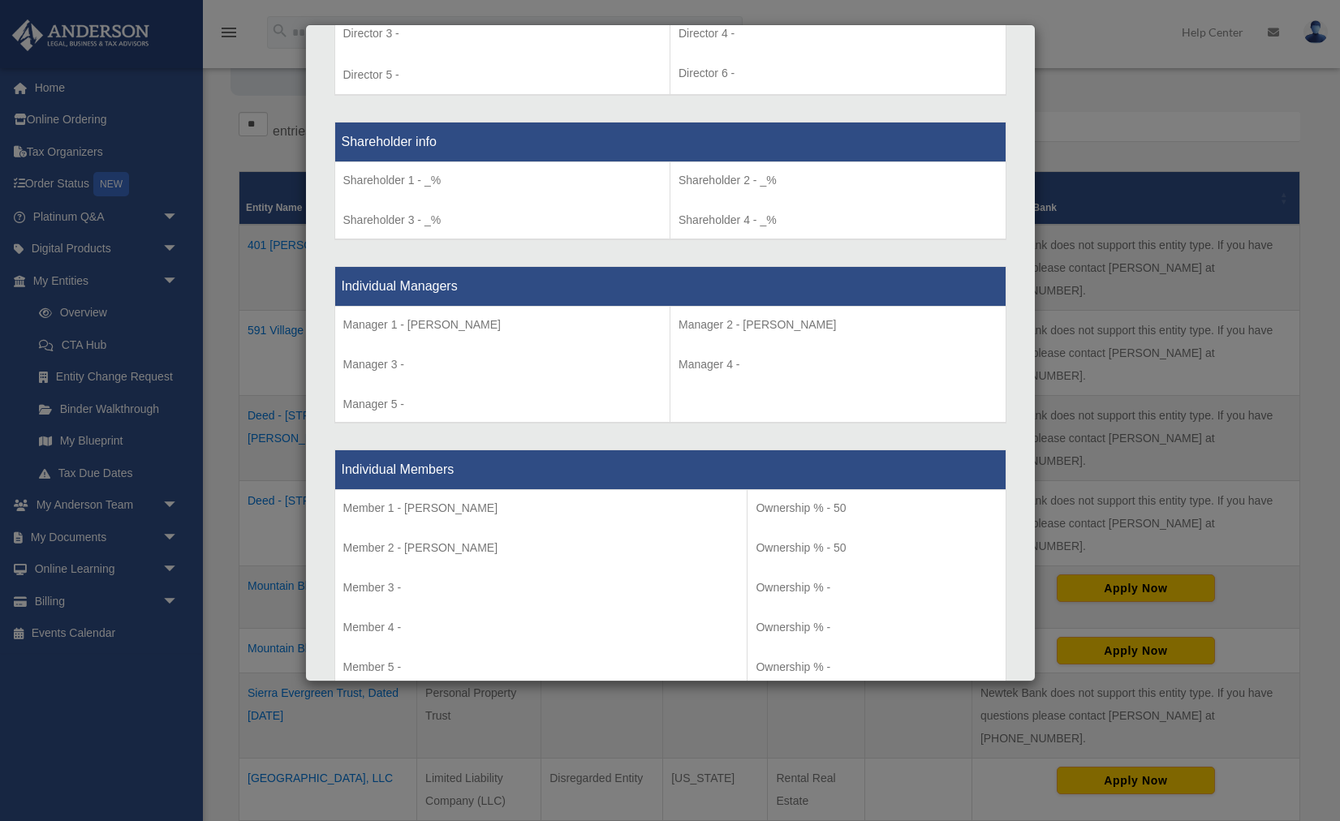
scroll to position [1240, 0]
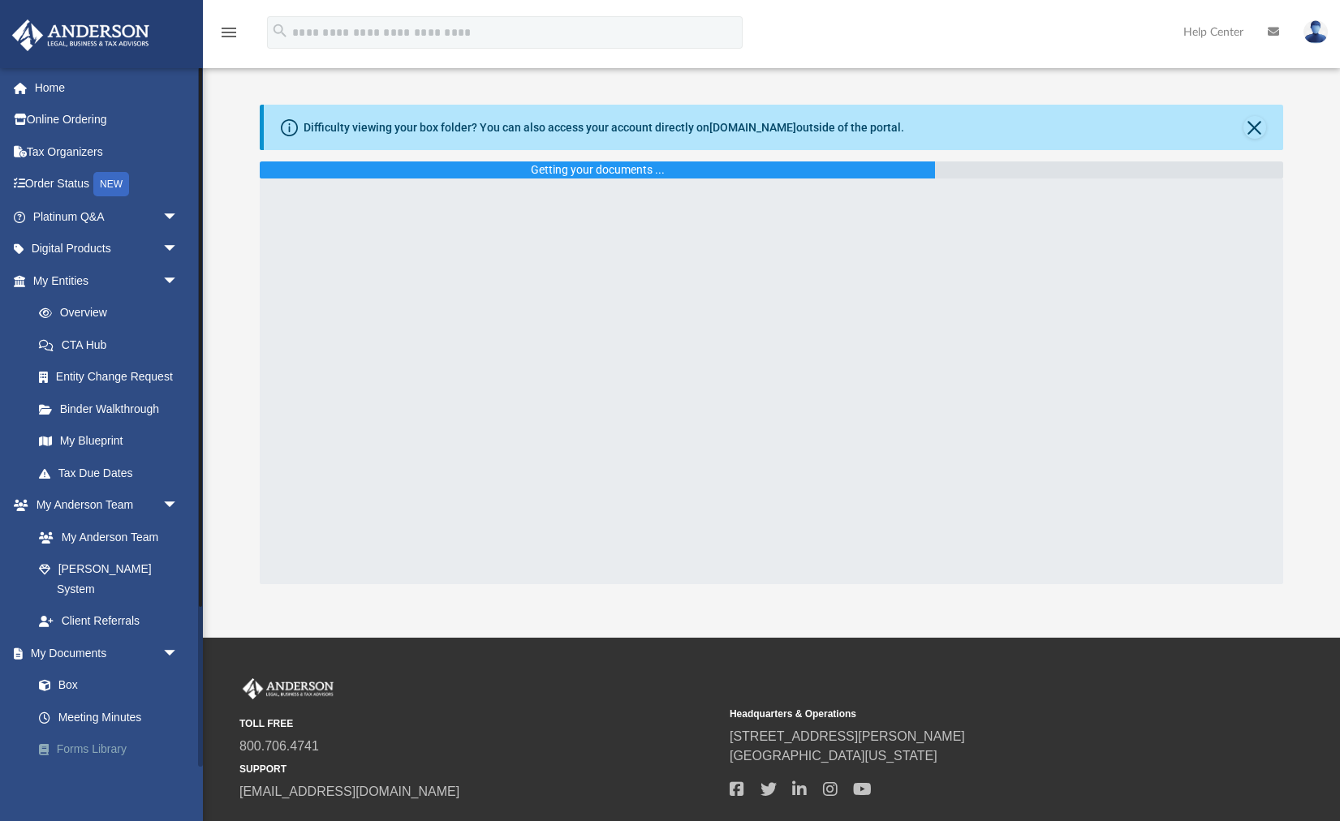
click at [80, 734] on link "Forms Library" at bounding box center [113, 750] width 180 height 32
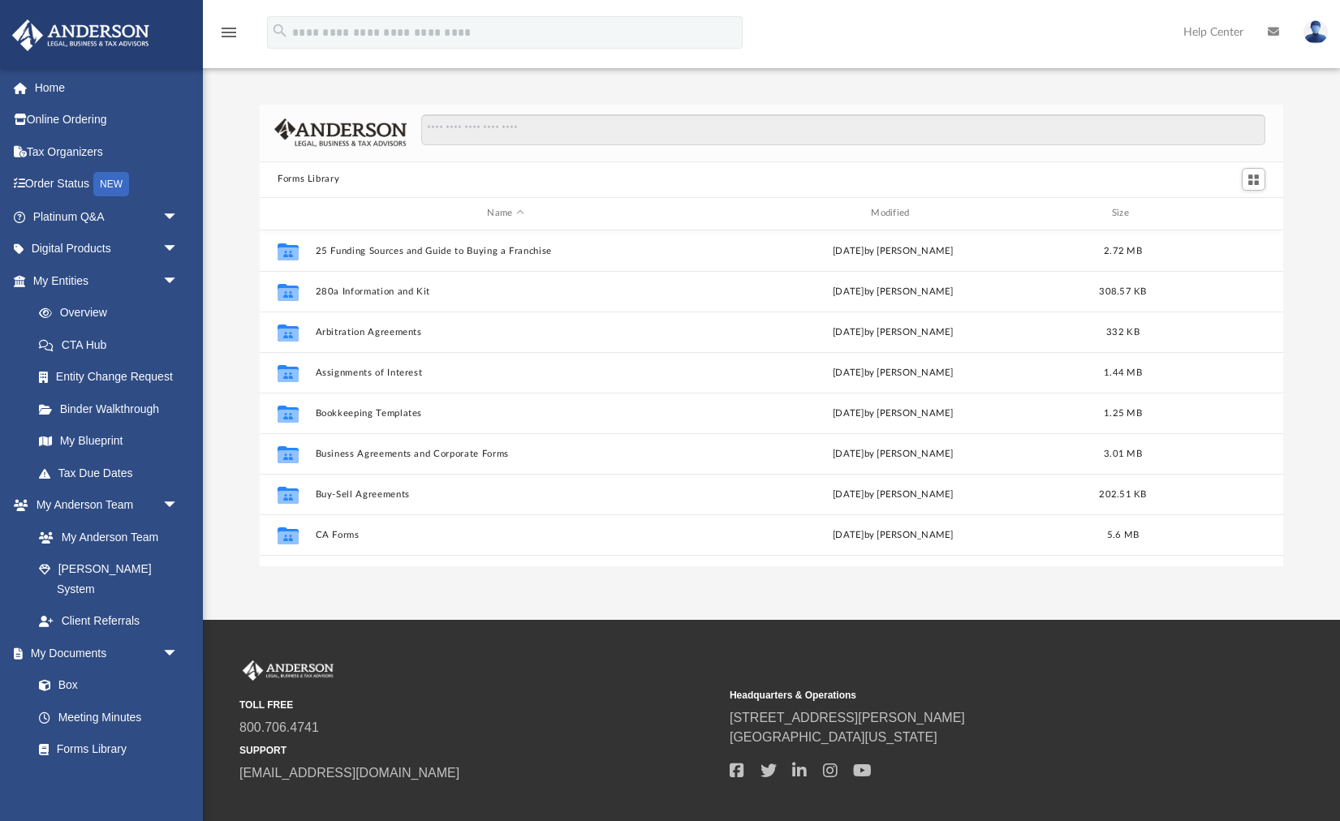
scroll to position [368, 1023]
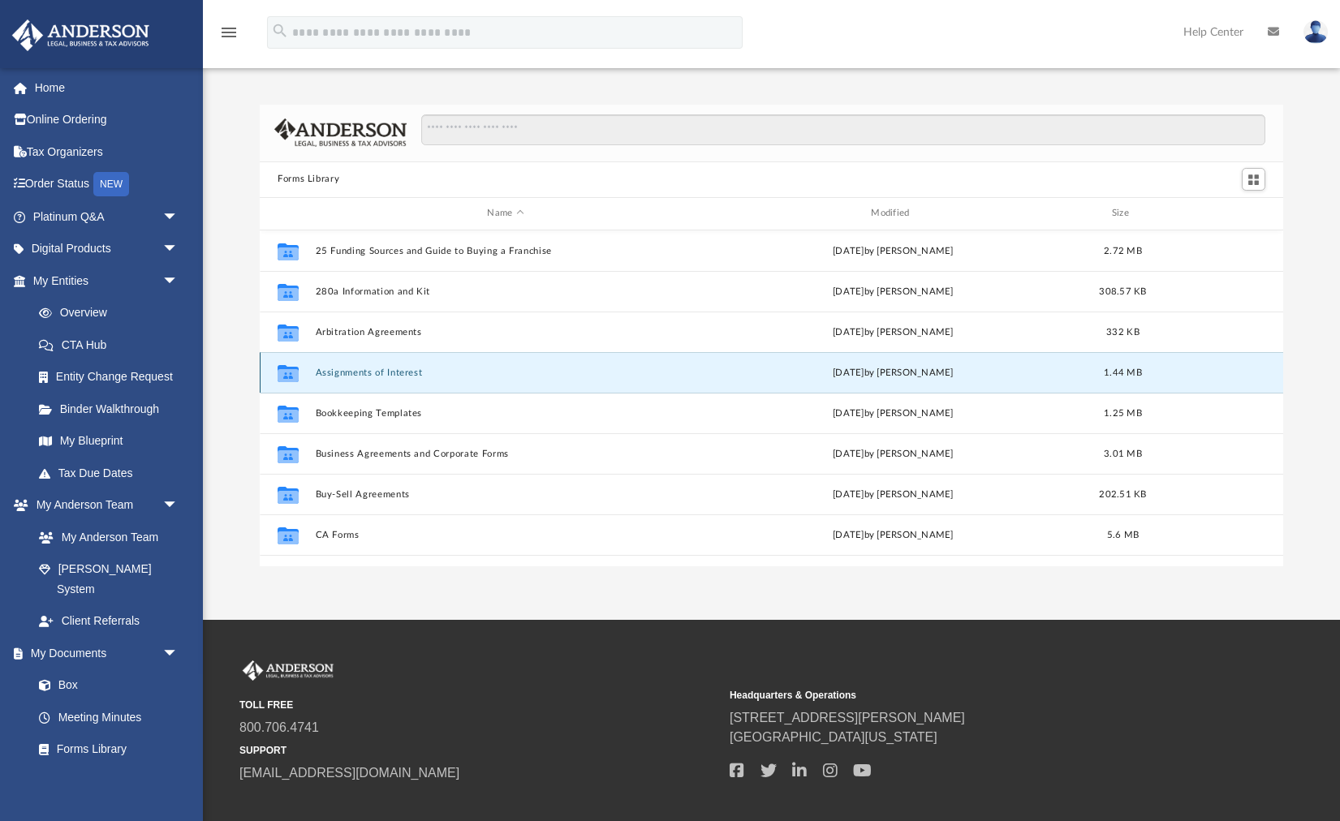
click at [400, 371] on button "Assignments of Interest" at bounding box center [506, 372] width 381 height 11
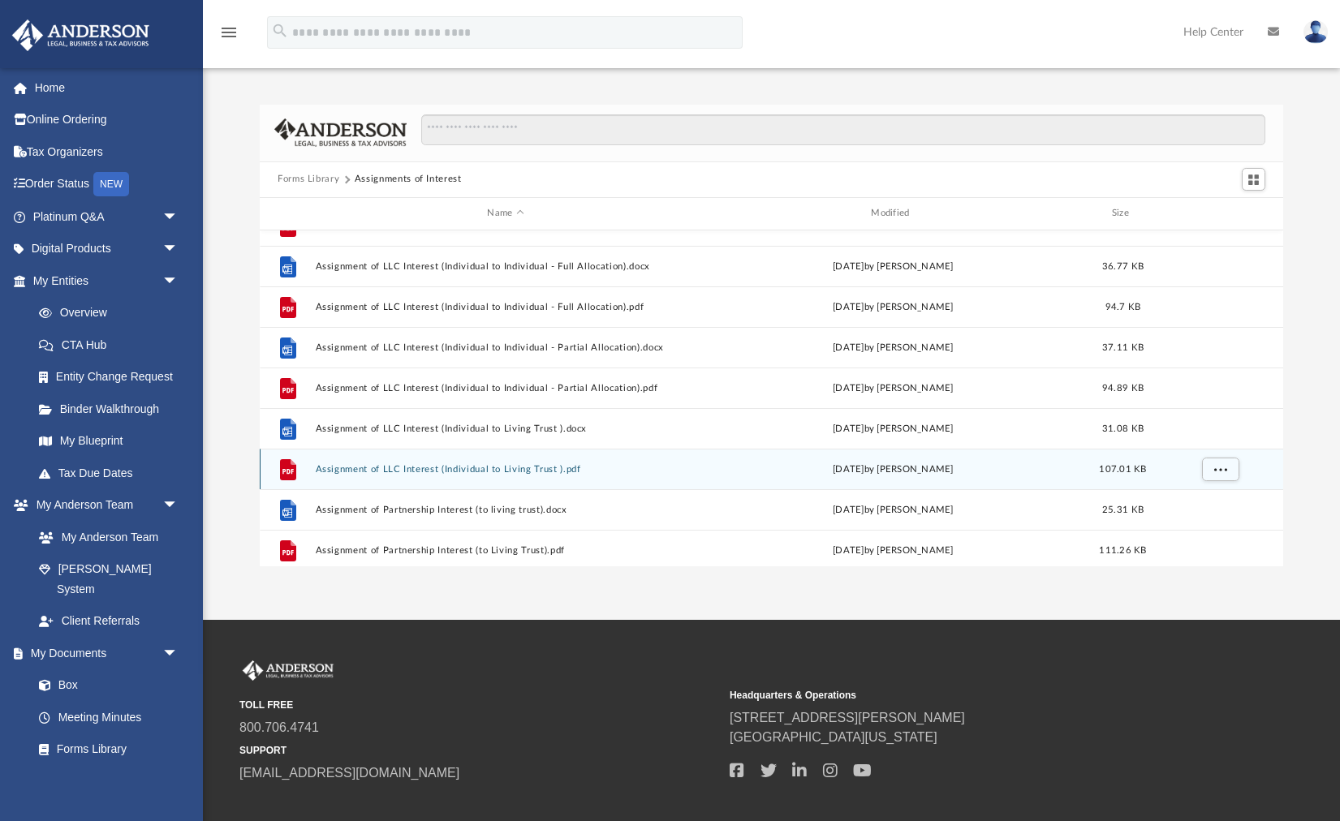
scroll to position [567, 0]
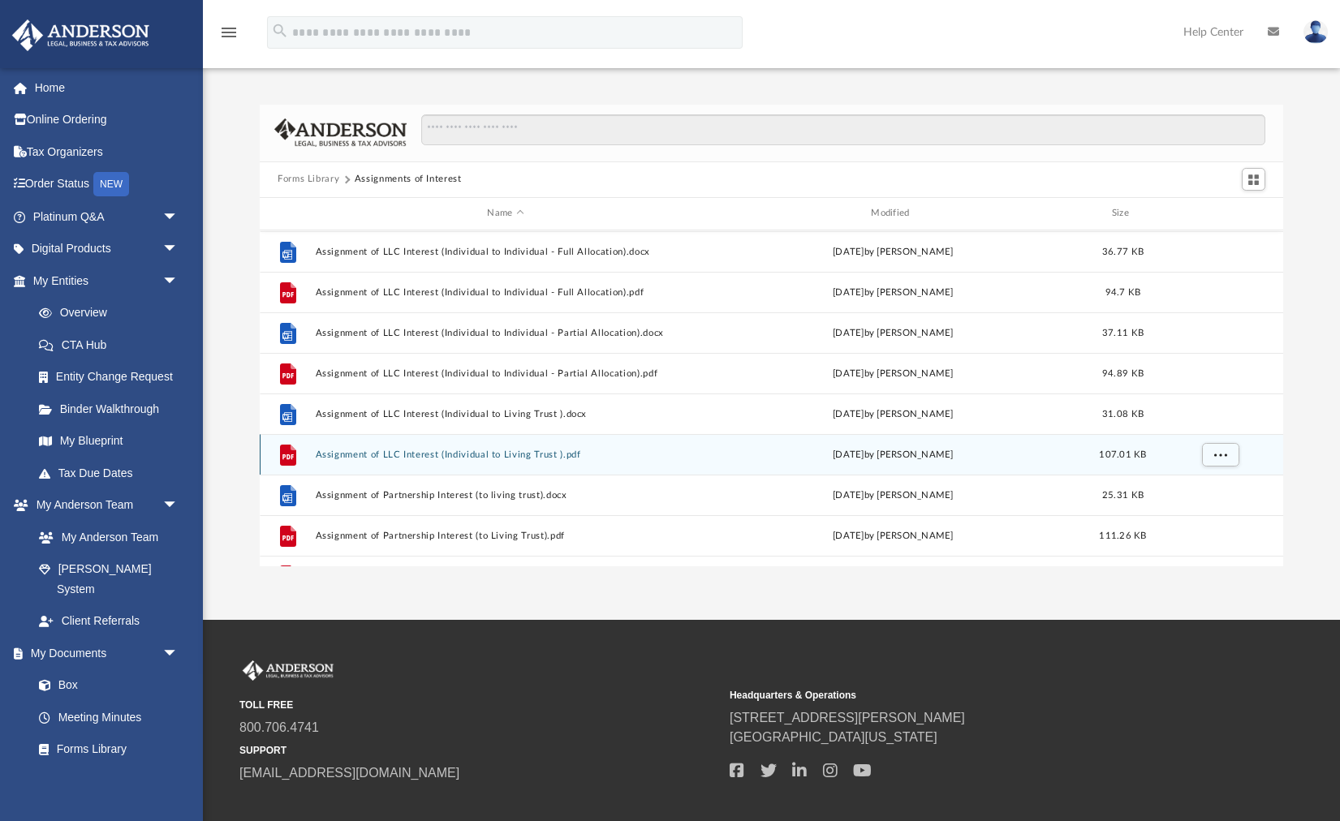
click at [477, 455] on button "Assignment of LLC Interest (Individual to Living Trust ).pdf" at bounding box center [506, 454] width 381 height 11
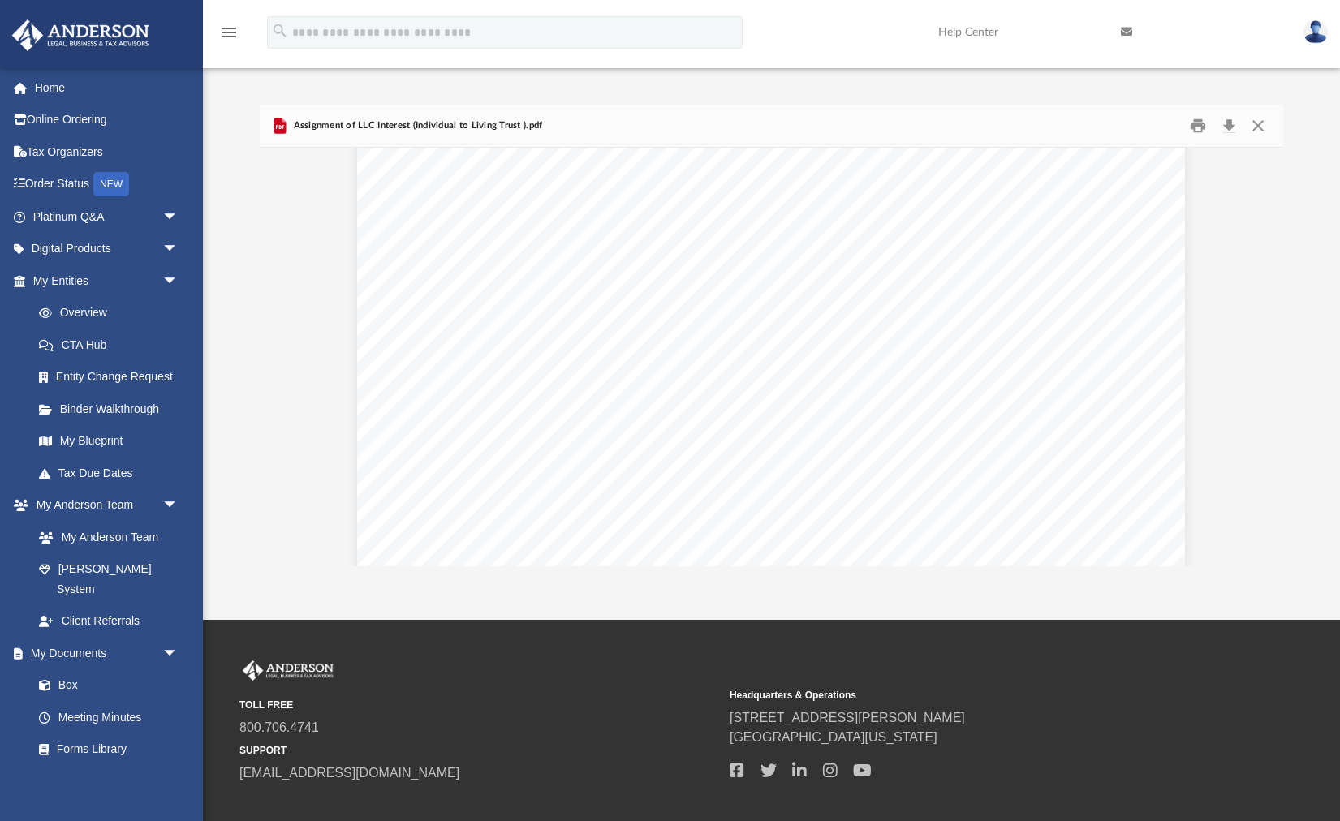
scroll to position [120, 0]
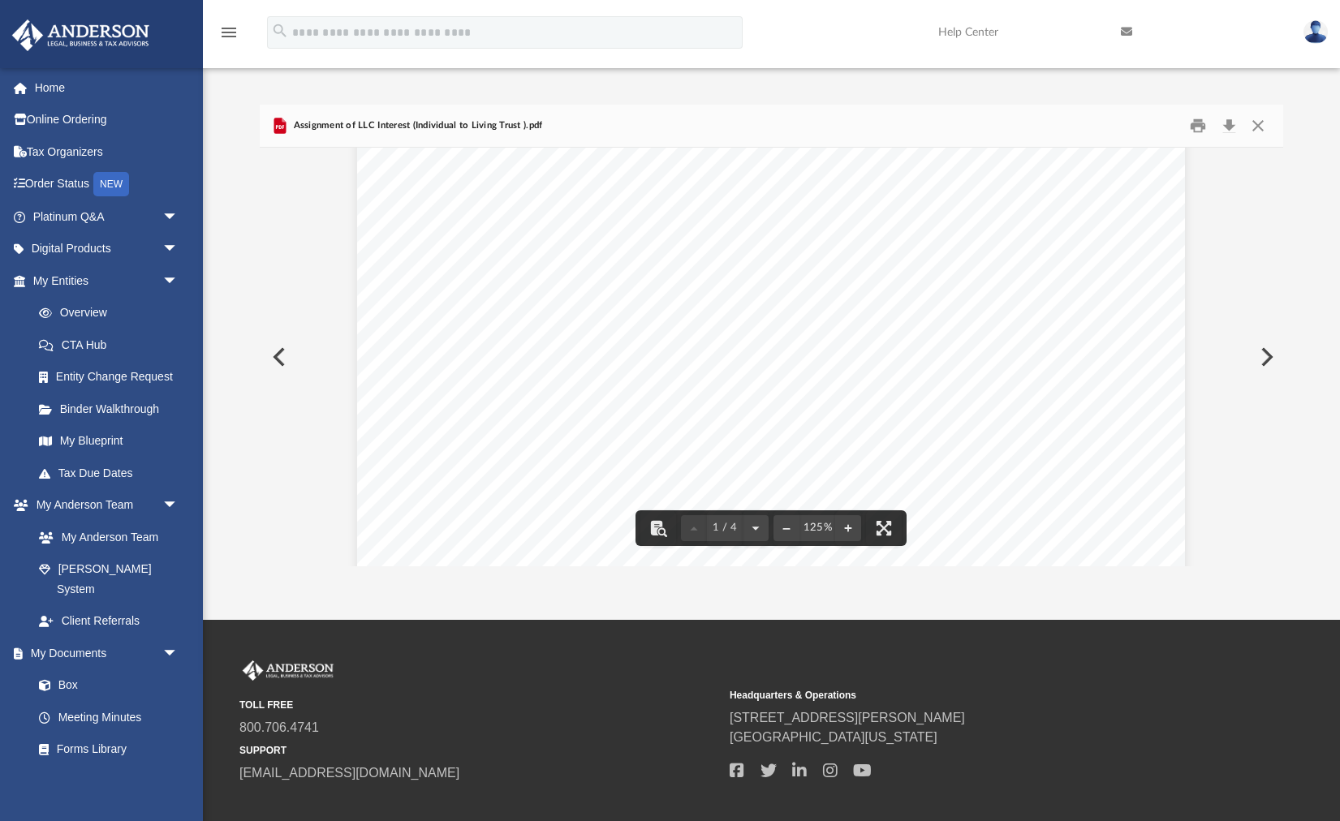
click at [639, 229] on span "“Assignment”) is dated as of _________________, 20__" at bounding box center [641, 230] width 373 height 16
click at [640, 229] on span "“Assignment”) is dated as of _________________, 20__" at bounding box center [641, 230] width 373 height 16
click at [695, 230] on span "“Assignment”) is dated as of _________________, 20__" at bounding box center [641, 230] width 373 height 16
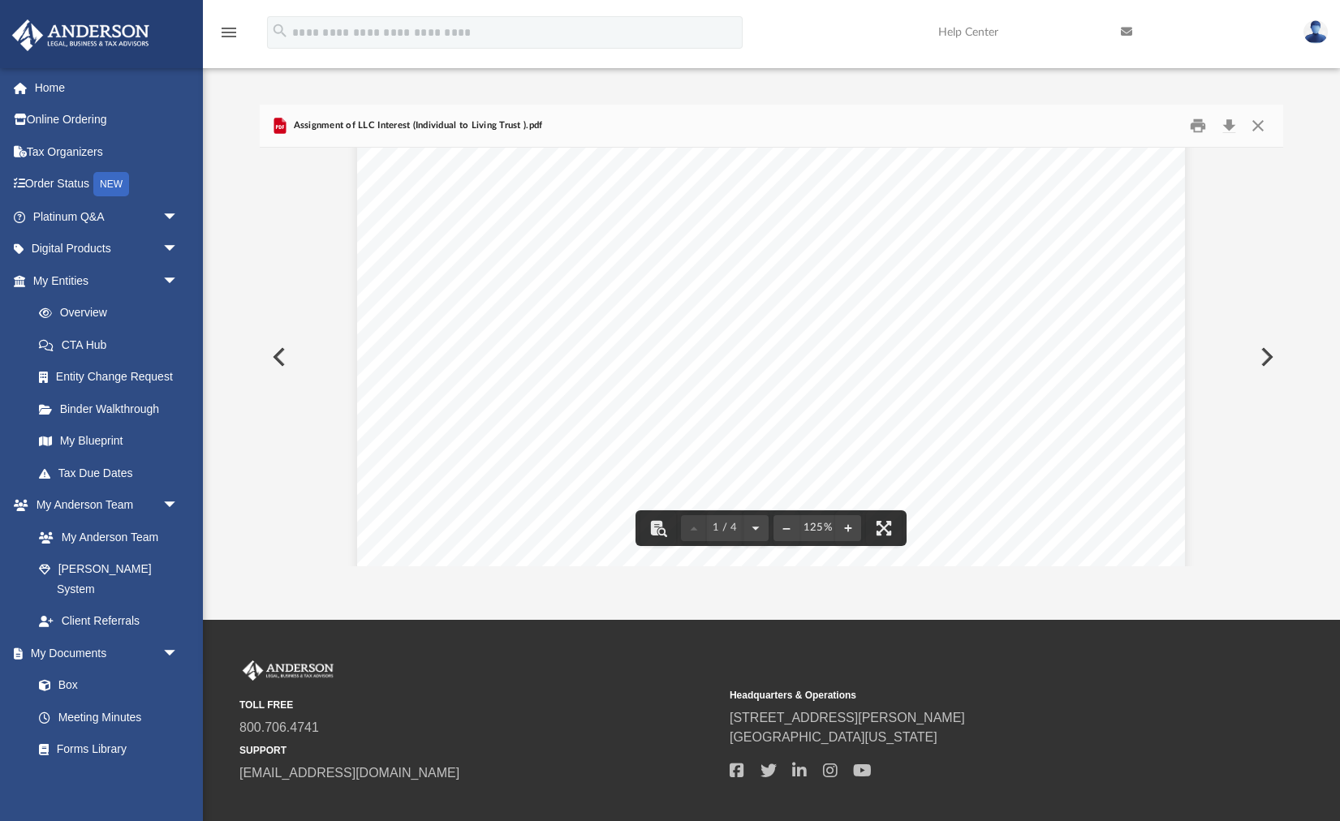
click at [638, 253] on span "____________________ and _______________" at bounding box center [730, 250] width 317 height 16
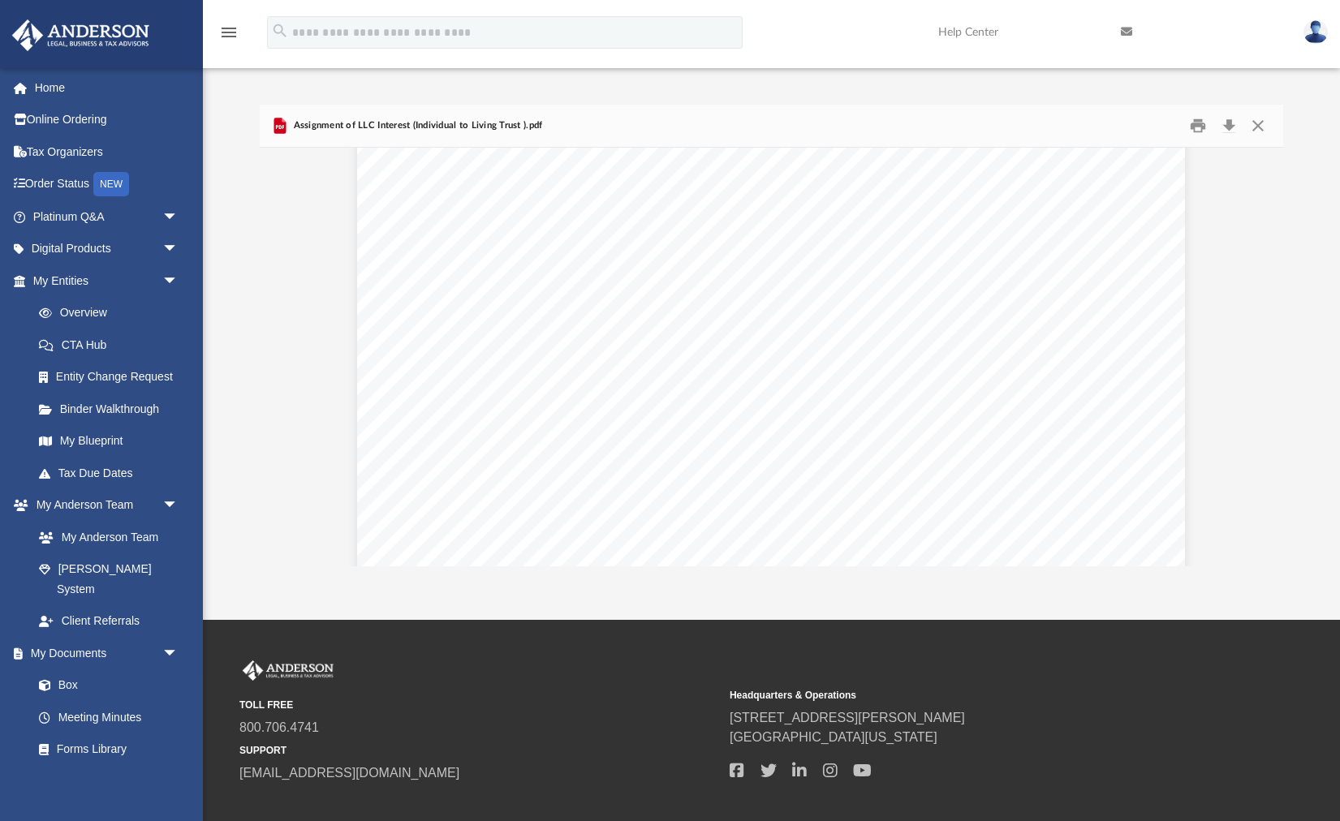
scroll to position [2494, 0]
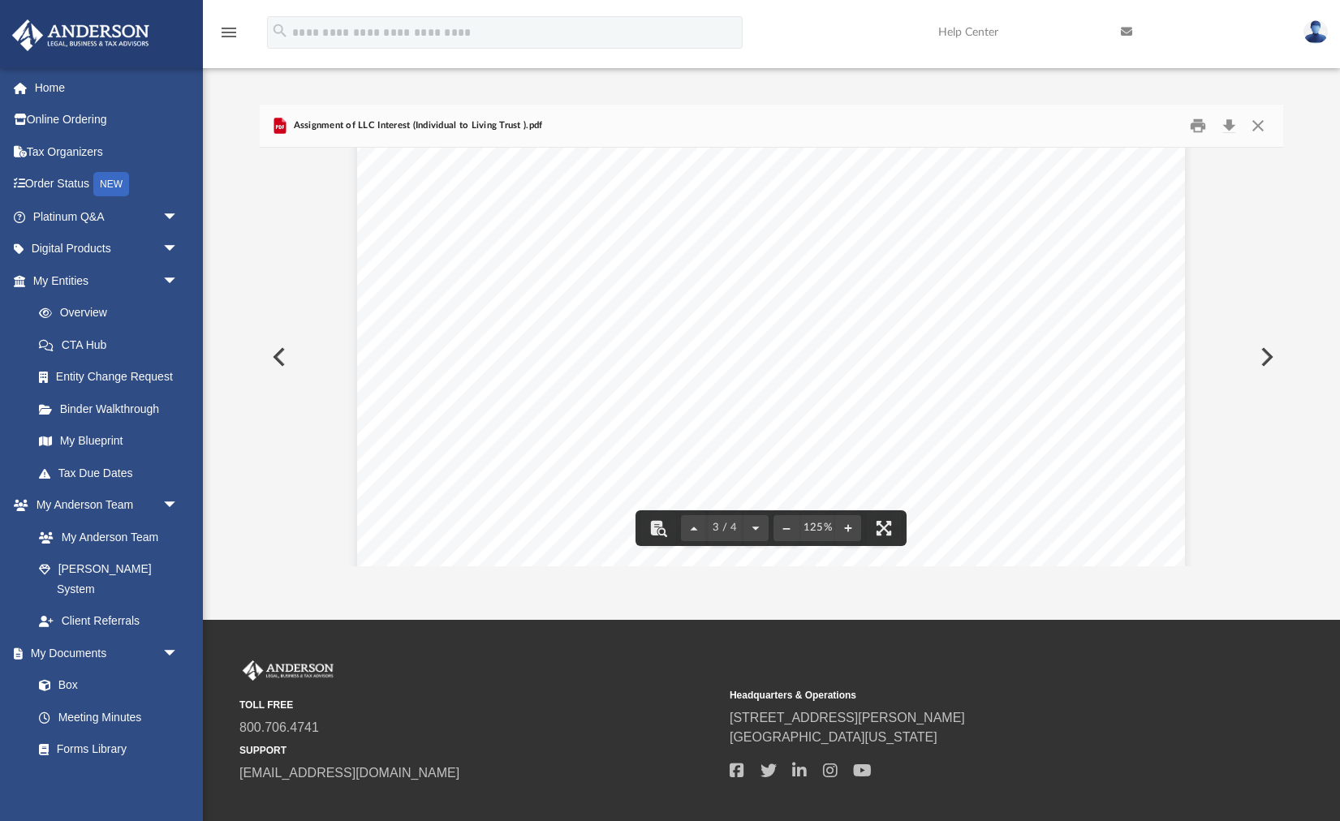
click at [994, 282] on span "execution and delivery of this Assignment and Assumption" at bounding box center [859, 282] width 384 height 16
click at [984, 304] on span "Agreement. The Assignor now wishes to assign and transfer to the Assignee all o…" at bounding box center [769, 303] width 629 height 16
click at [939, 313] on div "SAMPLE FOR INSTRUCTION PURPOSES ONLY ASSIGNMENT AND ASSUMPTION OF MEMBERSHIP IN…" at bounding box center [771, 392] width 828 height 1071
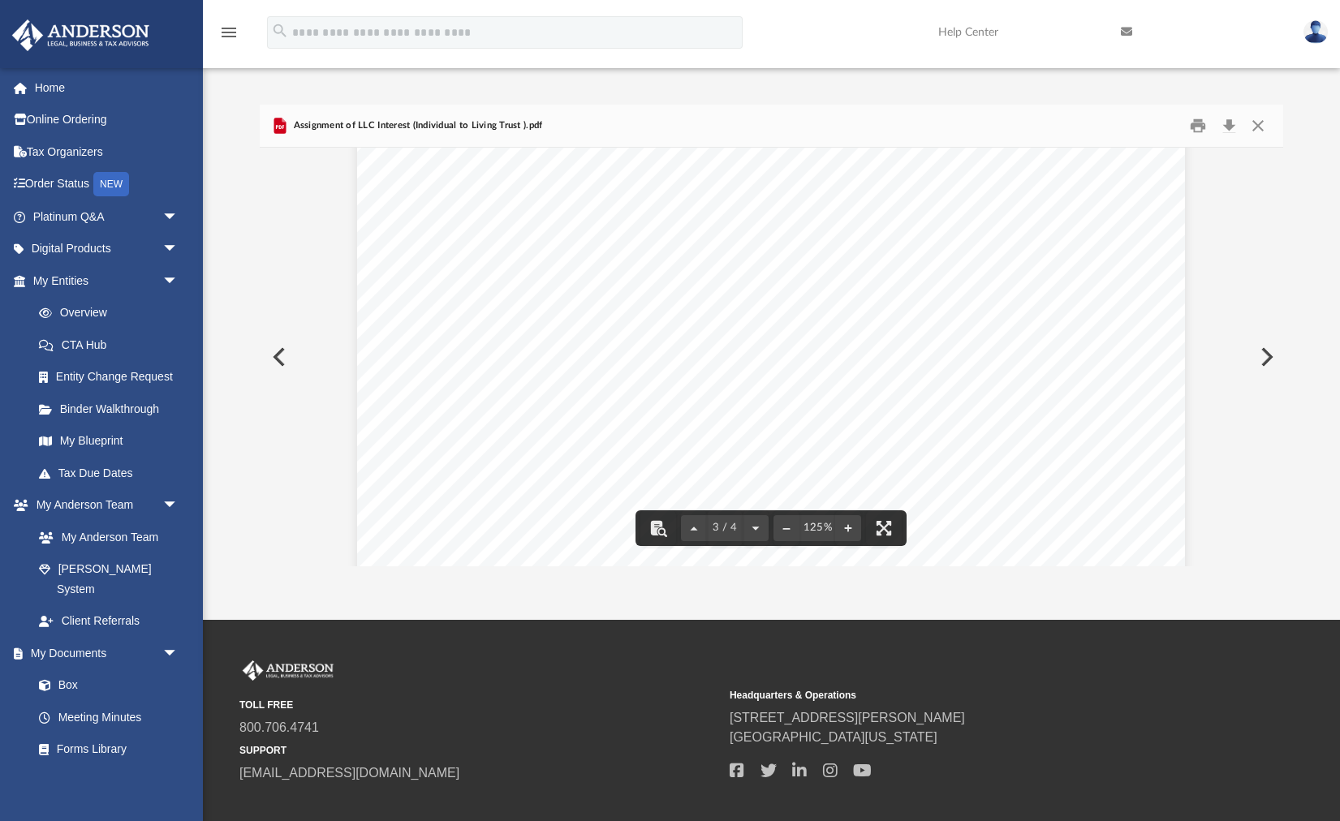
click at [970, 302] on span "Agreement. The Assignor now wishes to assign and transfer to the Assignee all o…" at bounding box center [769, 303] width 629 height 16
click at [1007, 300] on span "Agreement. The Assignor now wishes to assign and transfer to the Assignee all o…" at bounding box center [769, 303] width 629 height 16
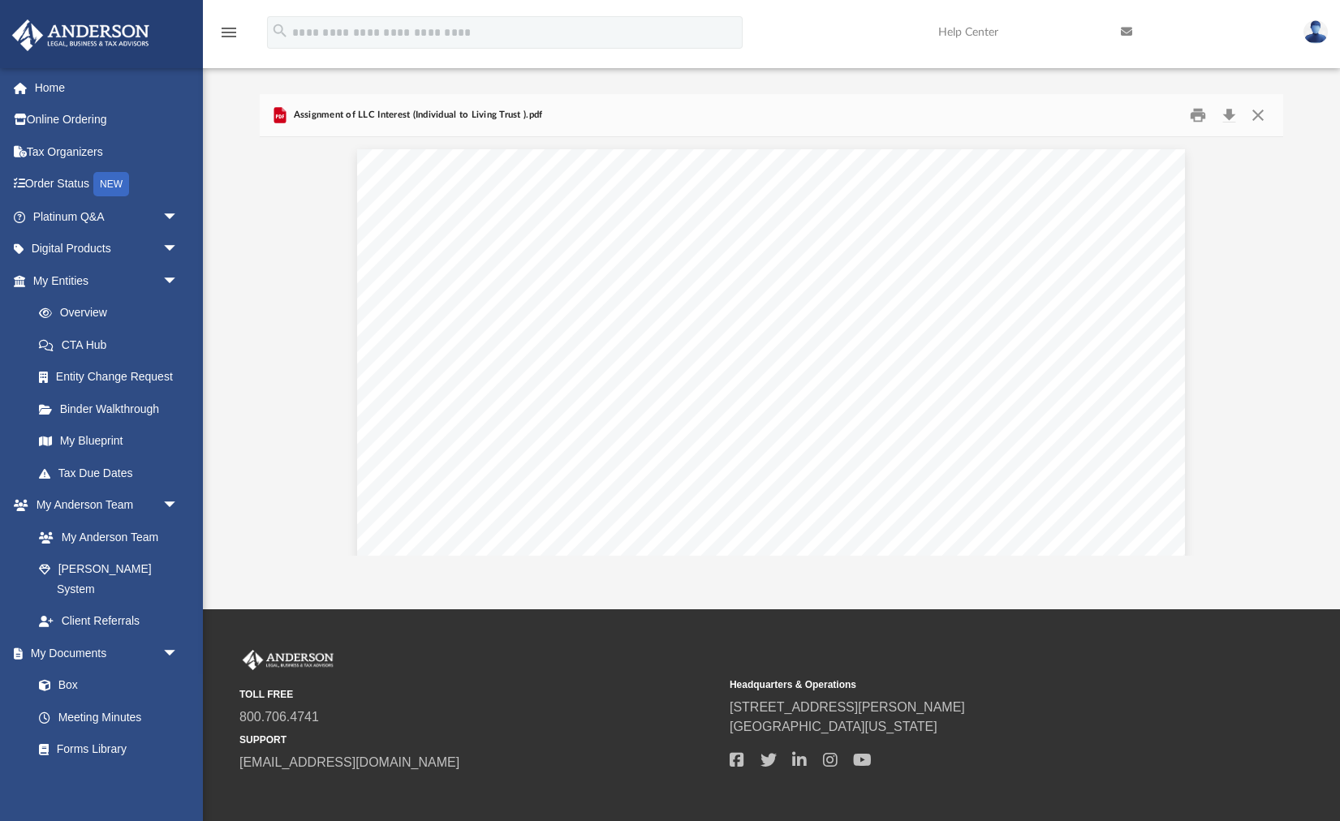
scroll to position [0, 0]
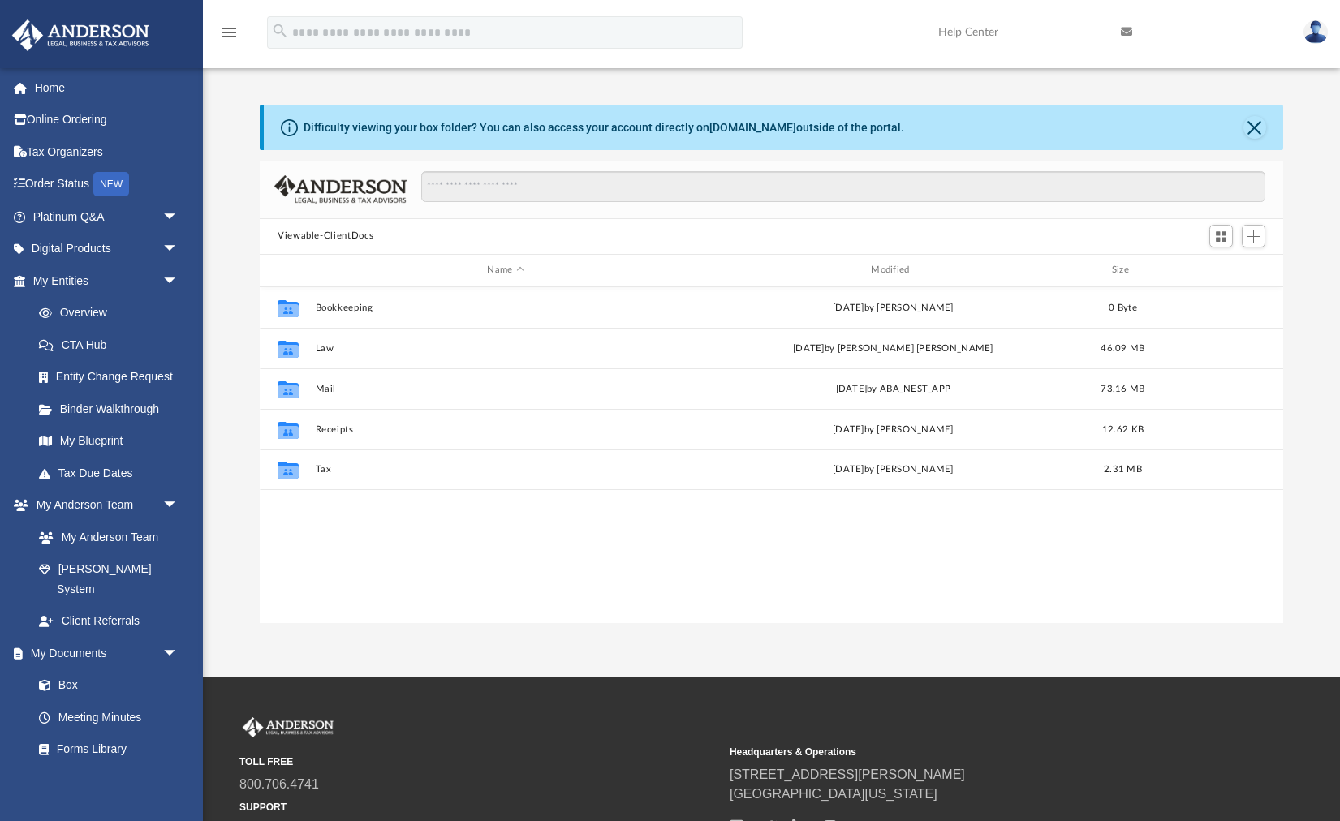
scroll to position [368, 1023]
click at [75, 734] on link "Forms Library" at bounding box center [113, 750] width 180 height 32
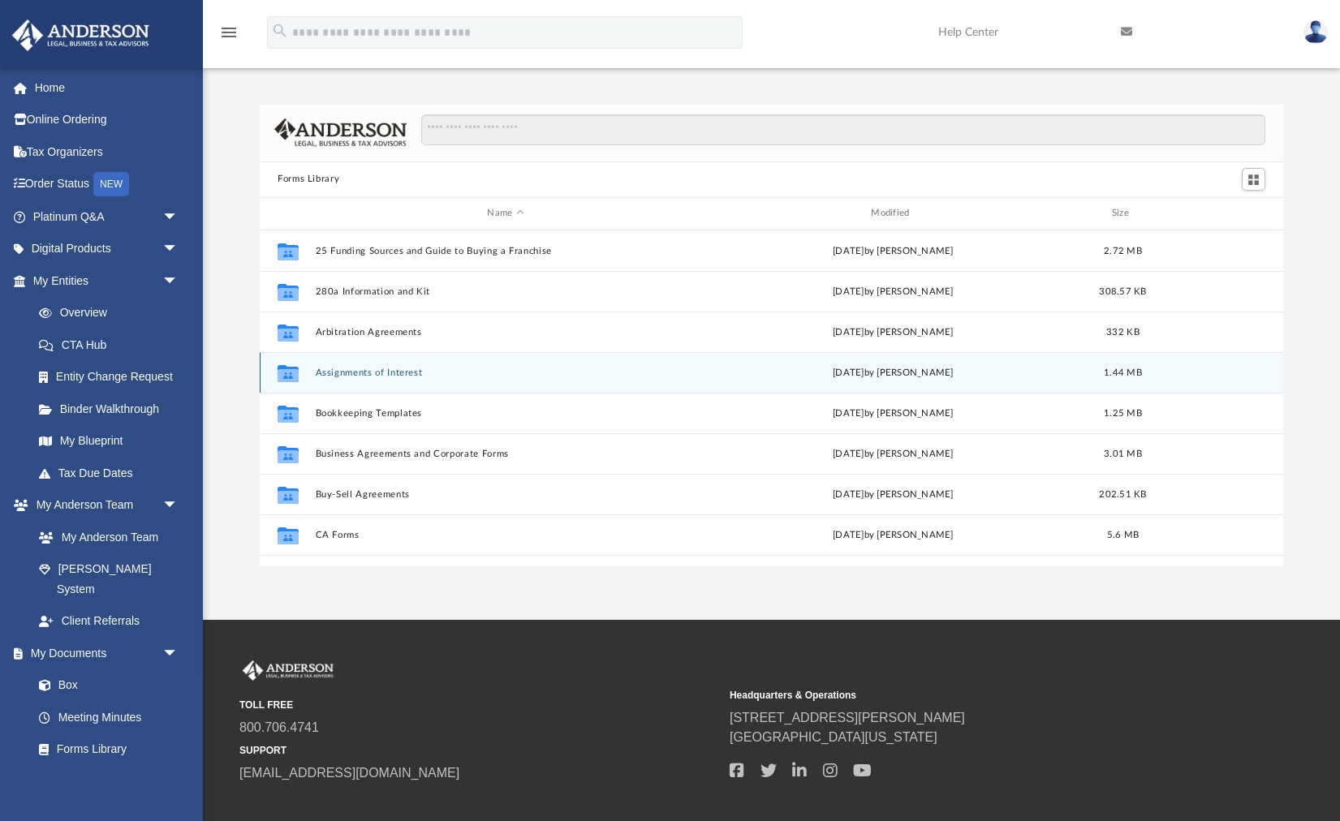
click at [405, 372] on button "Assignments of Interest" at bounding box center [506, 372] width 381 height 11
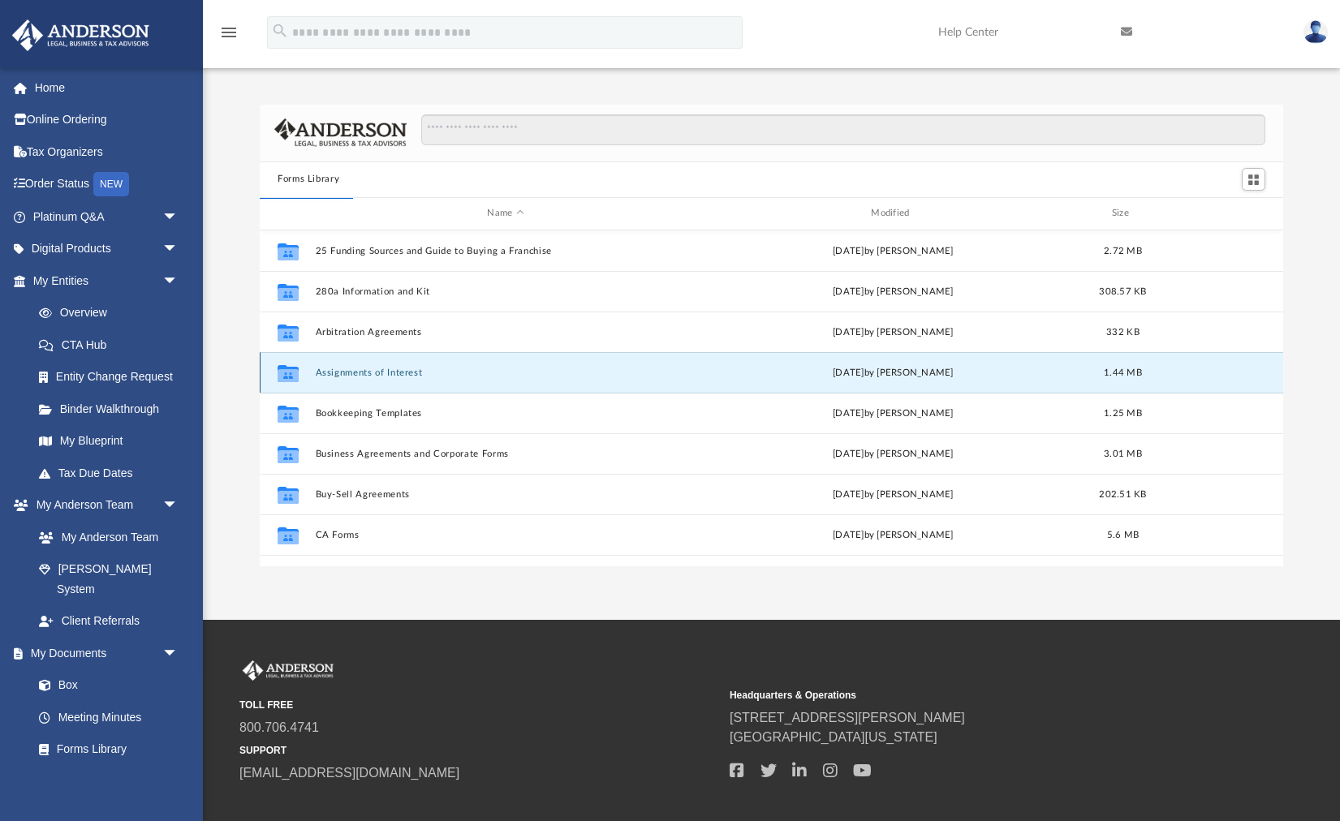
click at [666, 373] on button "Assignments of Interest" at bounding box center [506, 372] width 381 height 11
click at [393, 374] on button "Assignments of Interest" at bounding box center [506, 372] width 381 height 11
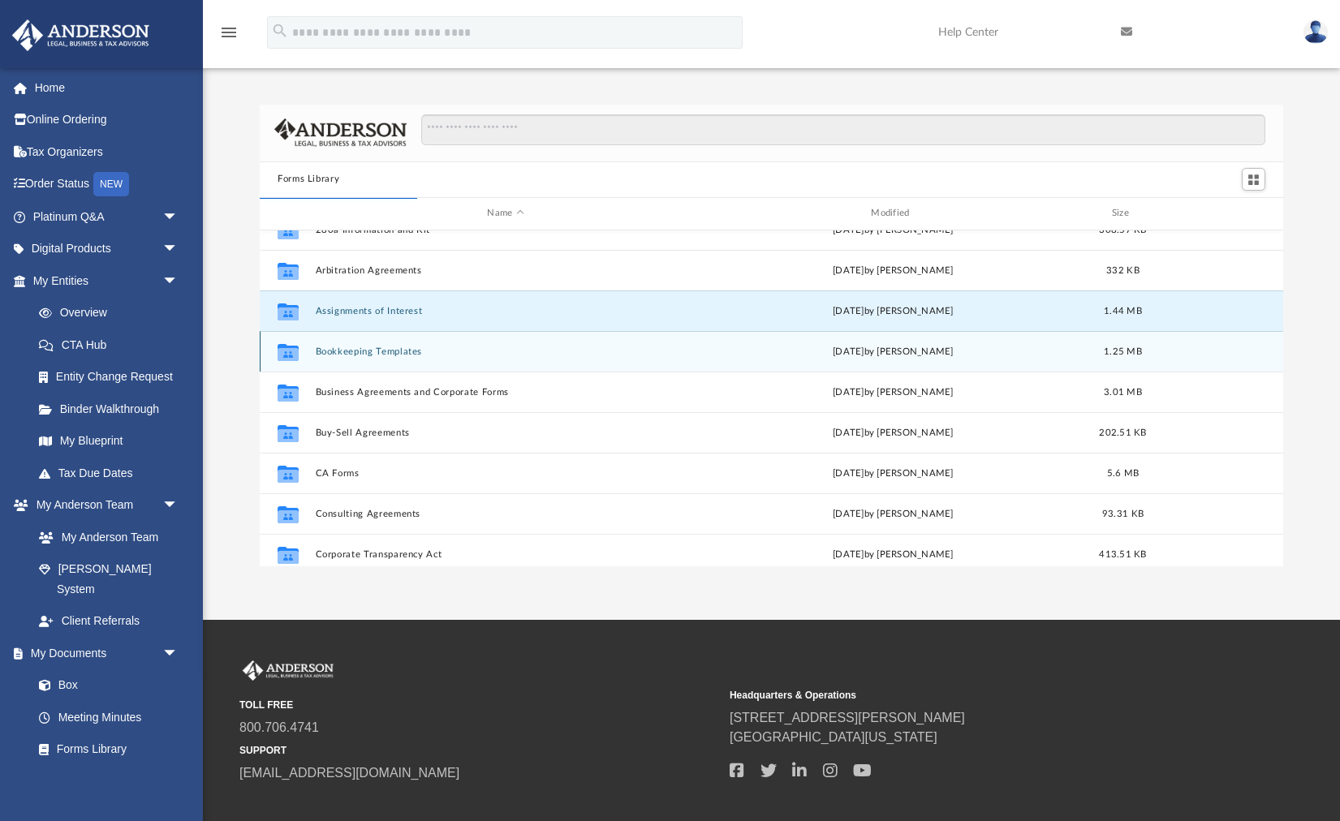
scroll to position [60, 0]
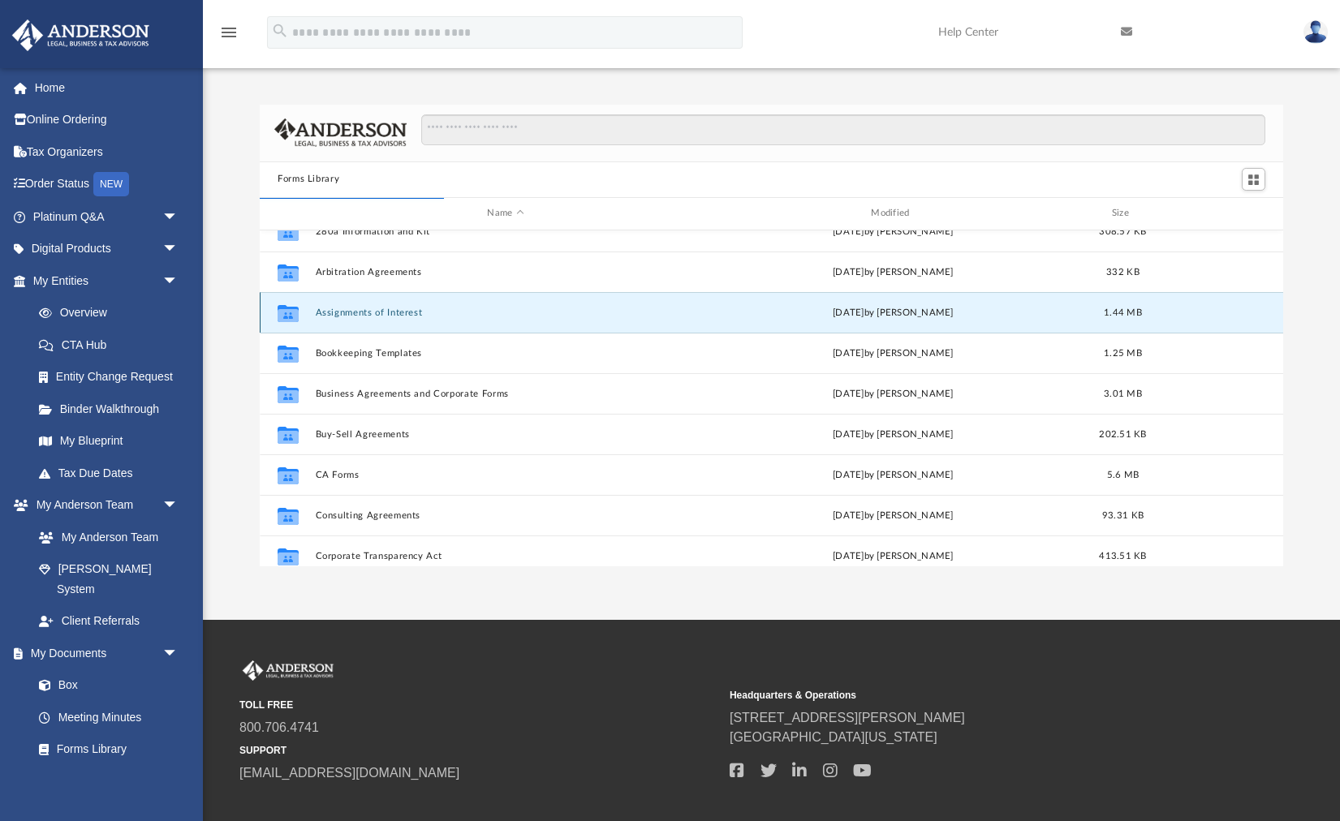
click at [465, 312] on button "Assignments of Interest" at bounding box center [506, 312] width 381 height 11
click at [295, 312] on icon "grid" at bounding box center [288, 314] width 21 height 13
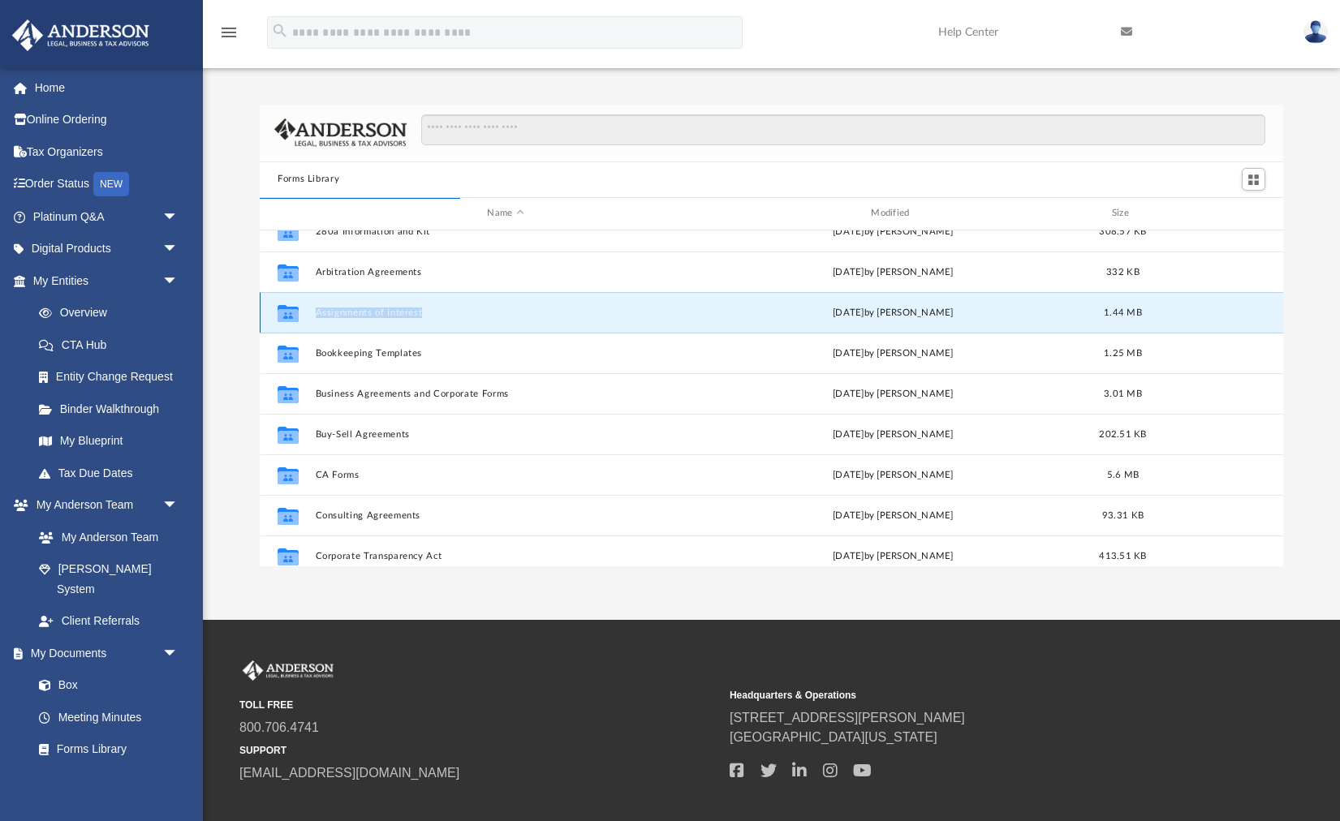
click at [295, 312] on icon "grid" at bounding box center [288, 314] width 21 height 13
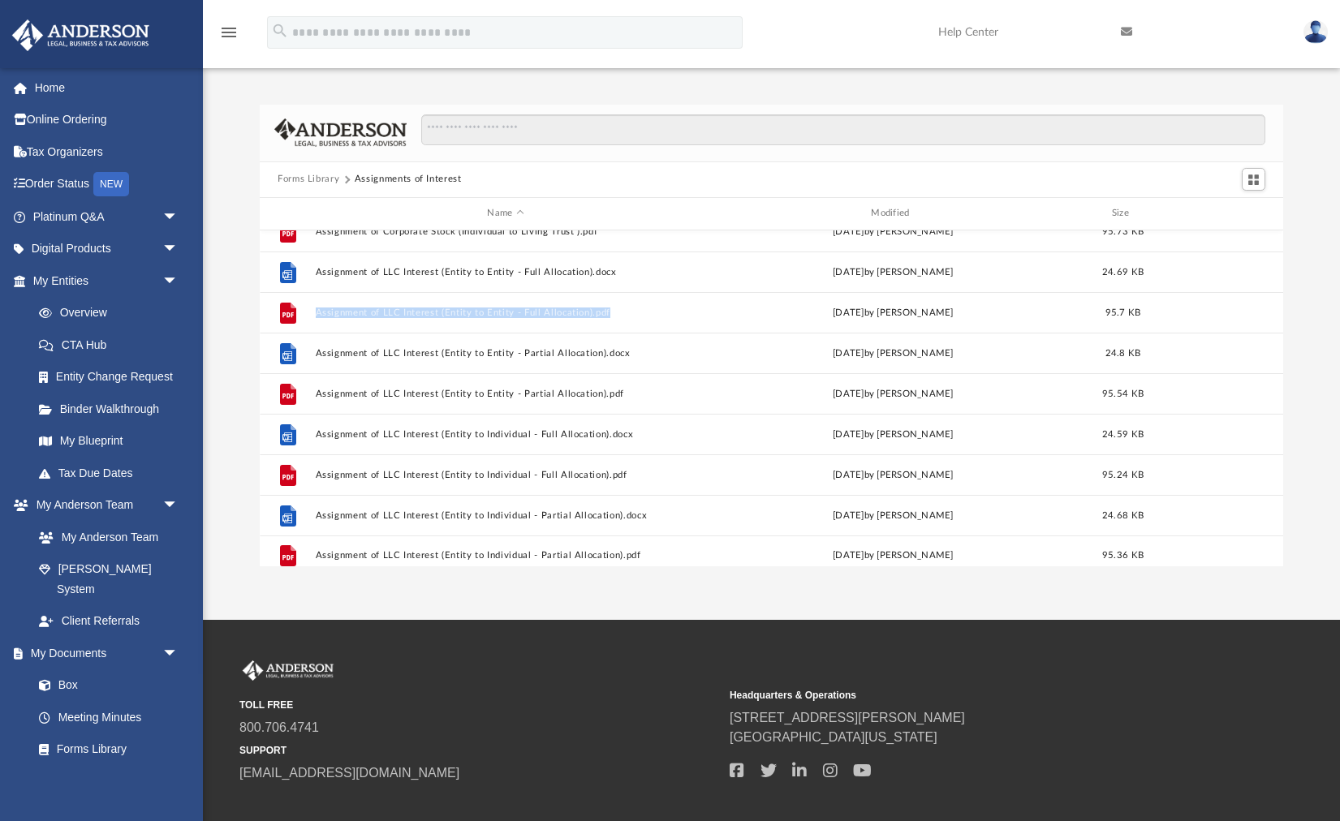
scroll to position [0, 0]
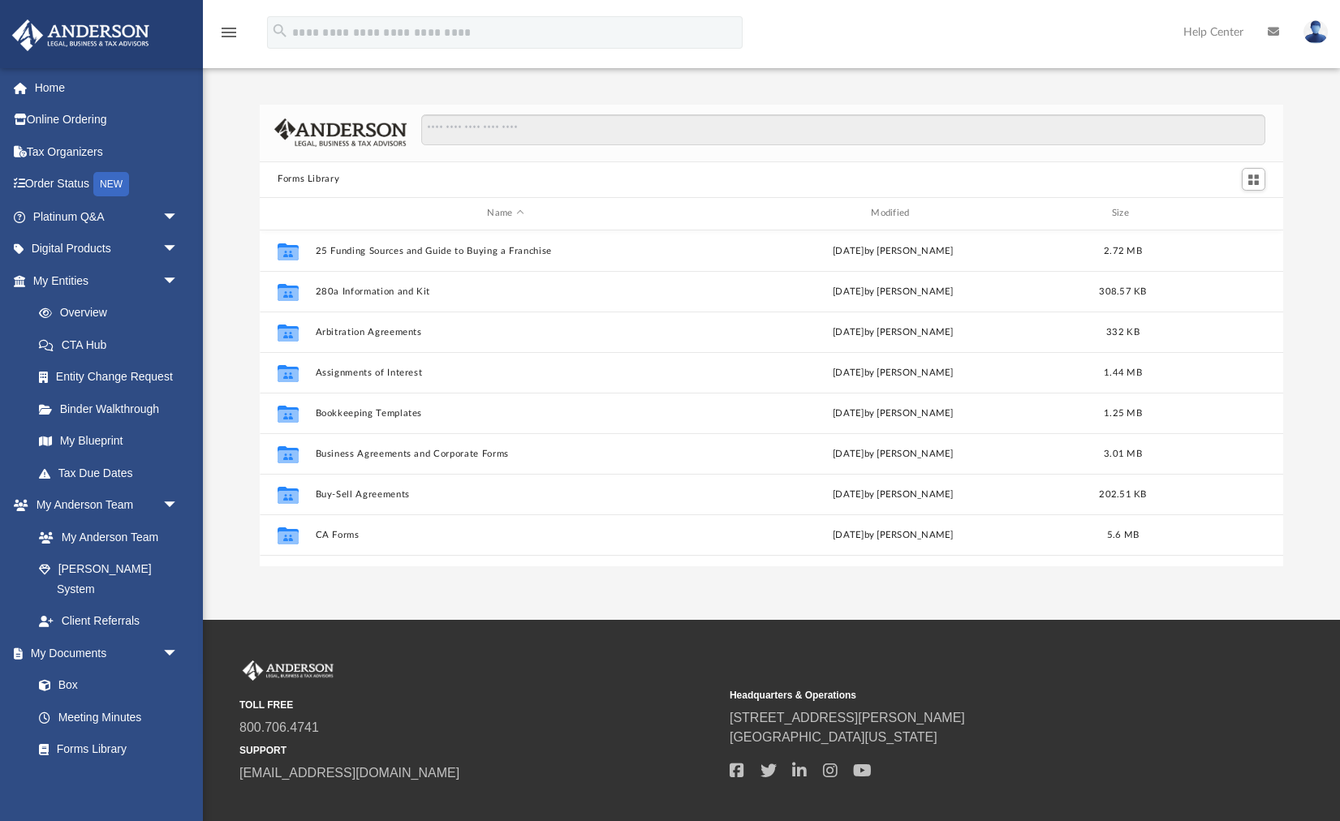
scroll to position [368, 1023]
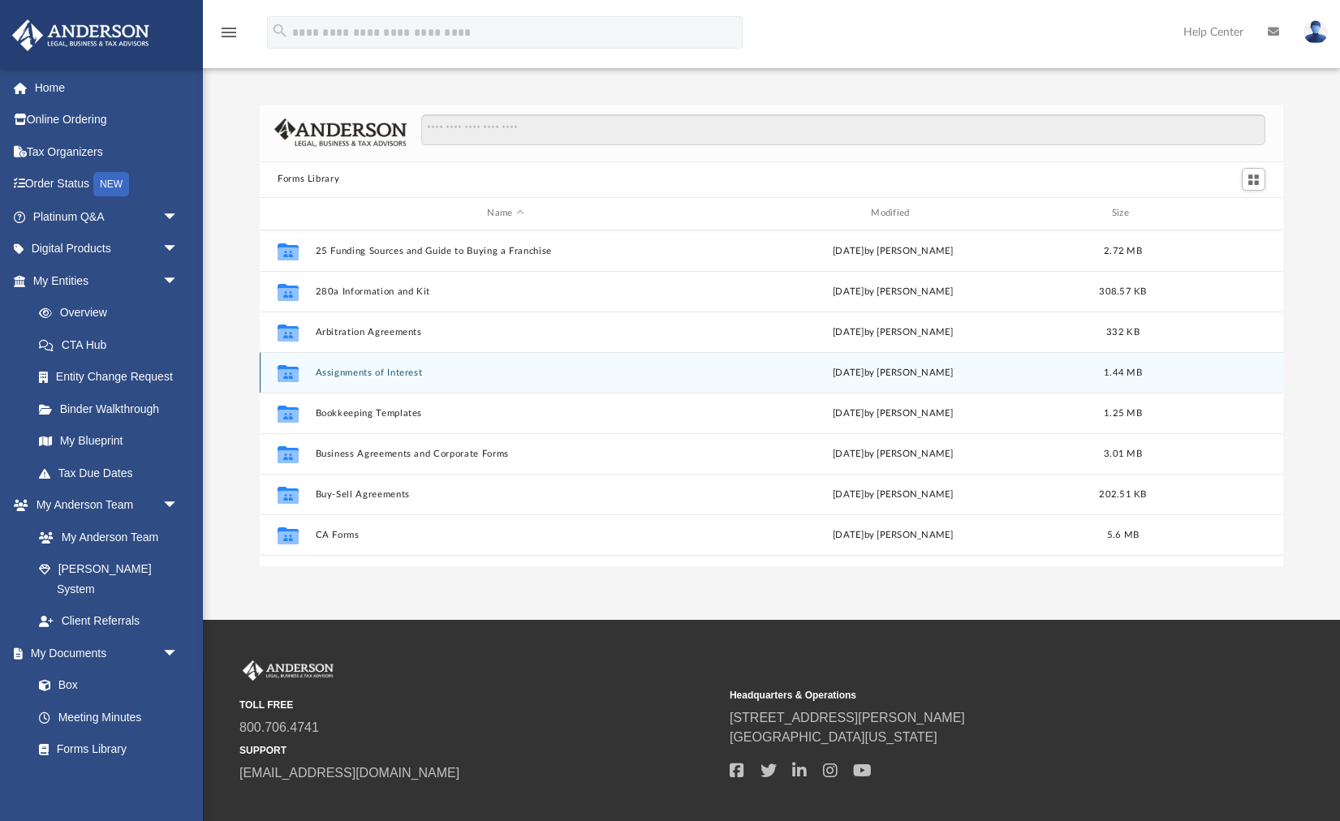
click at [584, 381] on div "Collaborated Folder Assignments of Interest [DATE] by [PERSON_NAME] 1.44 MB" at bounding box center [771, 372] width 1023 height 41
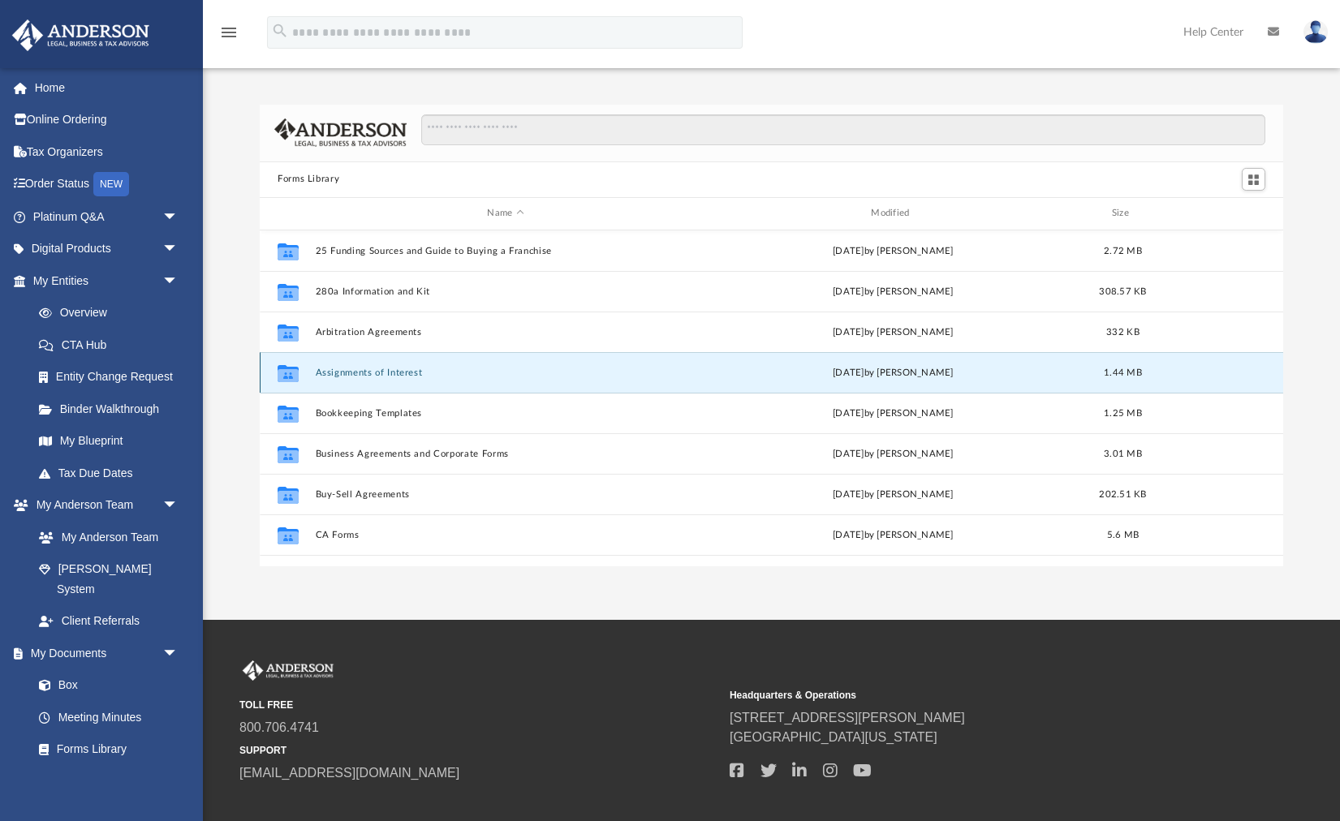
click at [584, 381] on div "Collaborated Folder Assignments of Interest [DATE] by [PERSON_NAME] 1.44 MB" at bounding box center [771, 372] width 1023 height 41
click at [380, 370] on button "Assignments of Interest" at bounding box center [506, 372] width 381 height 11
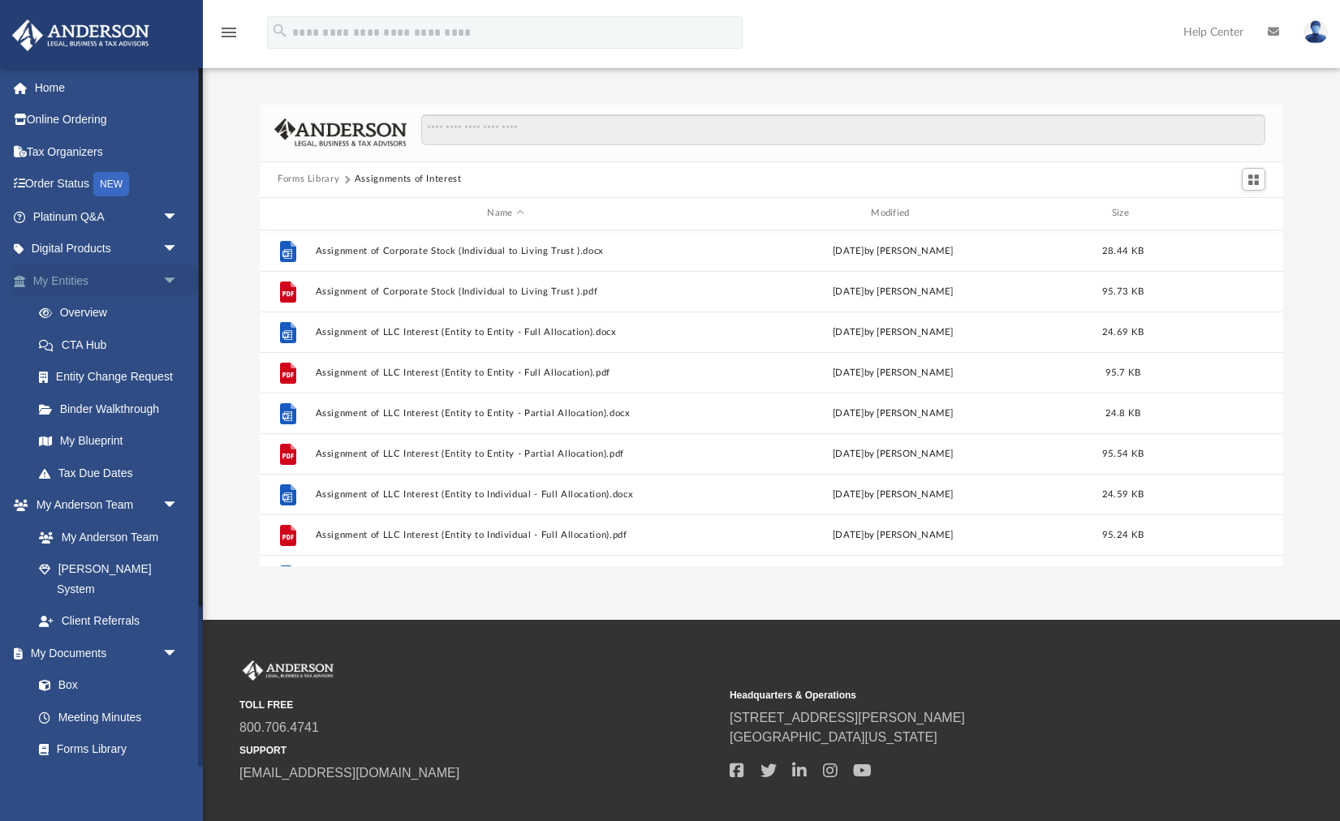
click at [174, 275] on span "arrow_drop_down" at bounding box center [178, 281] width 32 height 33
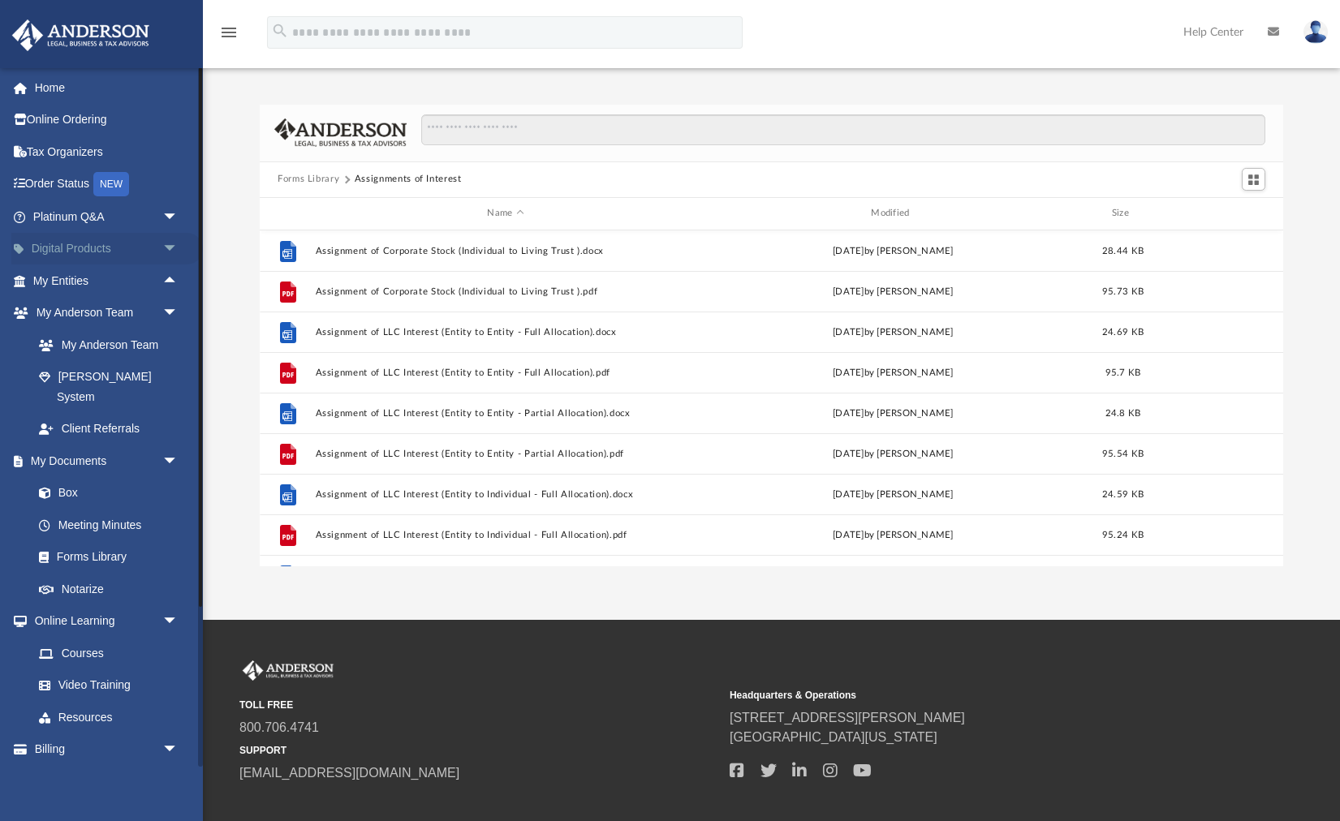
click at [177, 245] on span "arrow_drop_down" at bounding box center [178, 249] width 32 height 33
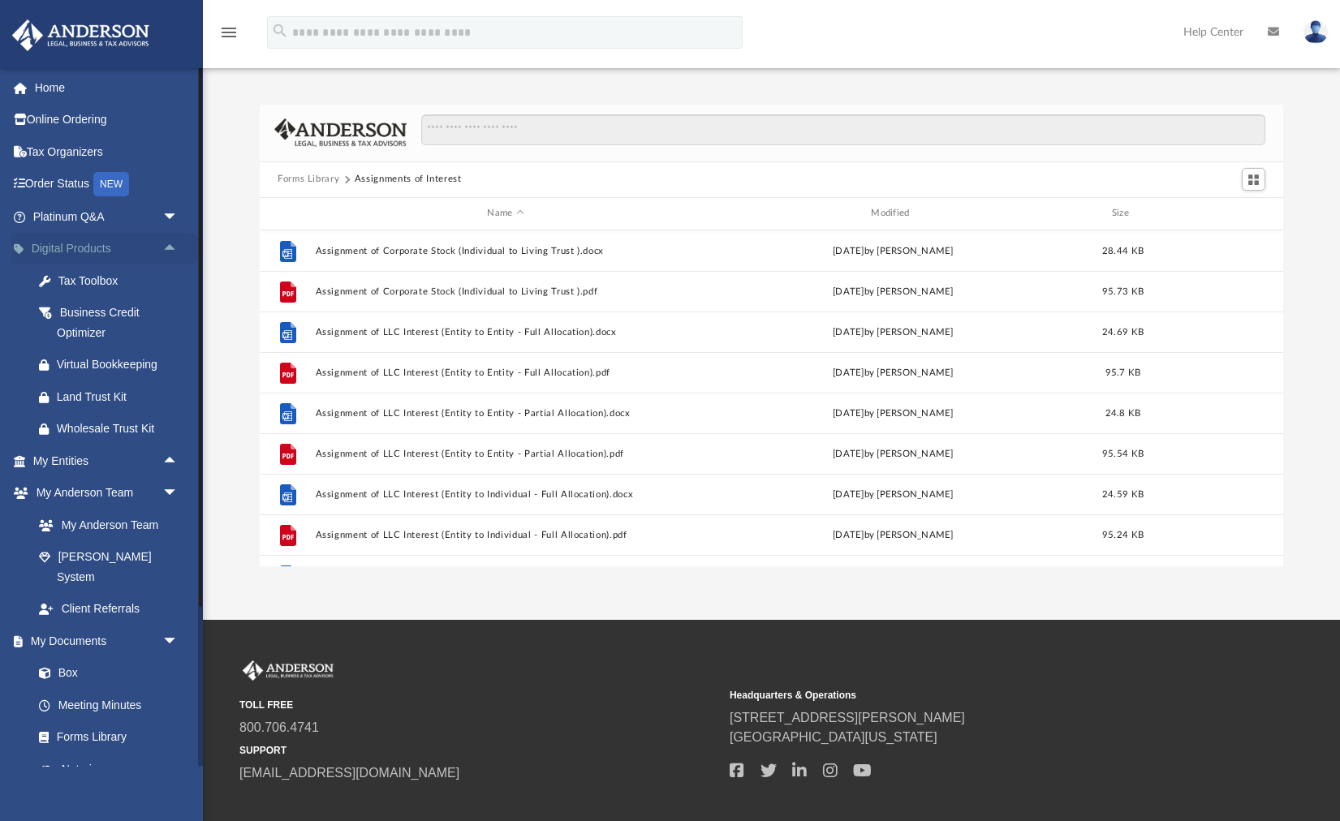
click at [177, 245] on span "arrow_drop_up" at bounding box center [178, 249] width 32 height 33
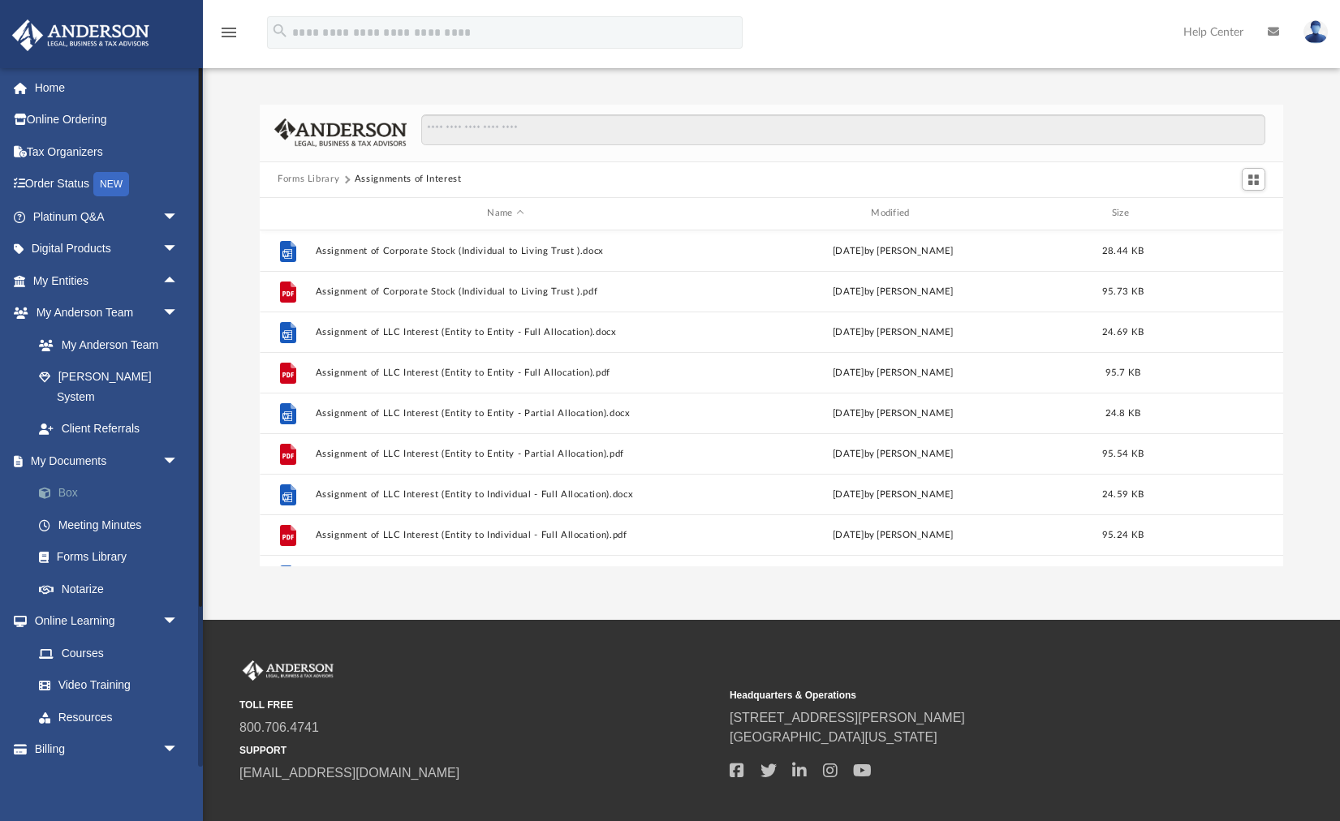
click at [106, 477] on link "Box" at bounding box center [113, 493] width 180 height 32
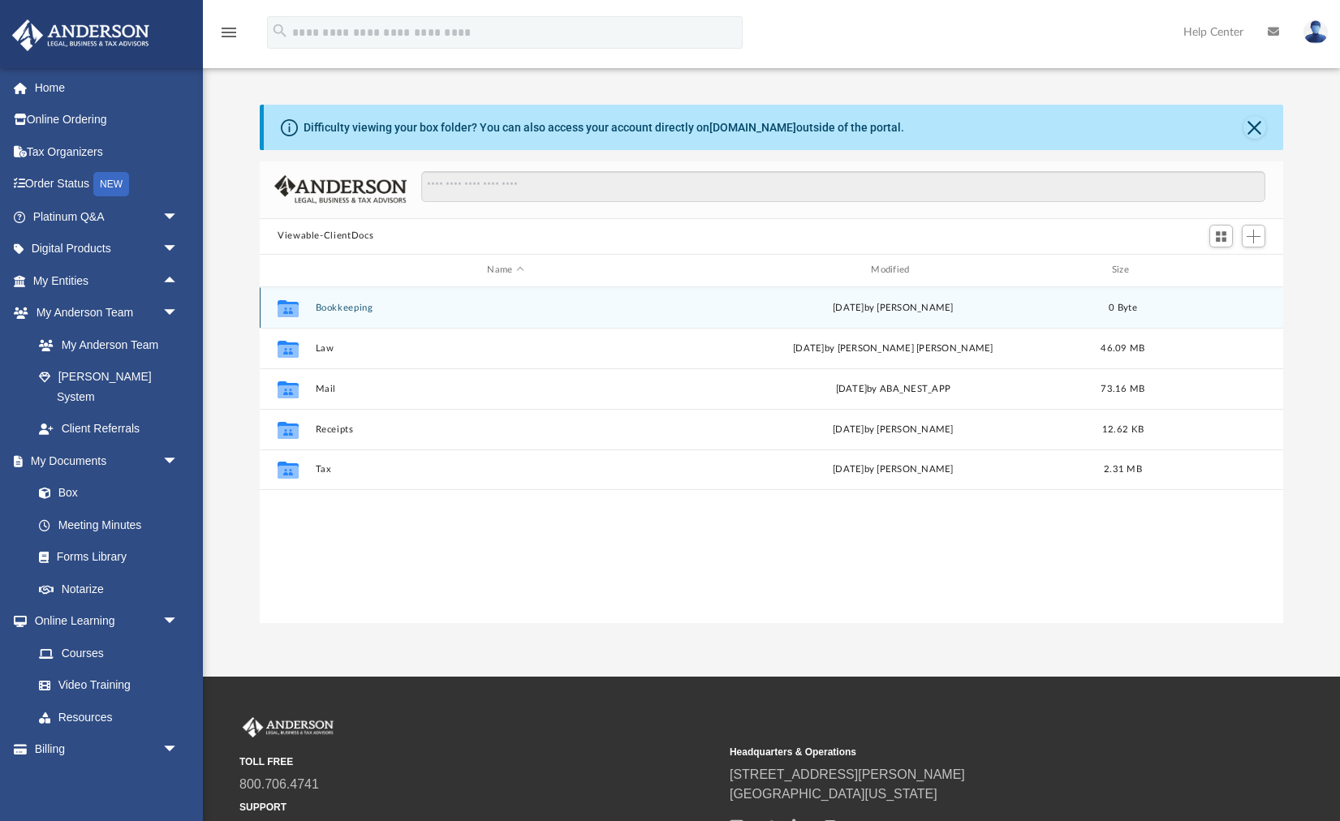
scroll to position [368, 1023]
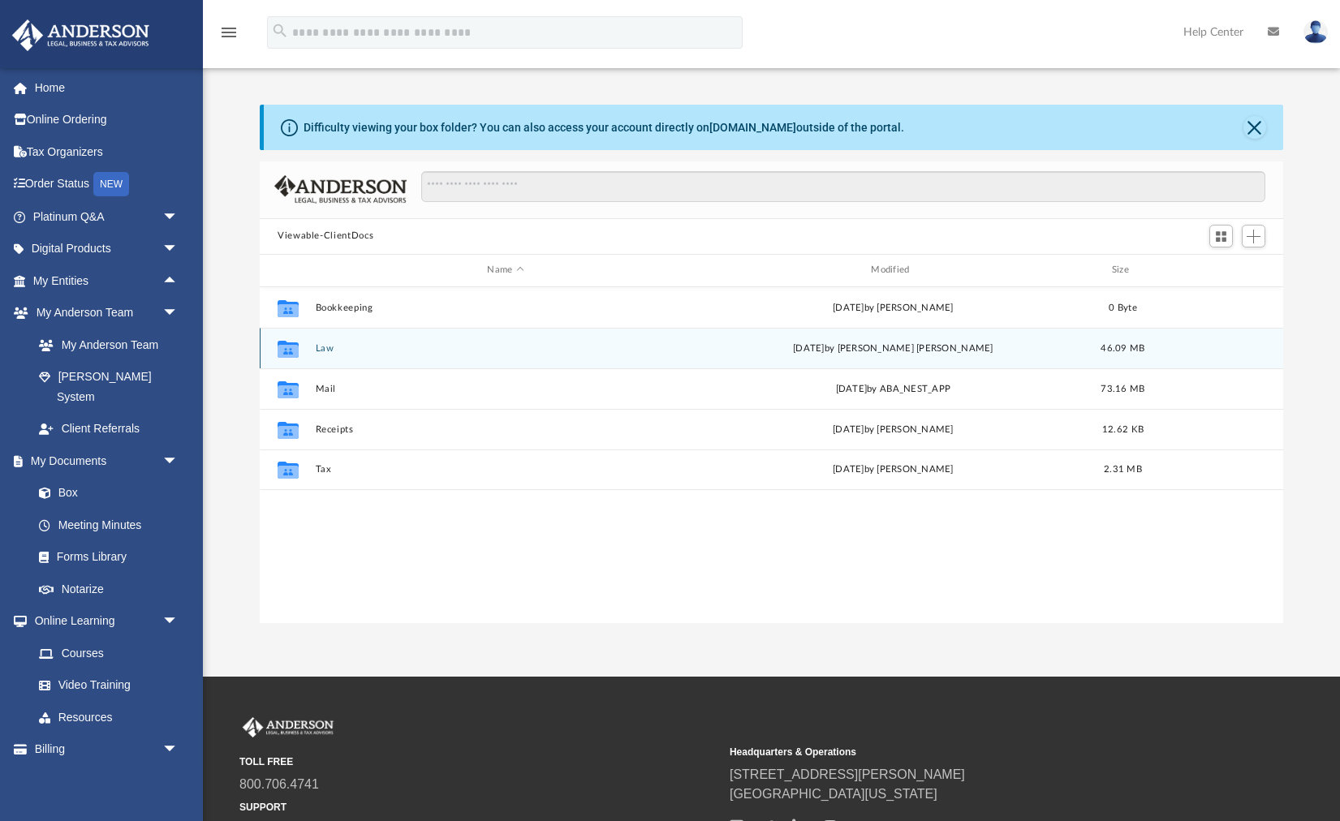
click at [326, 351] on button "Law" at bounding box center [506, 348] width 381 height 11
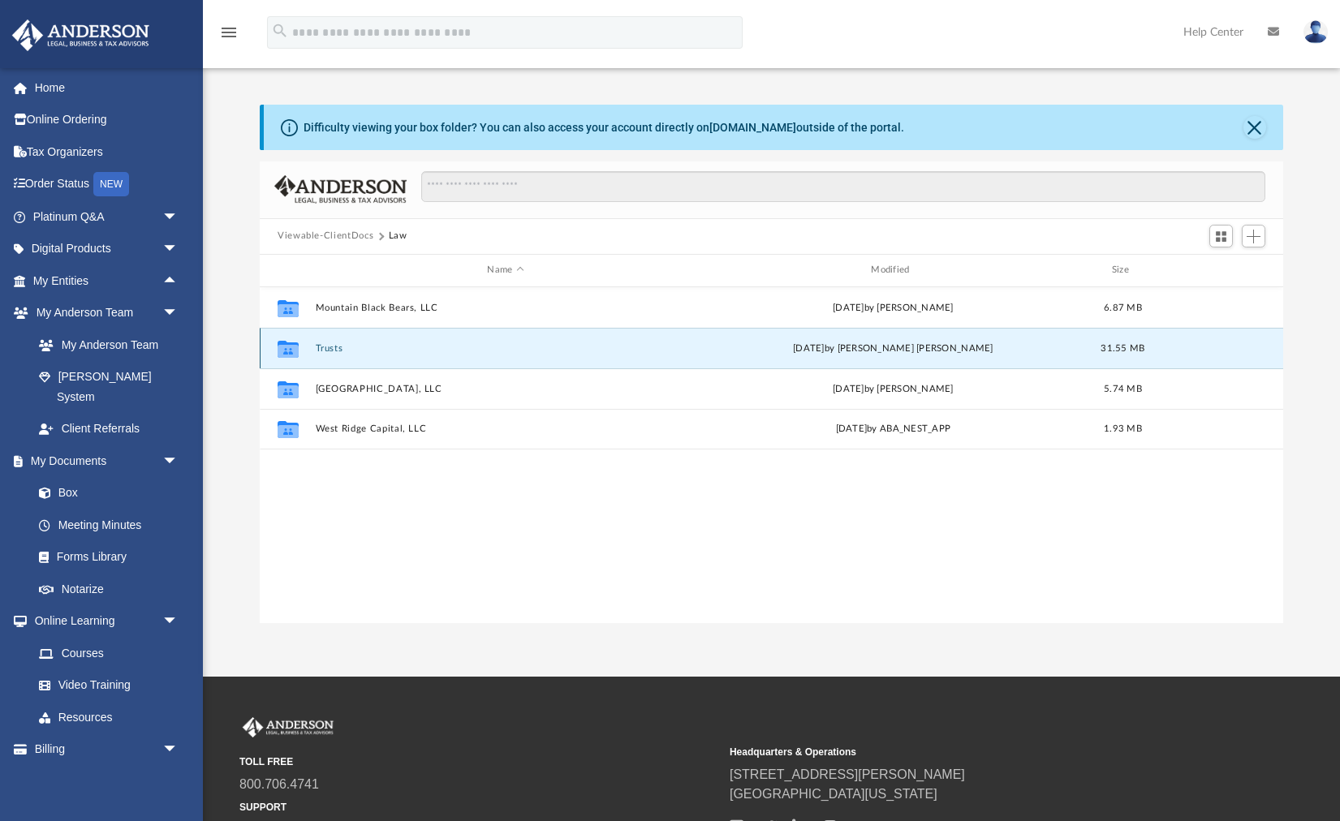
click at [334, 347] on button "Trusts" at bounding box center [506, 348] width 381 height 11
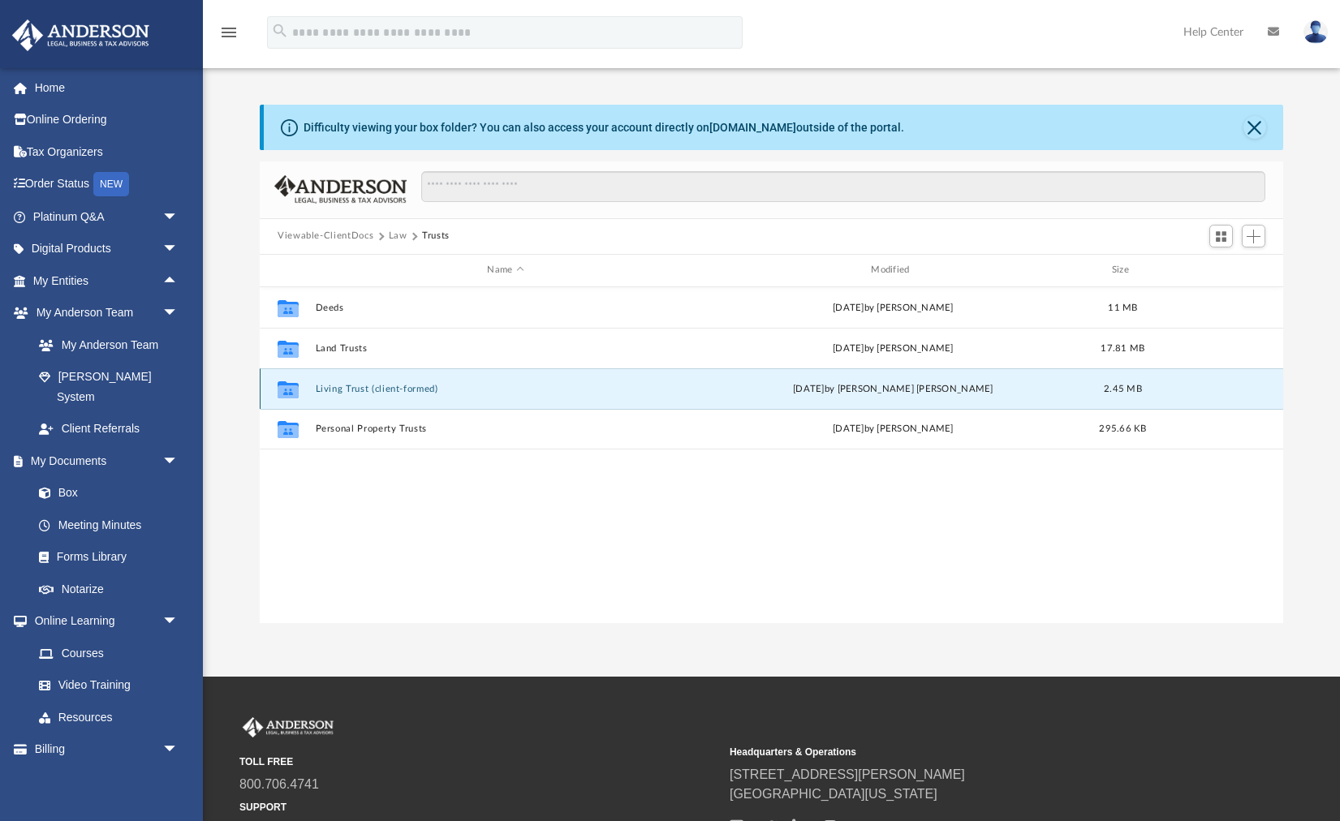
click at [368, 393] on button "Living Trust (client-formed)" at bounding box center [506, 388] width 381 height 11
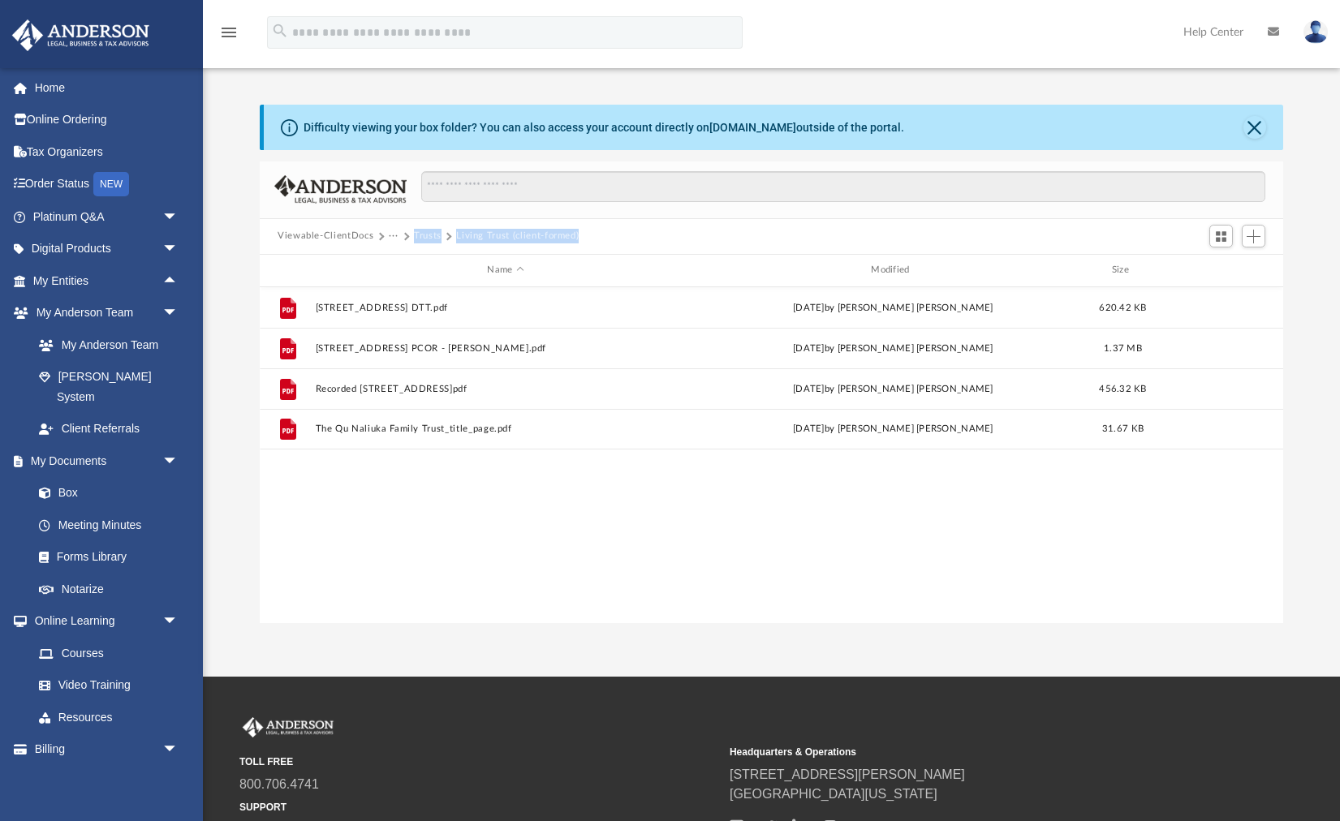
copy div "Trusts Living Trust (client-formed)"
drag, startPoint x: 639, startPoint y: 235, endPoint x: 406, endPoint y: 242, distance: 233.0
click at [406, 242] on div "Viewable-ClientDocs ··· Trusts Living Trust (client-formed)" at bounding box center [771, 237] width 1023 height 36
click at [393, 237] on button "···" at bounding box center [394, 236] width 11 height 15
